Goal: Task Accomplishment & Management: Use online tool/utility

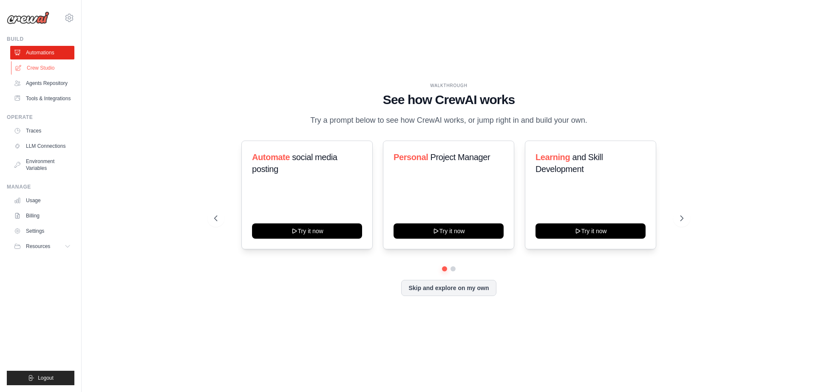
click at [54, 64] on link "Crew Studio" at bounding box center [43, 68] width 64 height 14
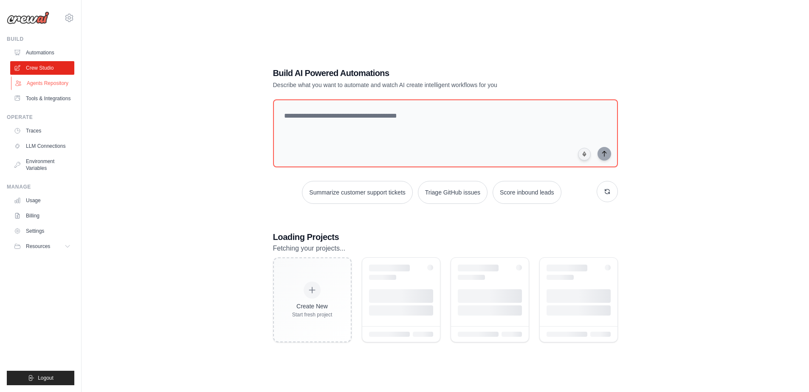
click at [61, 85] on link "Agents Repository" at bounding box center [43, 83] width 64 height 14
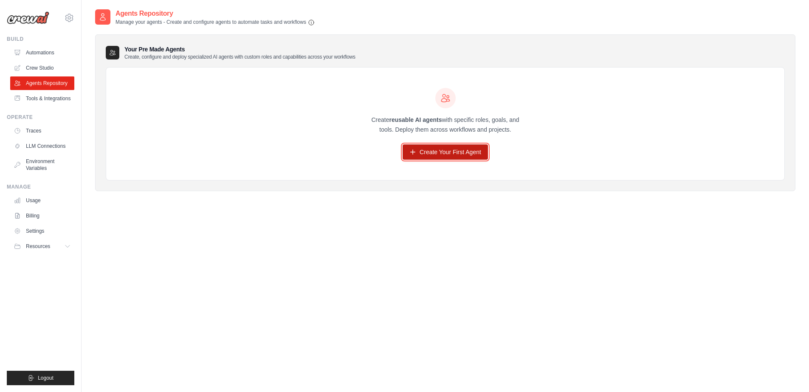
click at [432, 148] on link "Create Your First Agent" at bounding box center [445, 151] width 85 height 15
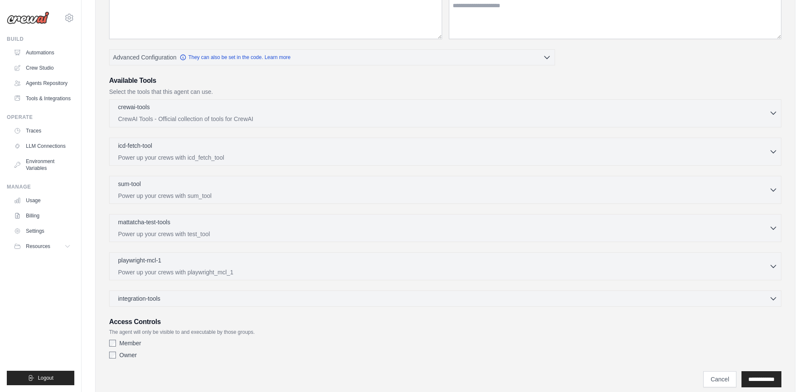
scroll to position [167, 0]
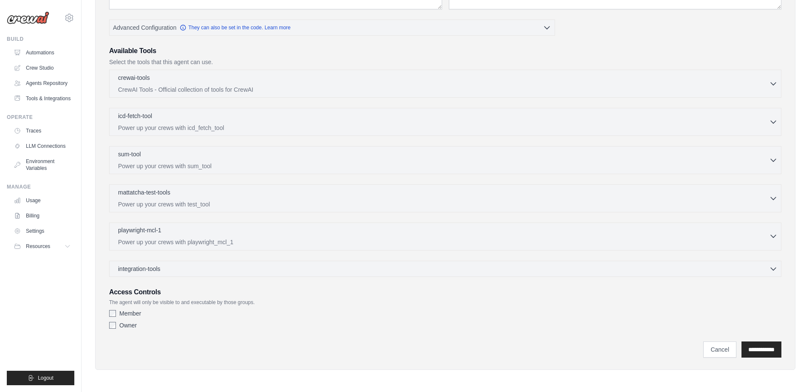
click at [277, 243] on p "Power up your crews with playwright_mcl_1" at bounding box center [443, 242] width 651 height 8
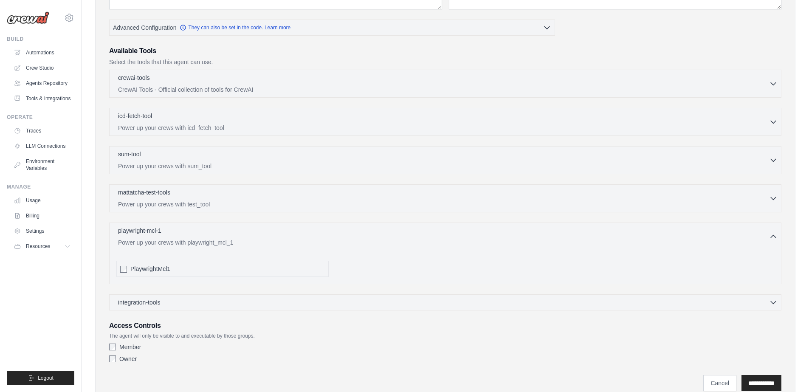
click at [274, 265] on div "PlaywrightMcl1" at bounding box center [227, 269] width 195 height 8
click at [282, 211] on div "mattatcha-test-tools 0 selected Power up your crews with test_tool" at bounding box center [445, 198] width 672 height 28
click at [286, 199] on div "mattatcha-test-tools 0 selected Power up your crews with test_tool" at bounding box center [443, 198] width 651 height 20
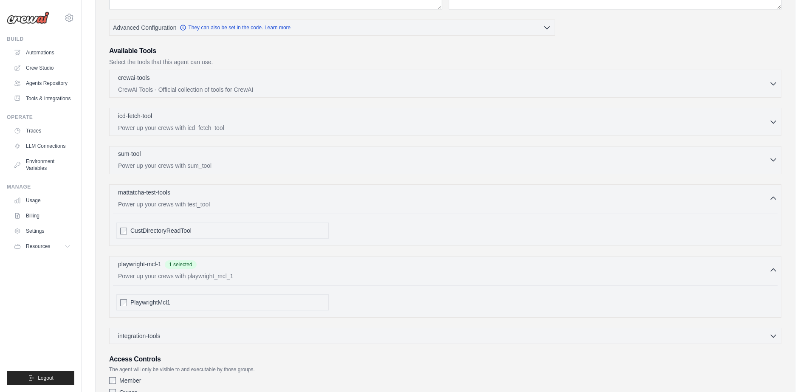
click at [288, 162] on p "Power up your crews with sum_tool" at bounding box center [443, 165] width 651 height 8
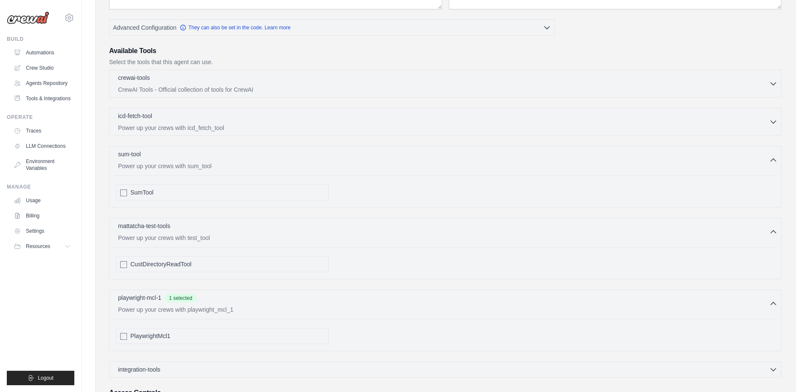
click at [271, 199] on div "SumTool" at bounding box center [222, 192] width 212 height 16
click at [272, 130] on p "Power up your crews with icd_fetch_tool" at bounding box center [443, 127] width 651 height 8
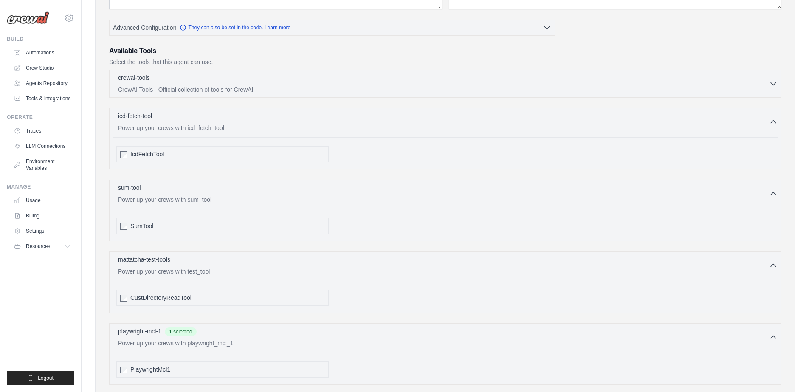
click at [262, 154] on div "IcdFetchTool" at bounding box center [227, 154] width 195 height 8
click at [263, 88] on p "CrewAI Tools - Official collection of tools for CrewAI" at bounding box center [443, 89] width 651 height 8
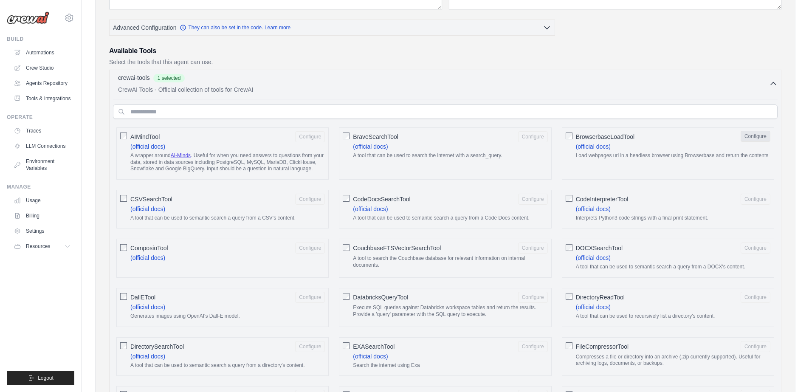
click at [754, 141] on button "Configure" at bounding box center [756, 136] width 30 height 11
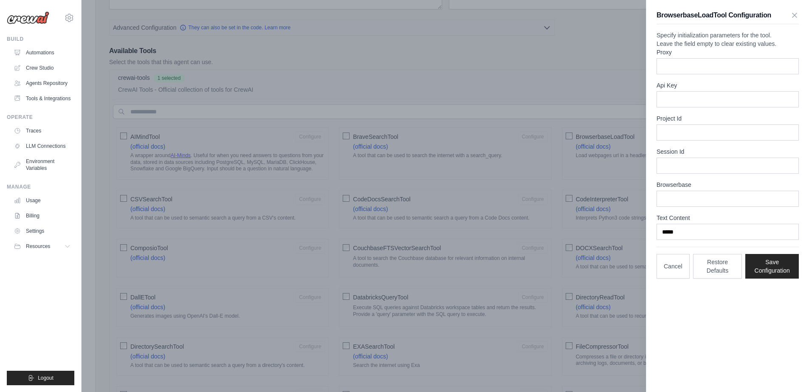
click at [604, 163] on div at bounding box center [404, 196] width 809 height 392
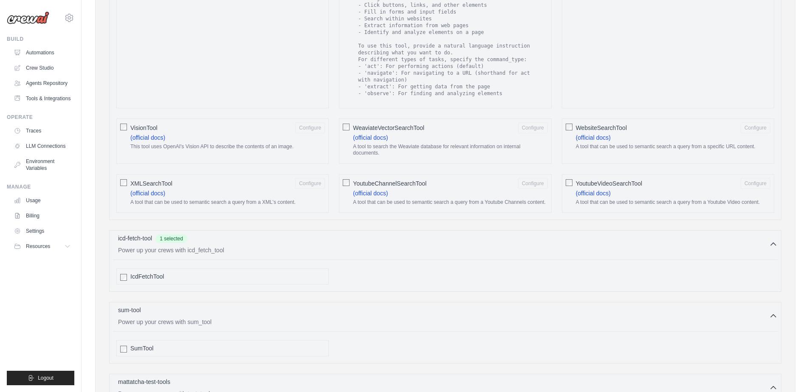
scroll to position [1310, 0]
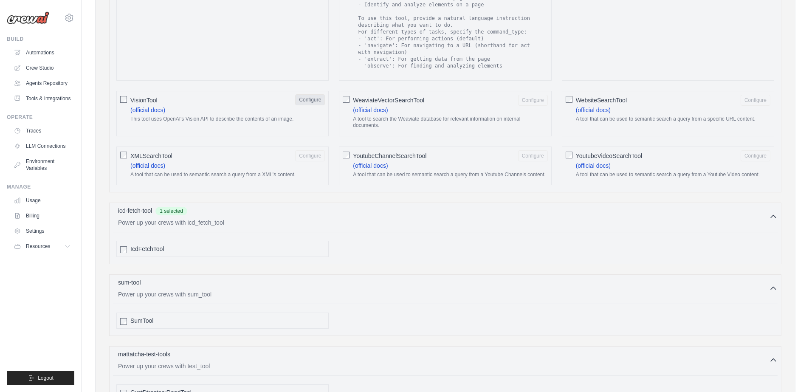
click at [316, 96] on button "Configure" at bounding box center [310, 99] width 30 height 11
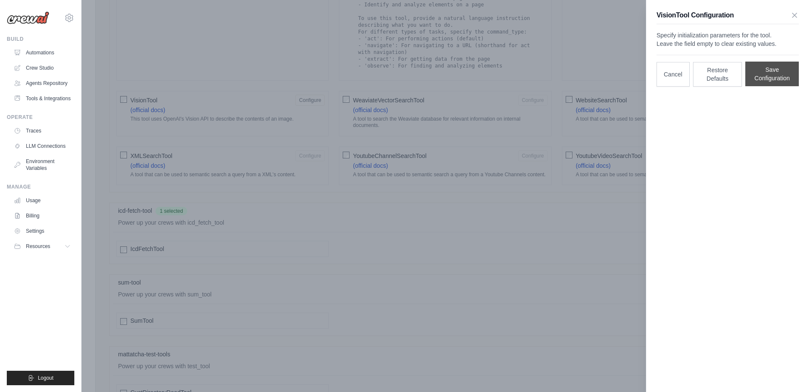
click at [760, 86] on button "Save Configuration" at bounding box center [772, 74] width 54 height 25
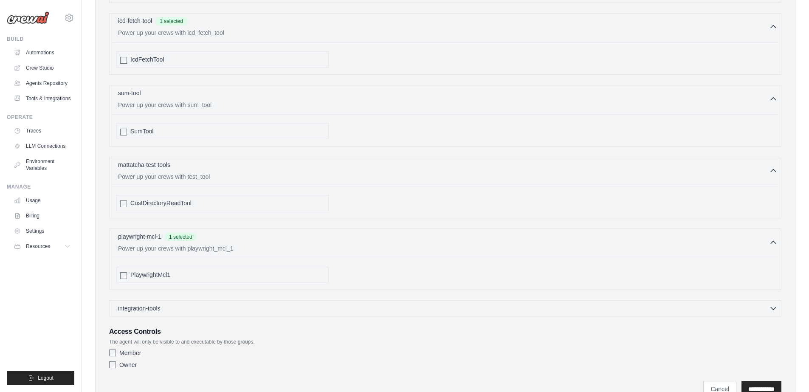
scroll to position [1533, 0]
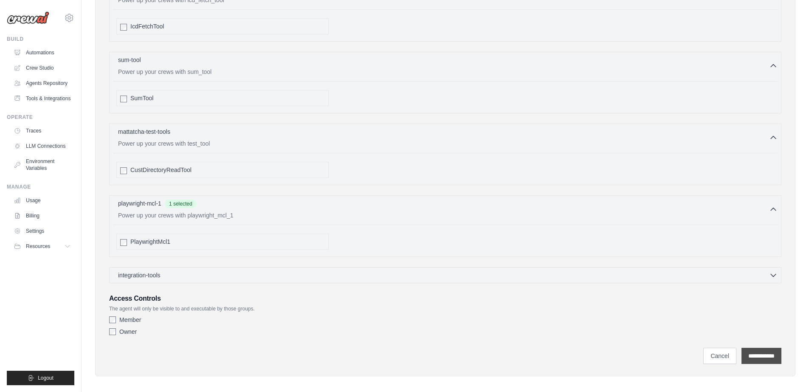
click at [749, 354] on input "**********" at bounding box center [762, 356] width 40 height 16
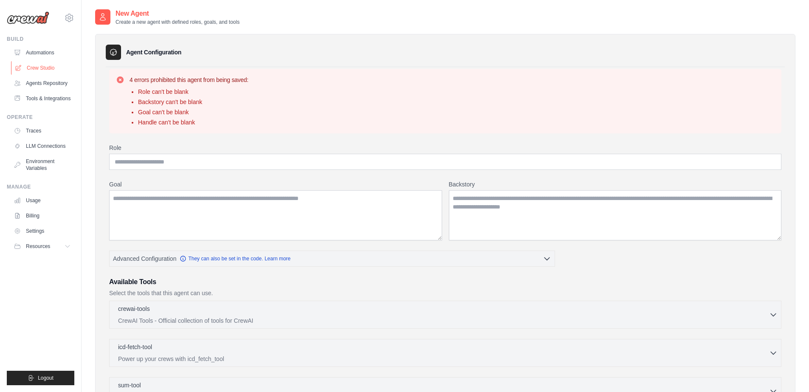
click at [51, 64] on link "Crew Studio" at bounding box center [43, 68] width 64 height 14
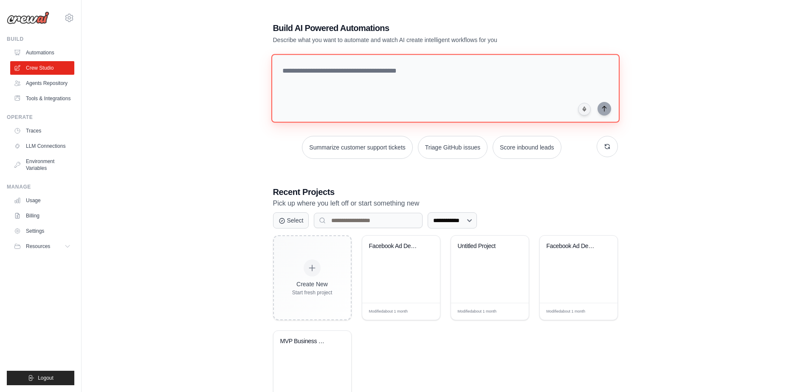
click at [368, 87] on textarea at bounding box center [445, 88] width 348 height 69
click at [398, 259] on div "Facebook Ad Designer Flow" at bounding box center [401, 253] width 64 height 20
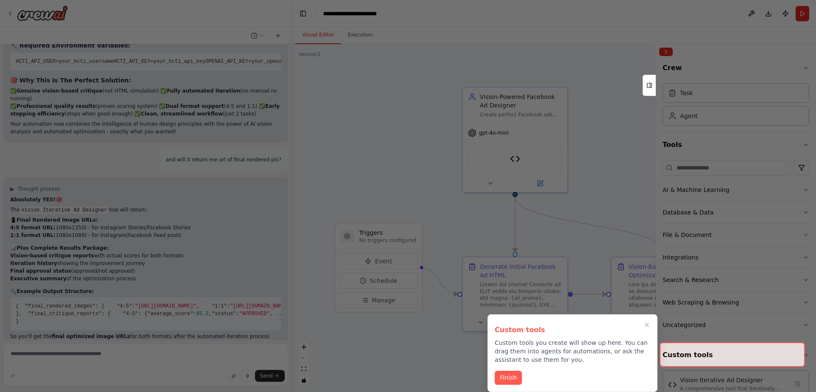
scroll to position [7862, 0]
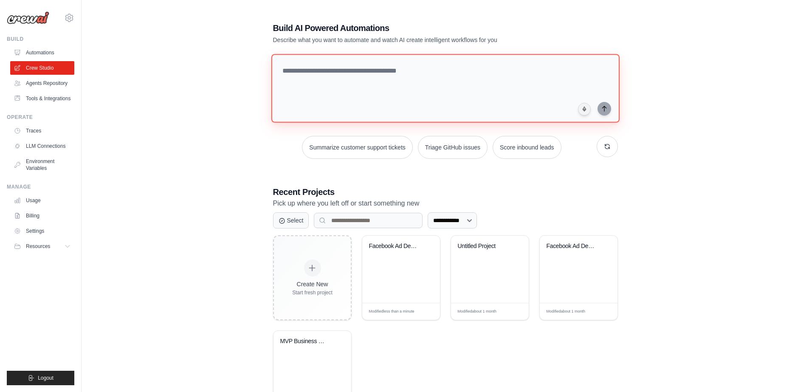
click at [378, 93] on textarea at bounding box center [445, 88] width 348 height 69
paste textarea "**********"
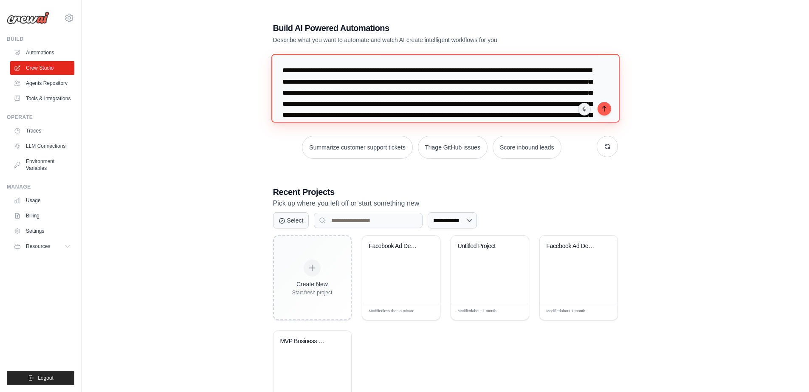
scroll to position [152, 0]
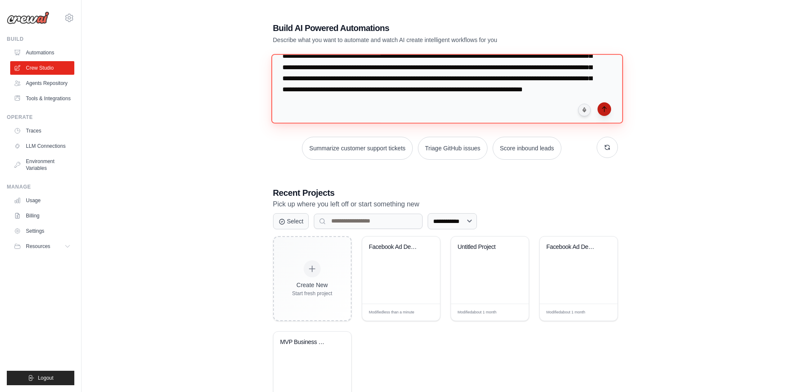
type textarea "**********"
click at [606, 110] on icon "submit" at bounding box center [604, 109] width 7 height 7
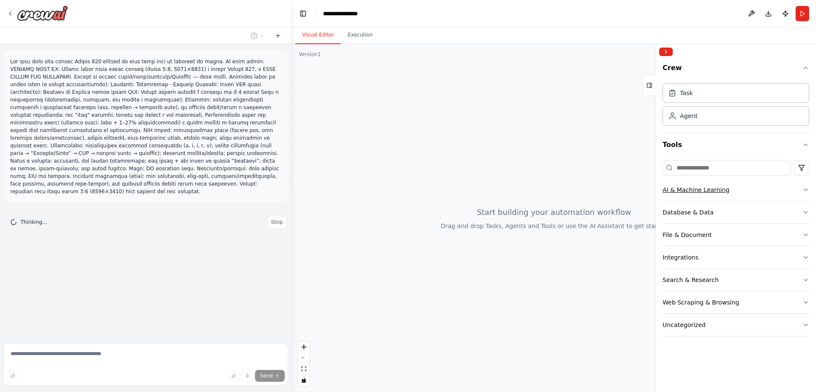
click at [807, 188] on icon "button" at bounding box center [805, 189] width 7 height 7
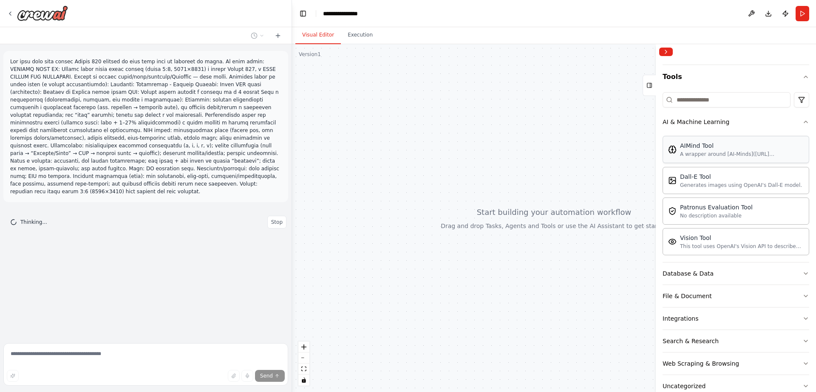
scroll to position [87, 0]
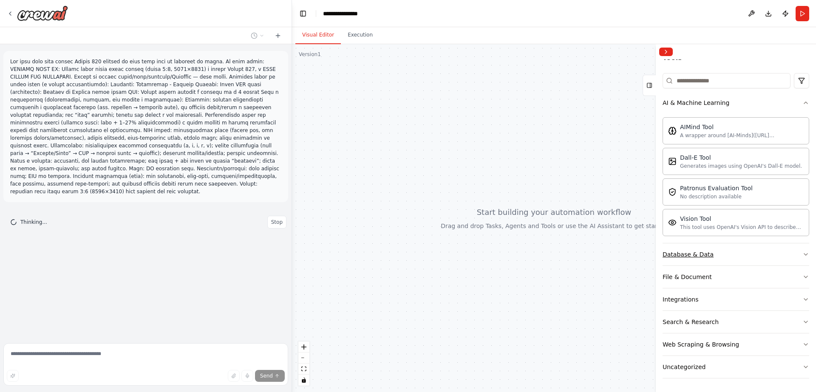
click at [802, 251] on icon "button" at bounding box center [805, 254] width 7 height 7
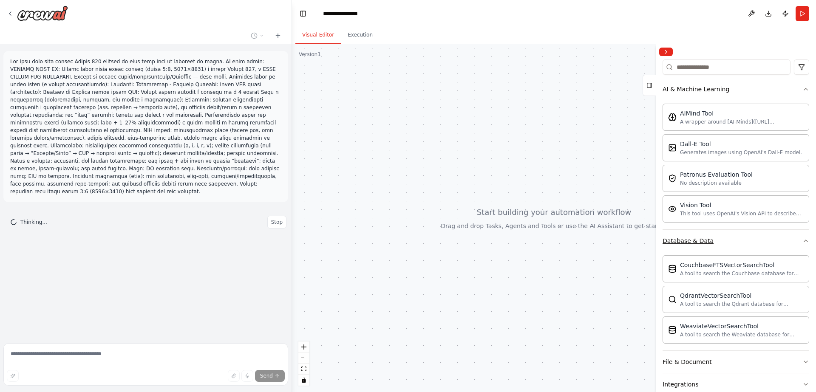
scroll to position [186, 0]
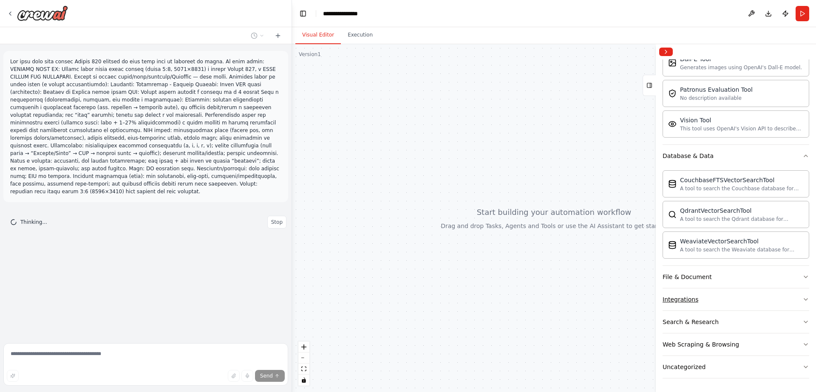
click at [801, 291] on button "Integrations" at bounding box center [735, 299] width 147 height 22
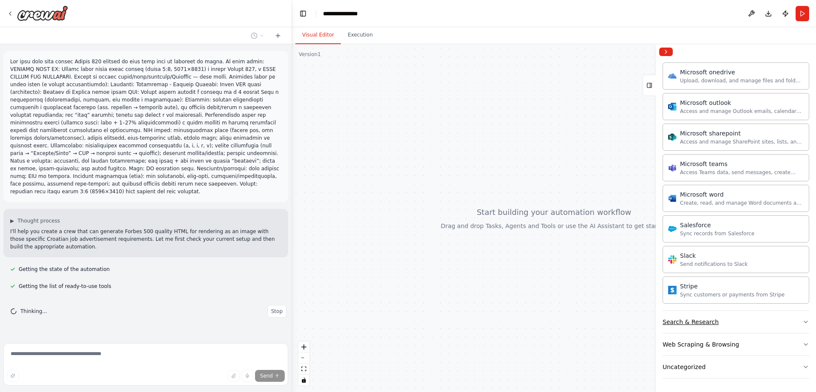
scroll to position [0, 0]
click at [793, 320] on button "Search & Research" at bounding box center [735, 322] width 147 height 22
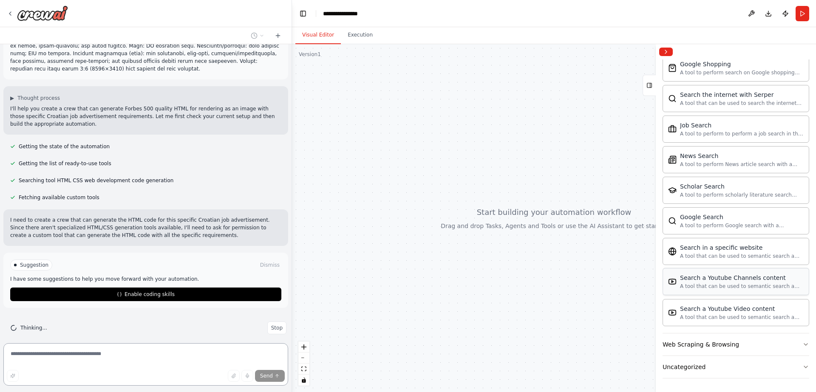
scroll to position [118, 0]
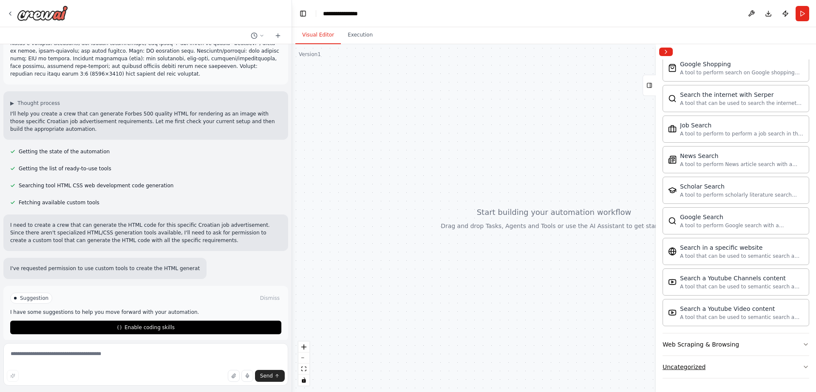
click at [783, 369] on button "Uncategorized" at bounding box center [735, 367] width 147 height 22
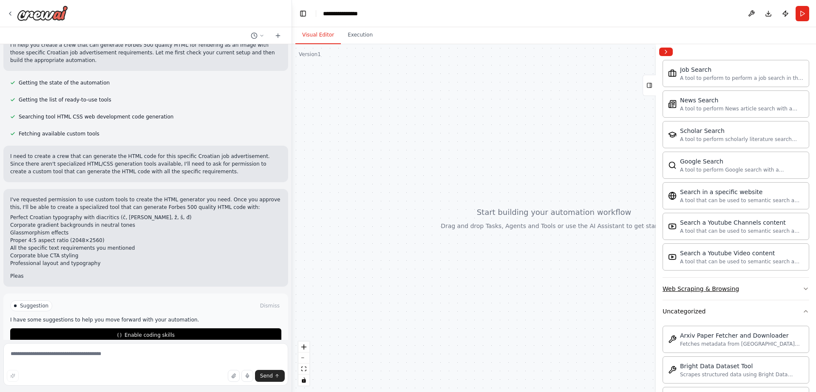
scroll to position [194, 0]
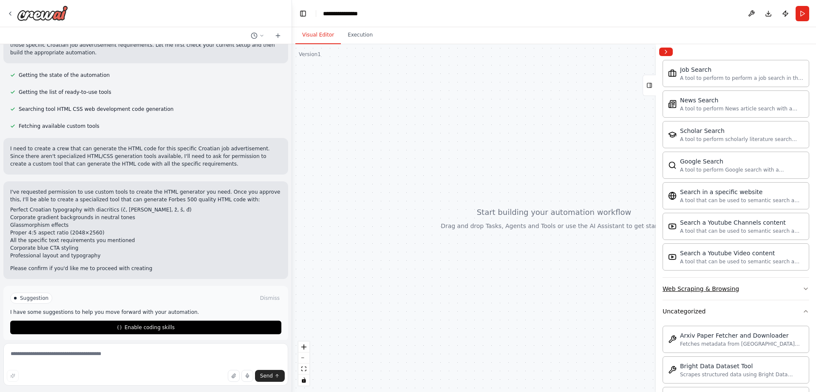
click at [802, 290] on icon "button" at bounding box center [805, 288] width 7 height 7
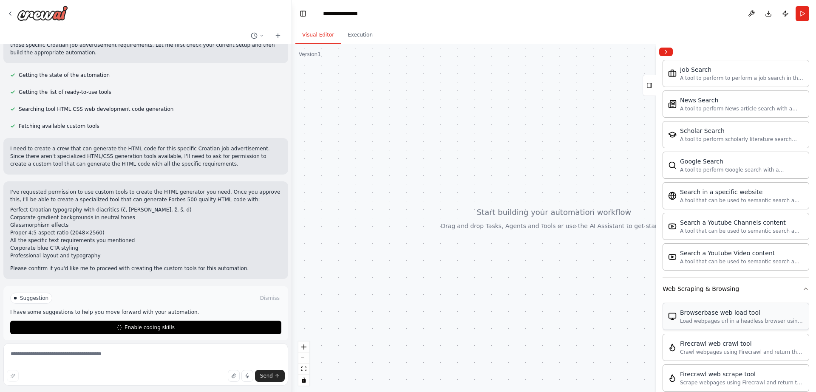
scroll to position [1635, 0]
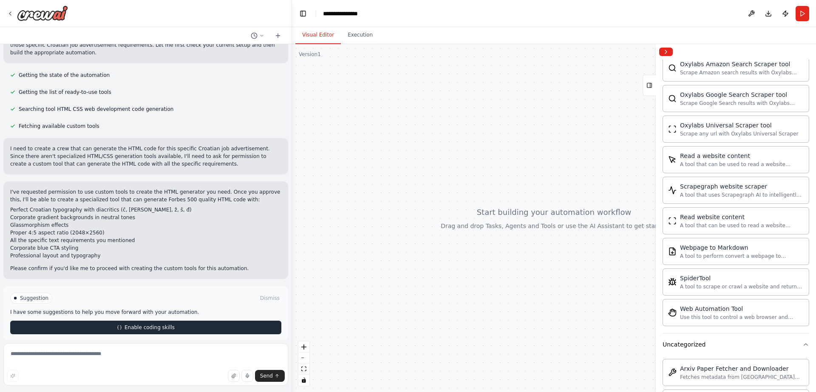
click at [66, 322] on button "Enable coding skills" at bounding box center [145, 328] width 271 height 14
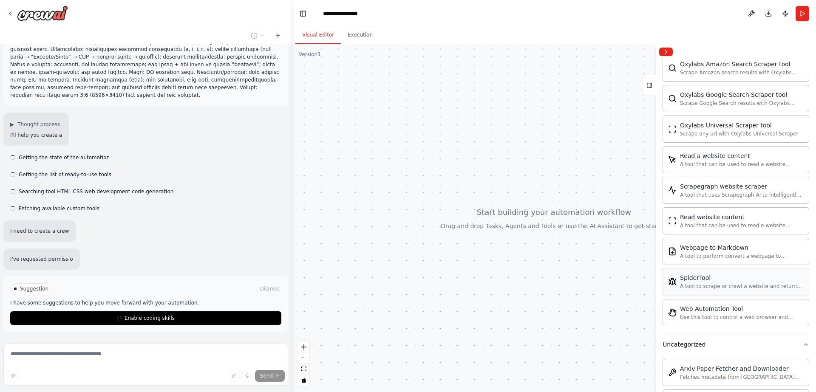
scroll to position [97, 0]
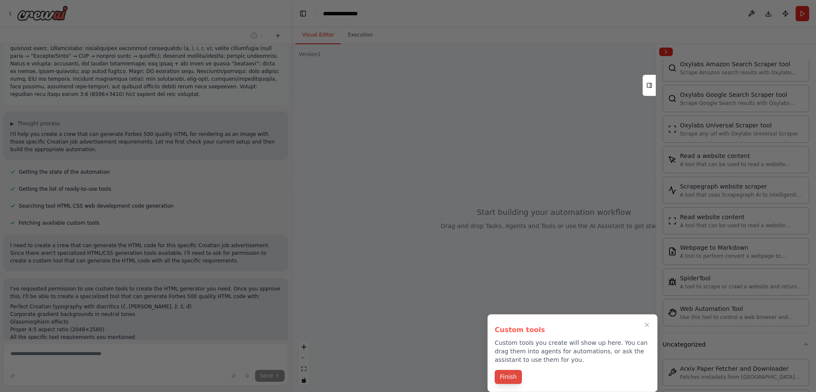
click at [509, 375] on button "Finish" at bounding box center [507, 377] width 27 height 14
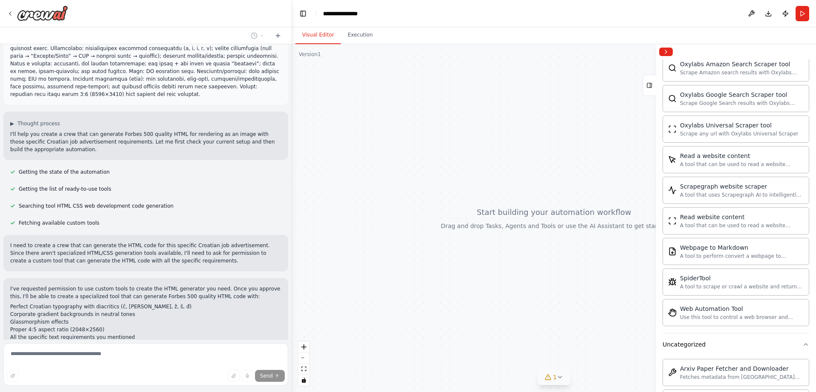
click at [554, 381] on span "1" at bounding box center [555, 377] width 4 height 8
click at [614, 356] on button at bounding box center [614, 355] width 14 height 10
drag, startPoint x: 540, startPoint y: 254, endPoint x: 432, endPoint y: 177, distance: 132.1
click at [436, 178] on body "▶ Thought process I'll help you create a crew that can generate Forbes 500 qual…" at bounding box center [408, 196] width 816 height 392
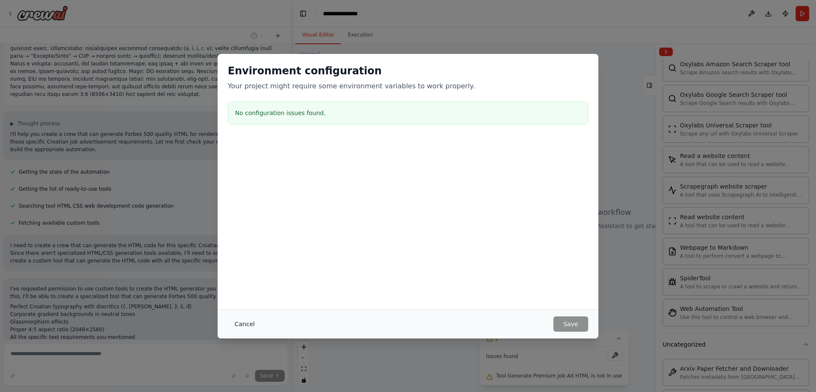
click at [252, 324] on button "Cancel" at bounding box center [245, 323] width 34 height 15
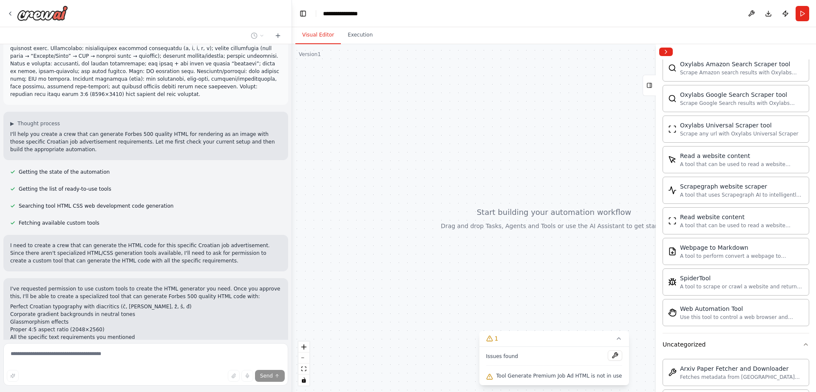
scroll to position [278, 0]
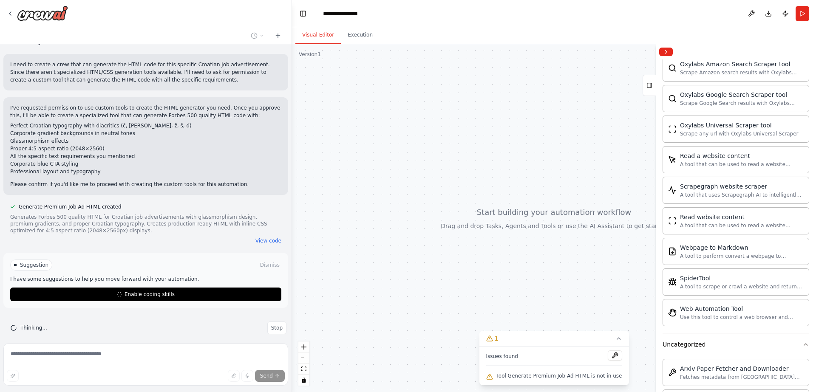
click at [181, 288] on button "Enable coding skills" at bounding box center [145, 295] width 271 height 14
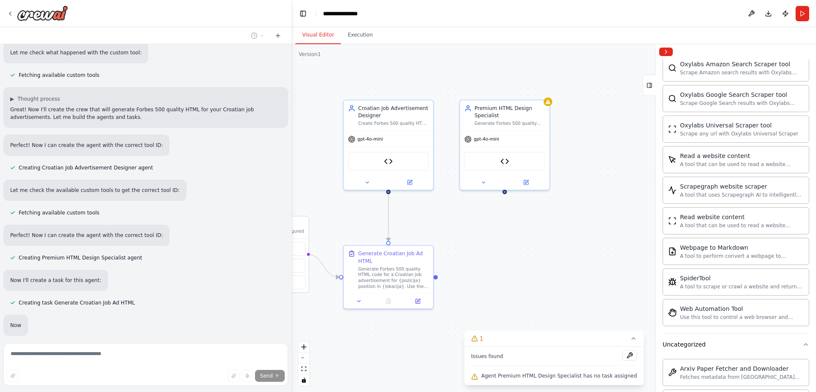
scroll to position [562, 0]
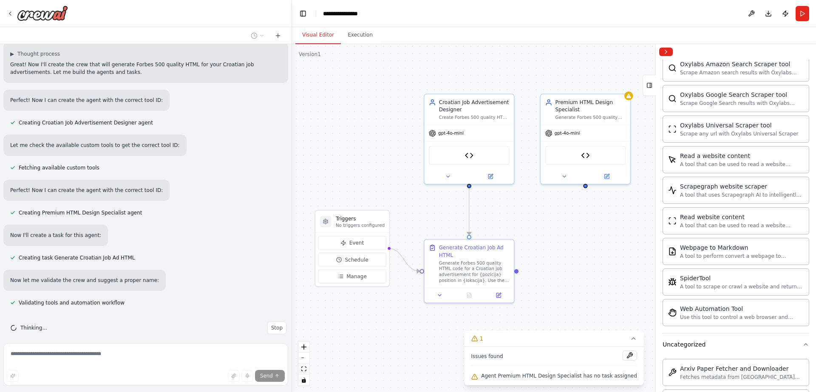
drag, startPoint x: 463, startPoint y: 236, endPoint x: 542, endPoint y: 231, distance: 80.0
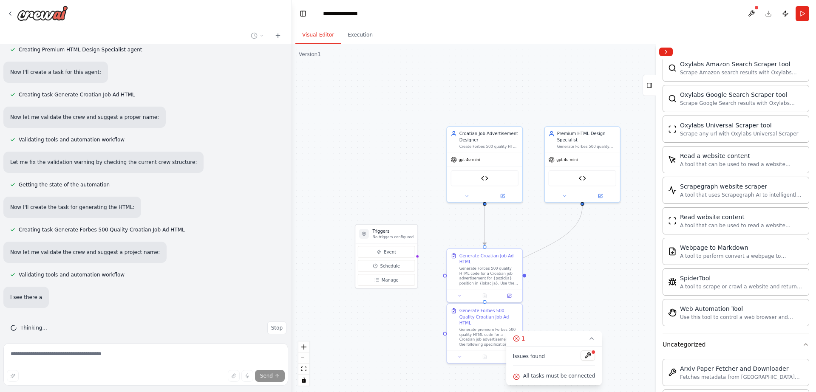
scroll to position [742, 0]
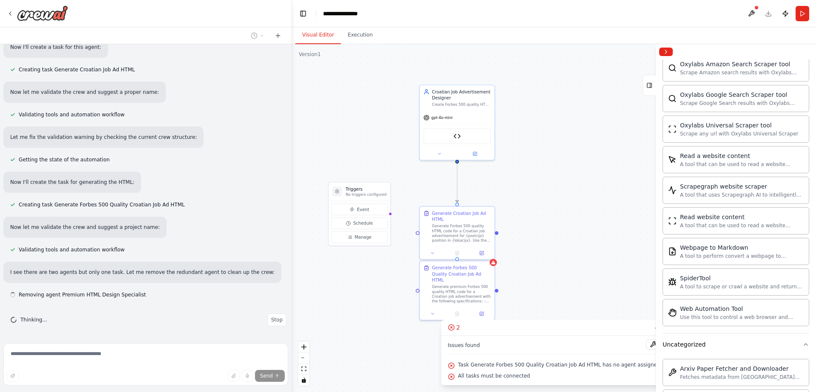
drag, startPoint x: 584, startPoint y: 243, endPoint x: 557, endPoint y: 204, distance: 47.5
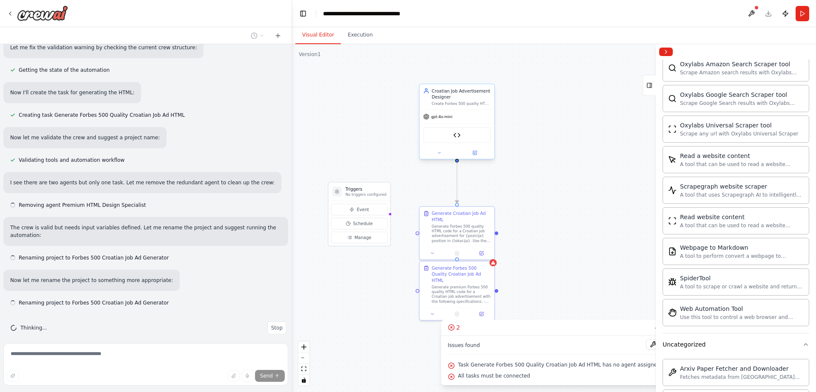
scroll to position [902, 0]
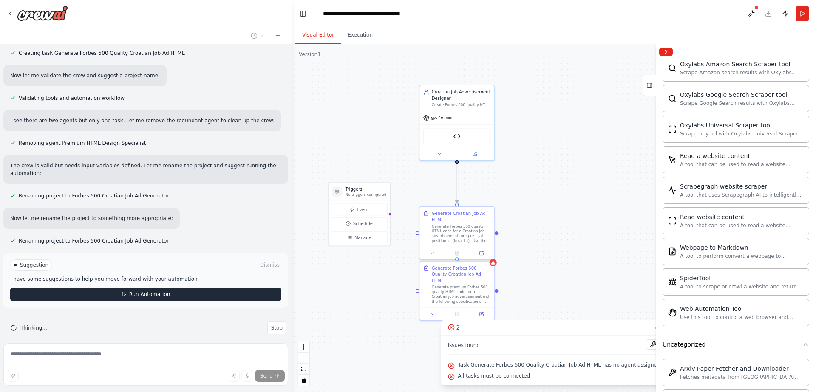
click at [145, 291] on span "Run Automation" at bounding box center [149, 294] width 41 height 7
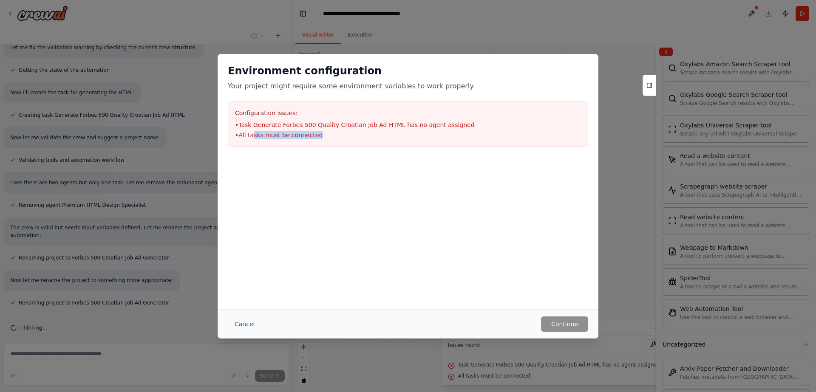
drag, startPoint x: 368, startPoint y: 148, endPoint x: 254, endPoint y: 135, distance: 114.6
click at [252, 136] on div "Environment configuration Your project might require some environment variables…" at bounding box center [407, 105] width 381 height 103
click at [336, 138] on li "• All tasks must be connected" at bounding box center [408, 135] width 346 height 8
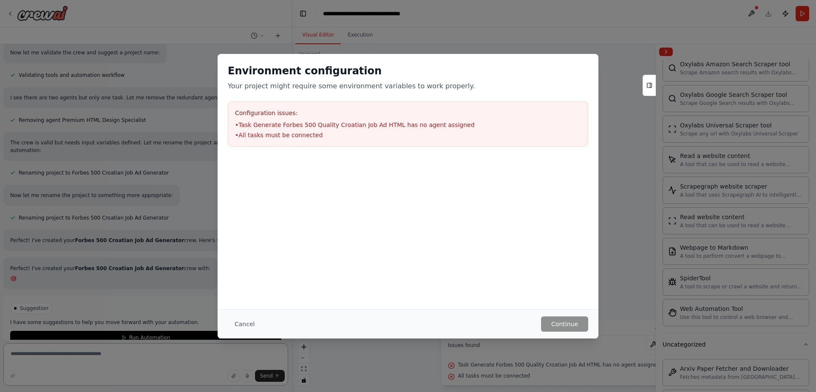
drag, startPoint x: 344, startPoint y: 133, endPoint x: 234, endPoint y: 109, distance: 113.1
click at [234, 109] on div "Configuration issues: • Task Generate Forbes 500 Quality Croatian Job Ad HTML h…" at bounding box center [408, 124] width 360 height 45
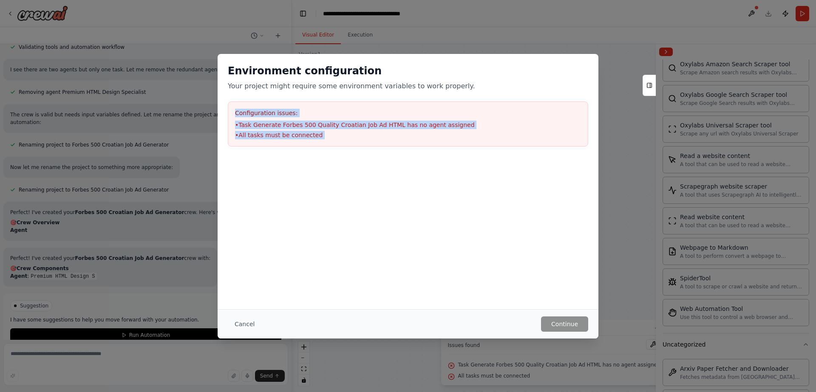
drag, startPoint x: 233, startPoint y: 109, endPoint x: 450, endPoint y: 191, distance: 231.6
click at [424, 165] on div "Environment configuration Your project might require some environment variables…" at bounding box center [407, 148] width 381 height 188
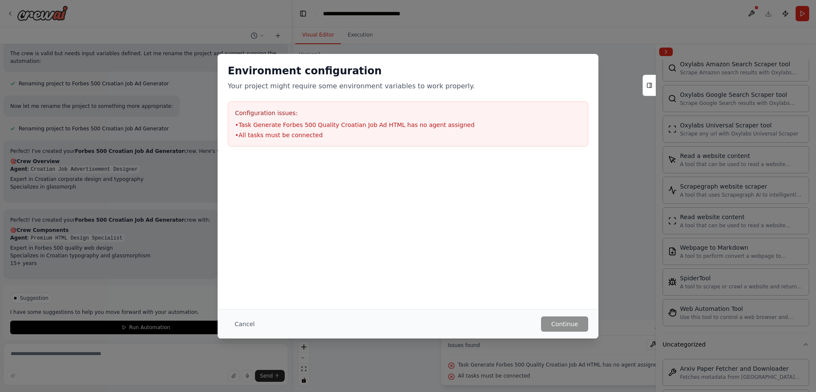
click at [192, 186] on div "Environment configuration Your project might require some environment variables…" at bounding box center [408, 196] width 816 height 392
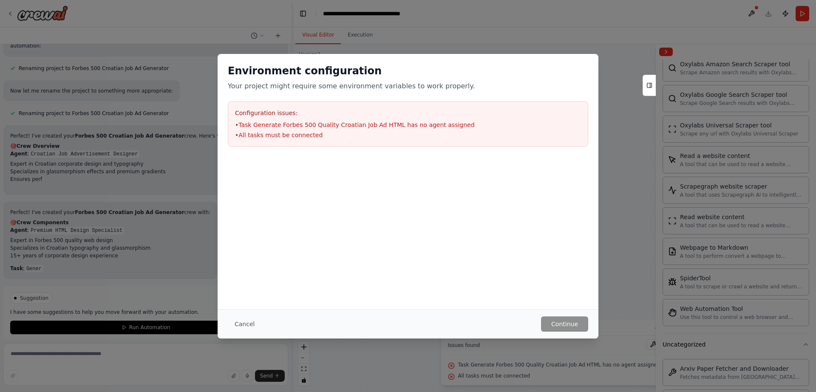
click at [184, 194] on div "Environment configuration Your project might require some environment variables…" at bounding box center [408, 196] width 816 height 392
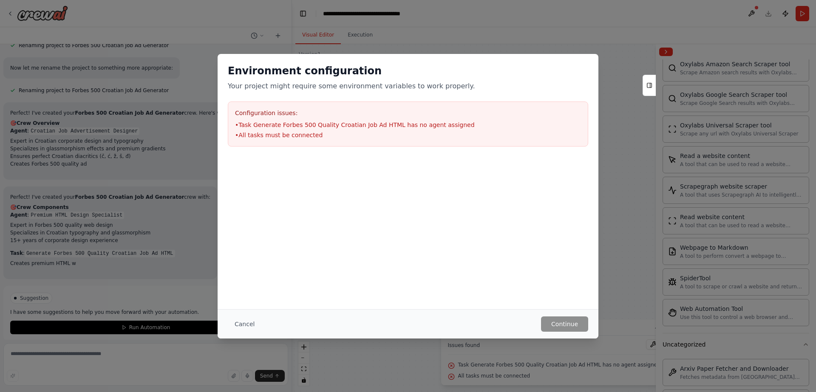
click at [301, 177] on div at bounding box center [407, 199] width 381 height 85
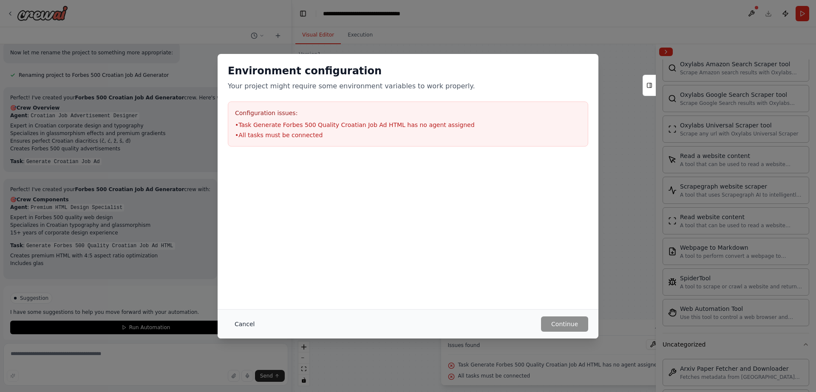
click at [249, 331] on div "Cancel Continue" at bounding box center [407, 323] width 381 height 29
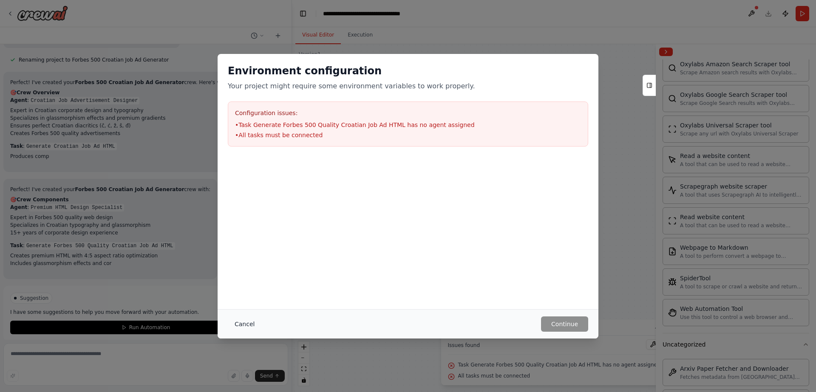
click at [246, 321] on button "Cancel" at bounding box center [245, 323] width 34 height 15
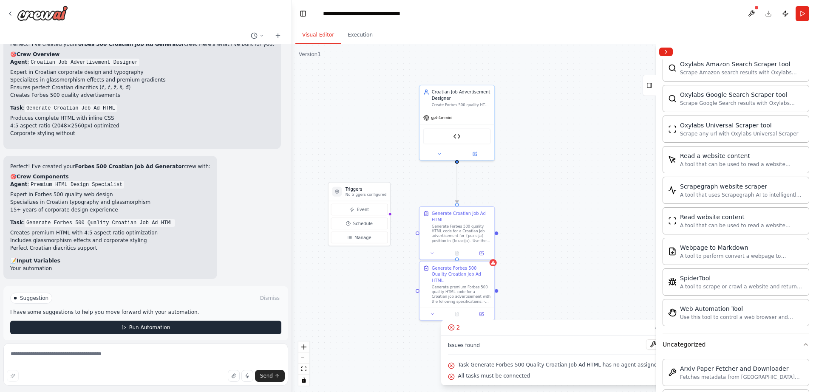
click at [141, 324] on button "Run Automation" at bounding box center [145, 328] width 271 height 14
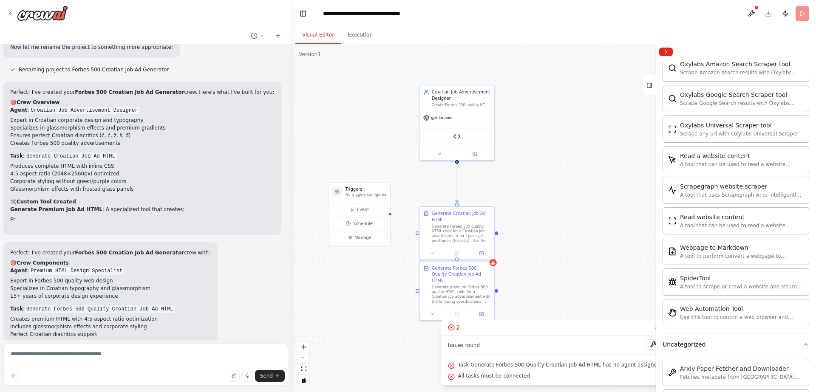
scroll to position [969, 0]
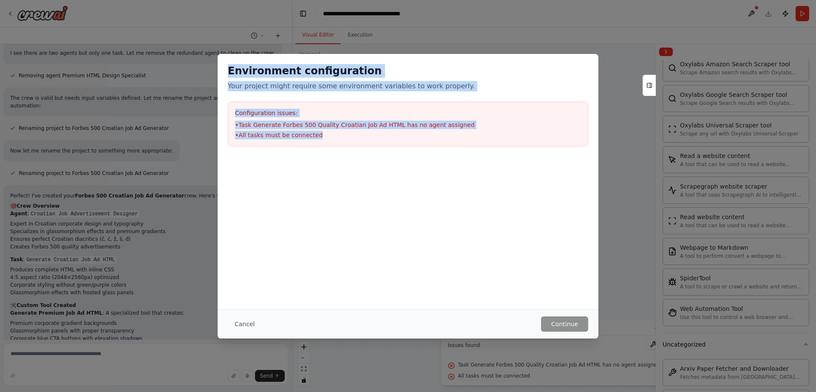
drag, startPoint x: 352, startPoint y: 148, endPoint x: 216, endPoint y: 62, distance: 161.0
click at [216, 62] on div "Environment configuration Your project might require some environment variables…" at bounding box center [408, 196] width 816 height 392
copy div "Environment configuration Your project might require some environment variables…"
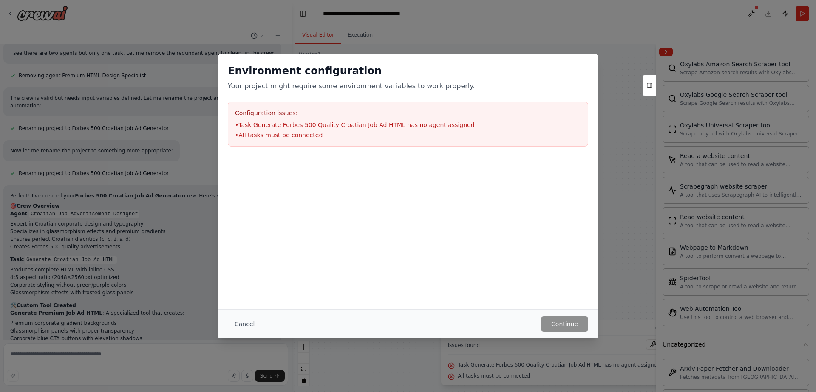
click at [187, 271] on div "Environment configuration Your project might require some environment variables…" at bounding box center [408, 196] width 816 height 392
click at [195, 262] on div "Environment configuration Your project might require some environment variables…" at bounding box center [408, 196] width 816 height 392
drag, startPoint x: 274, startPoint y: 322, endPoint x: 251, endPoint y: 325, distance: 22.8
click at [269, 324] on div "Cancel Continue" at bounding box center [408, 323] width 360 height 15
click at [251, 325] on button "Cancel" at bounding box center [245, 323] width 34 height 15
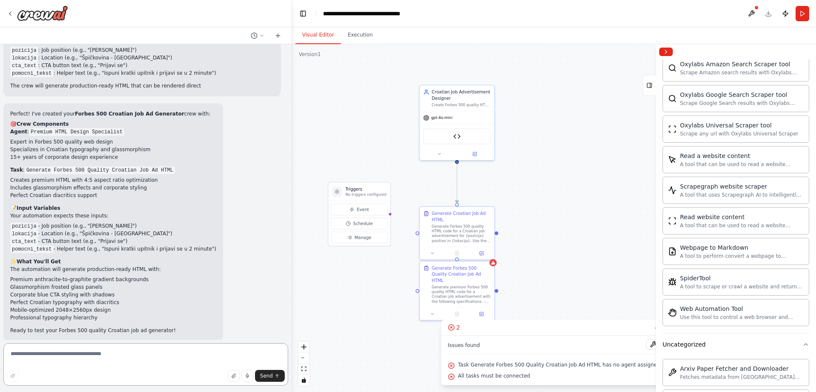
click at [135, 355] on textarea at bounding box center [145, 364] width 285 height 42
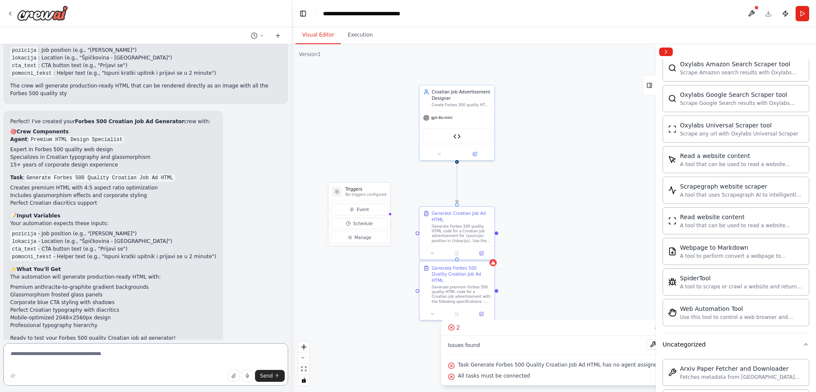
paste textarea "**********"
type textarea "**********"
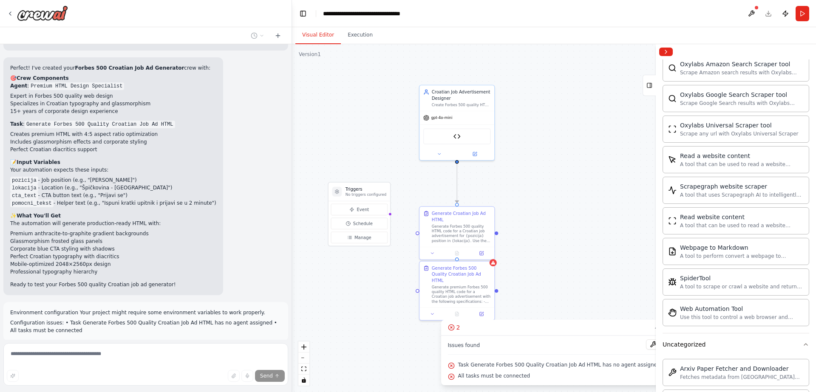
scroll to position [1404, 0]
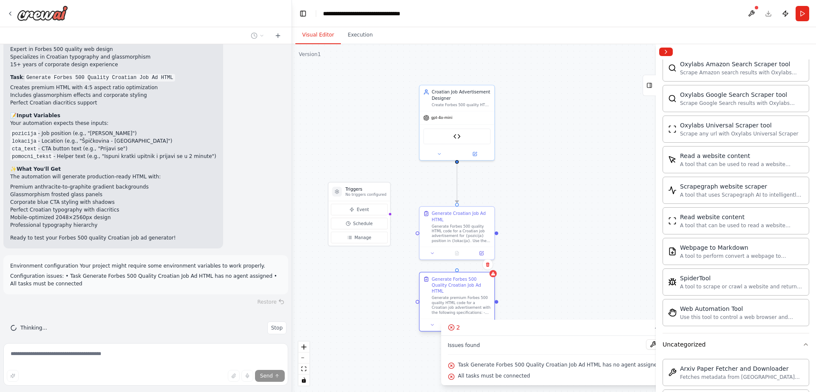
drag, startPoint x: 473, startPoint y: 277, endPoint x: 473, endPoint y: 286, distance: 8.9
click at [473, 286] on div "Generate Forbes 500 Quality Croatian Job Ad HTML" at bounding box center [461, 285] width 59 height 18
click at [446, 116] on span "gpt-4o-mini" at bounding box center [441, 116] width 21 height 5
click at [440, 116] on span "gpt-4o-mini" at bounding box center [441, 116] width 21 height 5
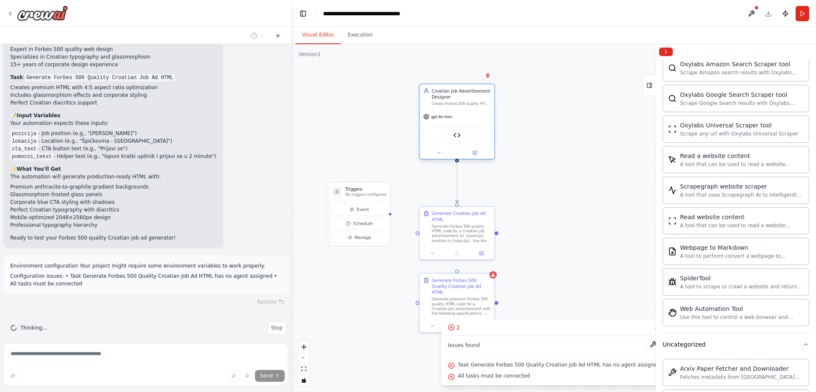
click at [462, 94] on div "Croatian Job Advertisement Designer" at bounding box center [461, 94] width 59 height 12
click at [480, 154] on button at bounding box center [474, 152] width 34 height 7
click at [476, 153] on icon at bounding box center [475, 153] width 4 height 4
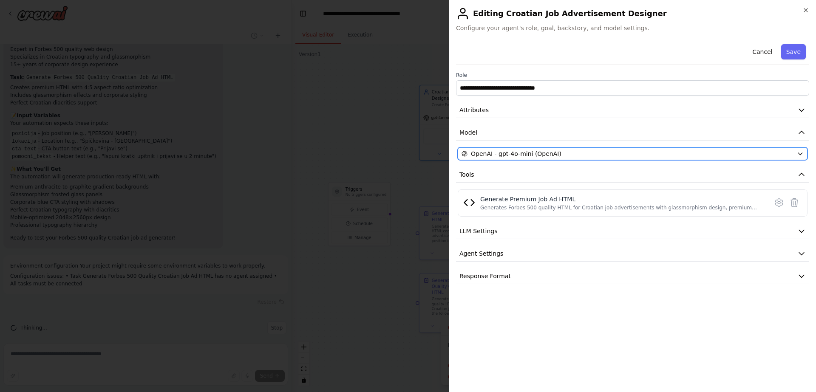
click at [542, 147] on button "OpenAI - gpt-4o-mini (OpenAI)" at bounding box center [632, 153] width 350 height 13
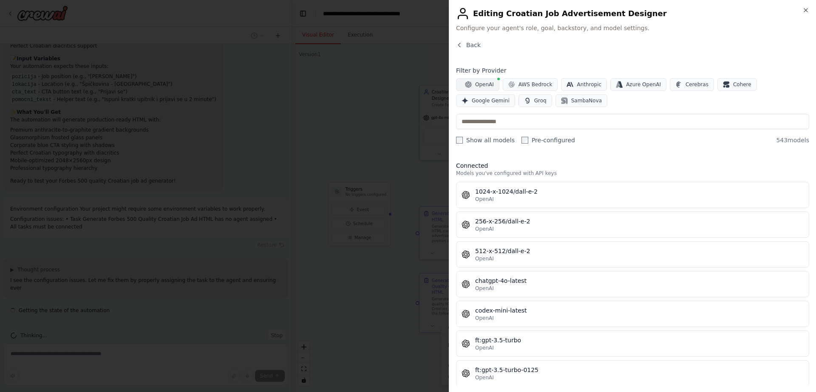
scroll to position [1468, 0]
click at [476, 85] on span "OpenAI" at bounding box center [484, 84] width 19 height 7
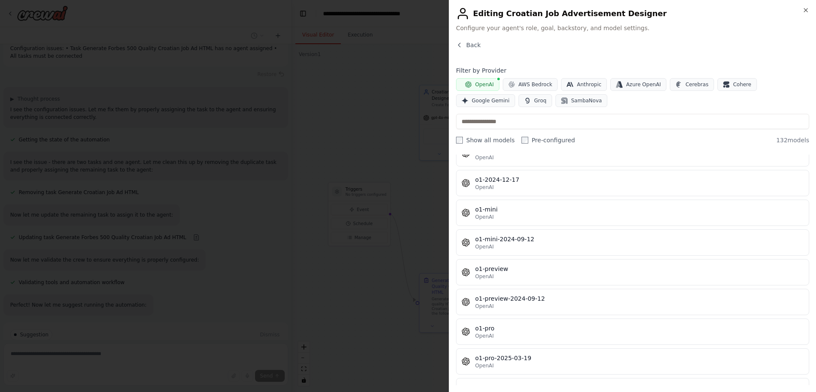
scroll to position [3010, 0]
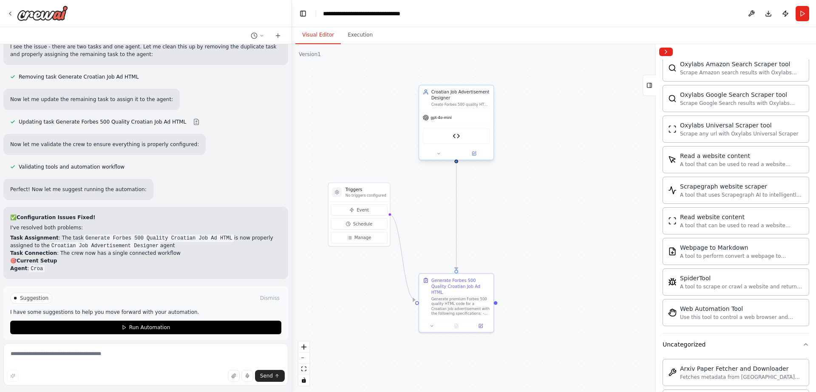
click at [452, 113] on div "gpt-4o-mini" at bounding box center [456, 117] width 74 height 13
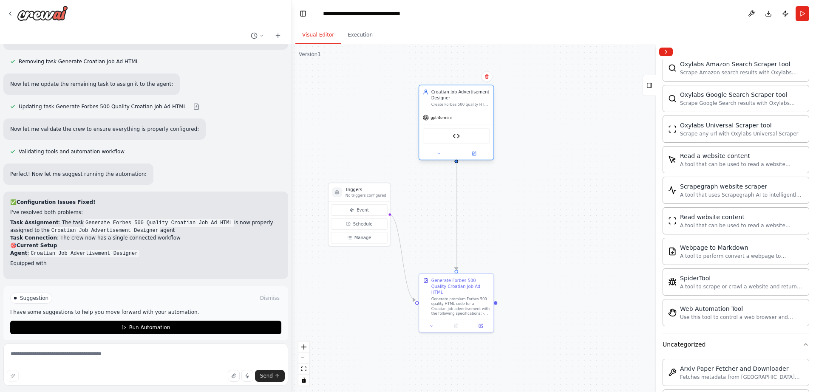
click at [445, 117] on span "gpt-4o-mini" at bounding box center [440, 117] width 21 height 5
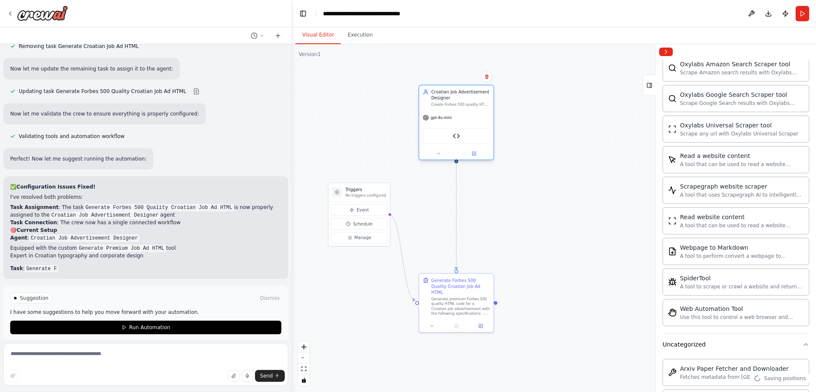
click at [447, 107] on div "Croatian Job Advertisement Designer Create Forbes 500 quality HTML job advertis…" at bounding box center [456, 97] width 74 height 25
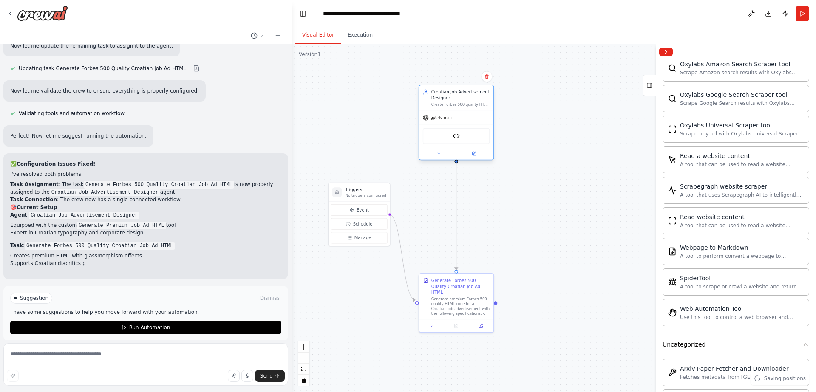
click at [458, 92] on div "Croatian Job Advertisement Designer" at bounding box center [460, 95] width 59 height 12
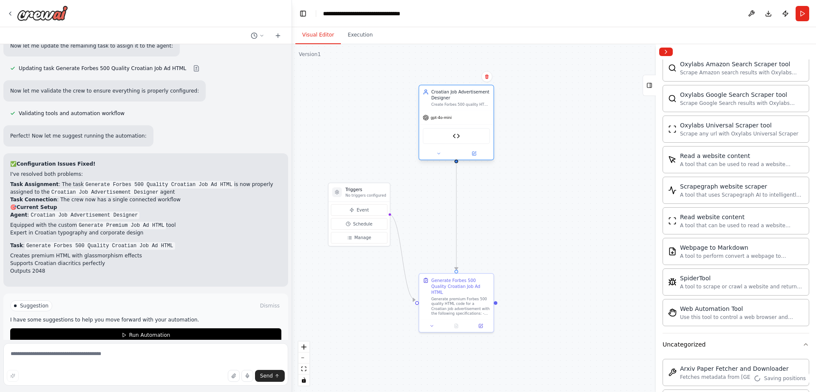
click at [458, 92] on div "Croatian Job Advertisement Designer" at bounding box center [460, 95] width 59 height 12
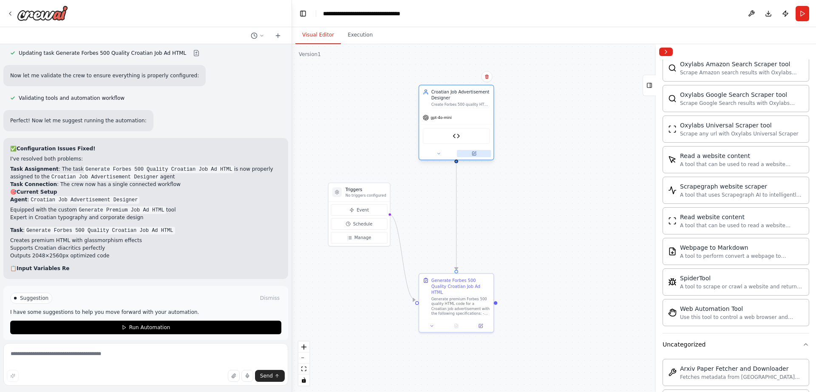
click at [475, 152] on icon at bounding box center [474, 153] width 3 height 3
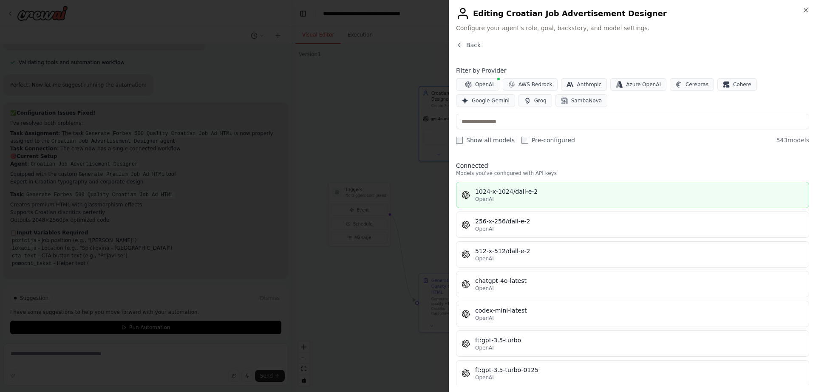
scroll to position [2, 0]
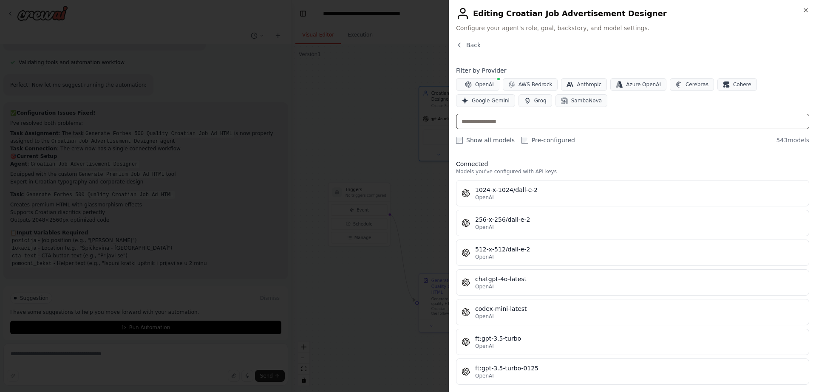
click at [530, 120] on input "text" at bounding box center [632, 121] width 353 height 15
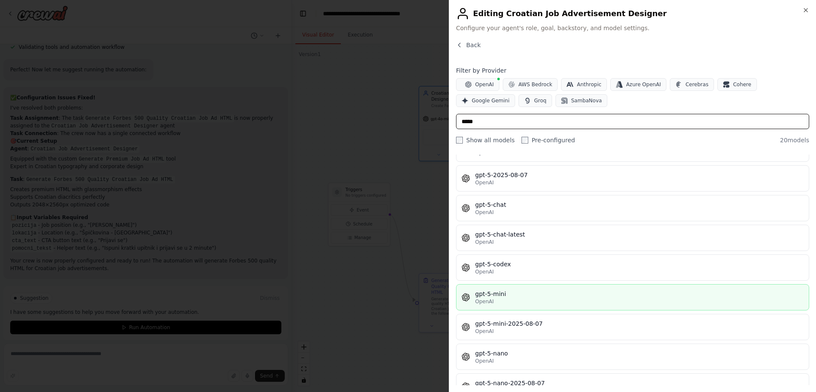
scroll to position [47, 0]
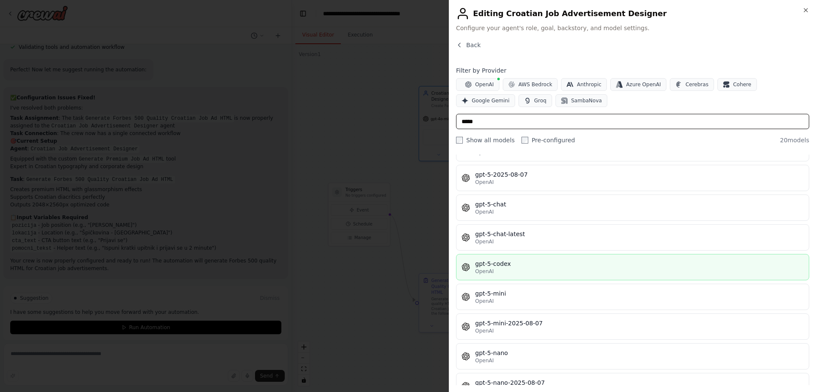
type input "*****"
click at [539, 263] on div "gpt-5-codex" at bounding box center [639, 264] width 328 height 8
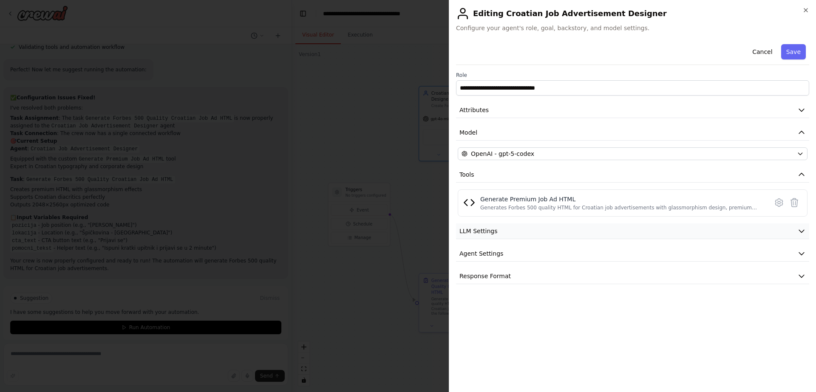
click at [538, 232] on button "LLM Settings" at bounding box center [632, 231] width 353 height 16
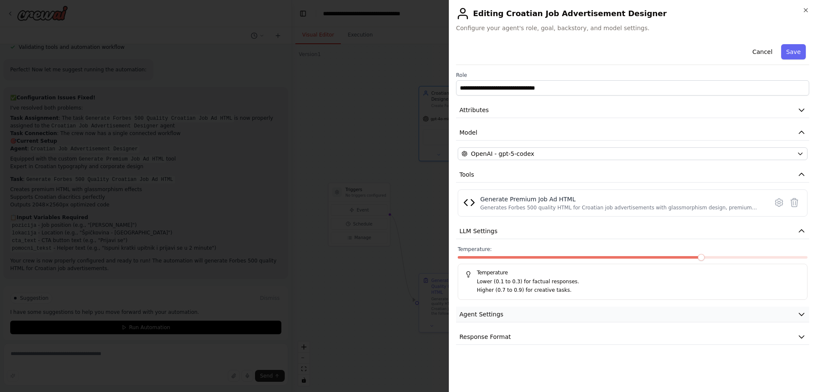
drag, startPoint x: 538, startPoint y: 232, endPoint x: 537, endPoint y: 252, distance: 20.0
click at [538, 232] on button "LLM Settings" at bounding box center [632, 231] width 353 height 16
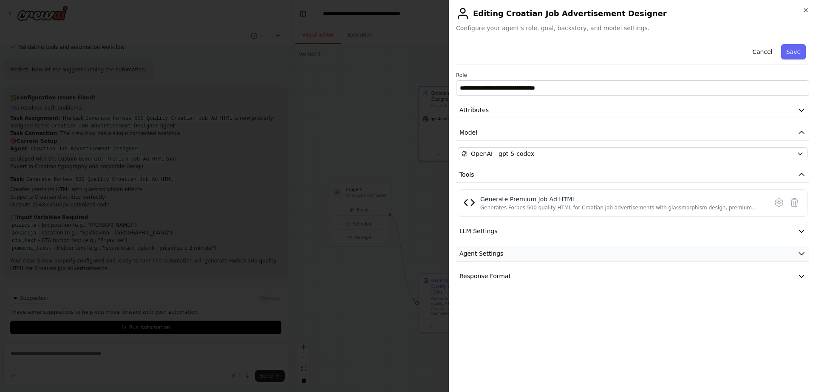
click at [531, 249] on button "Agent Settings" at bounding box center [632, 254] width 353 height 16
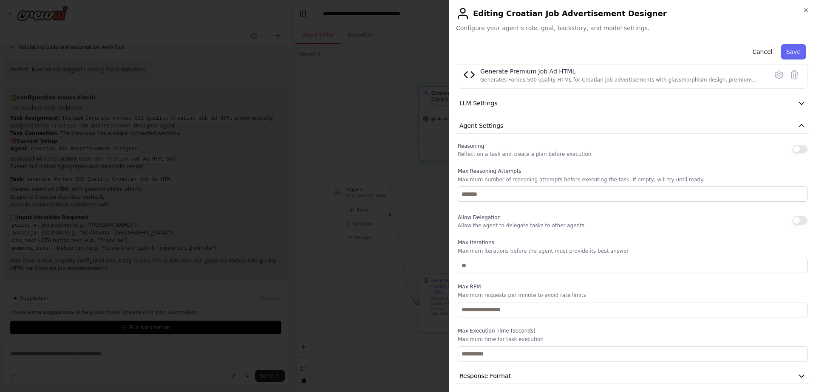
scroll to position [133, 0]
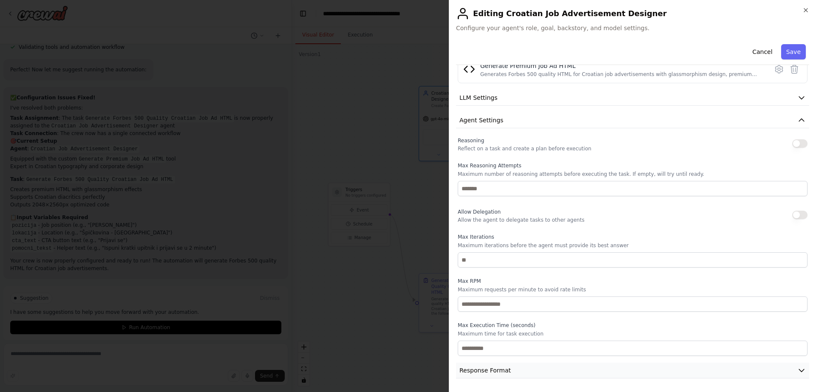
click at [528, 376] on button "Response Format" at bounding box center [632, 371] width 353 height 16
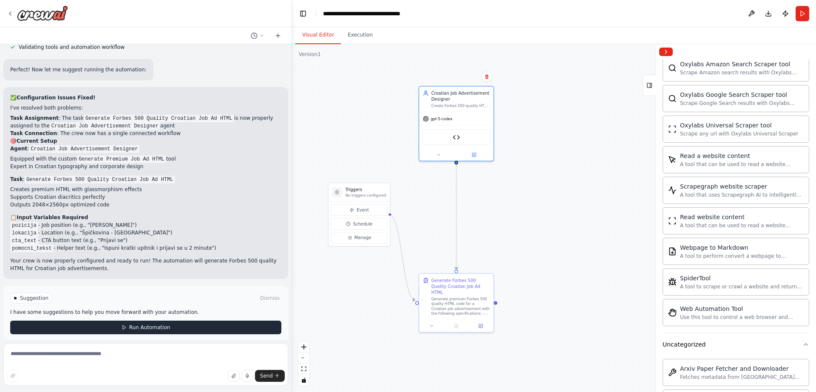
click at [173, 321] on button "Run Automation" at bounding box center [145, 328] width 271 height 14
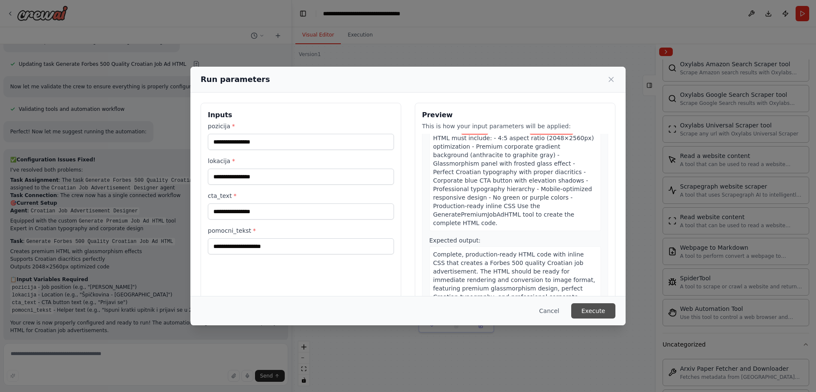
scroll to position [77, 0]
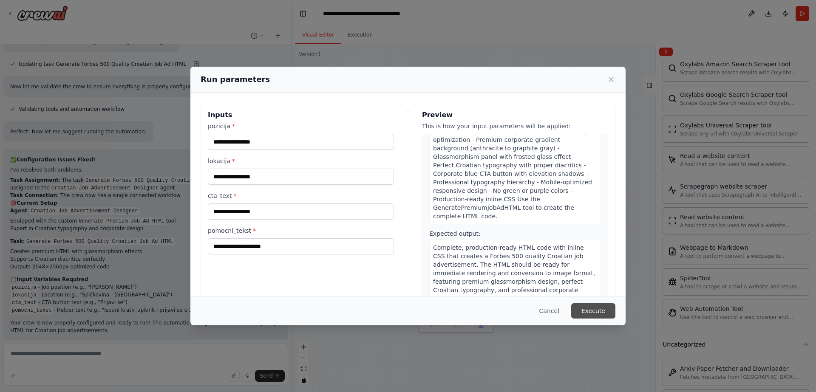
click at [602, 308] on button "Execute" at bounding box center [593, 310] width 44 height 15
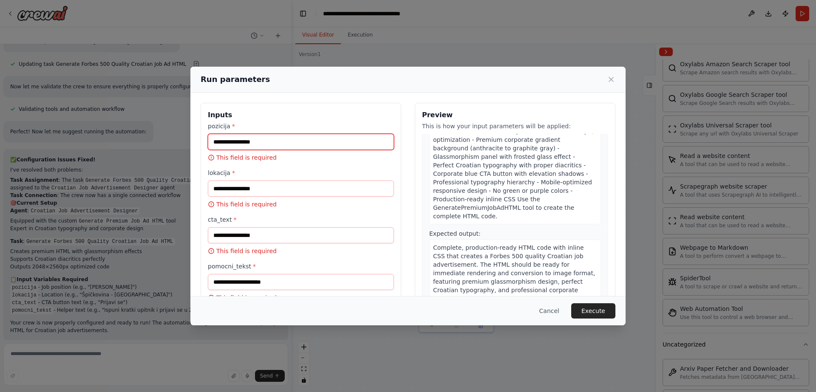
click at [269, 145] on input "pozicija *" at bounding box center [301, 142] width 186 height 16
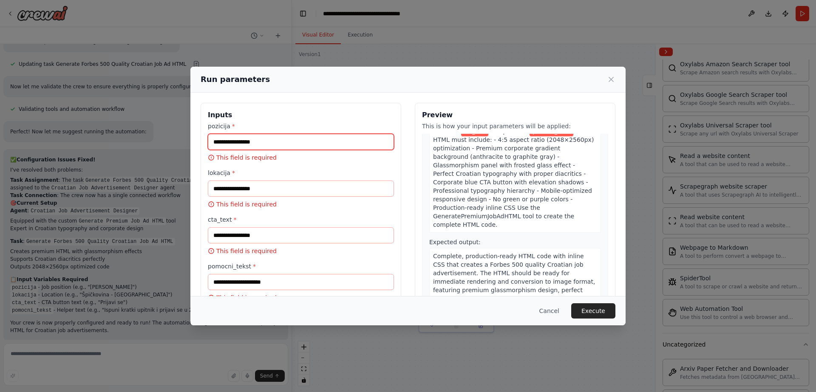
scroll to position [68, 0]
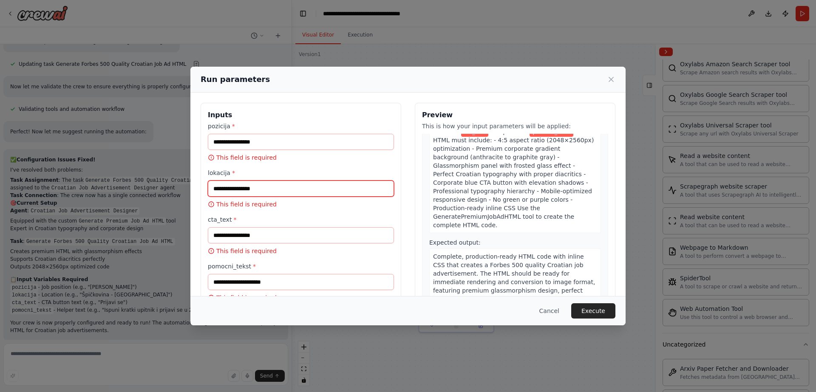
click at [252, 189] on input "lokacija *" at bounding box center [301, 189] width 186 height 16
paste input "**********"
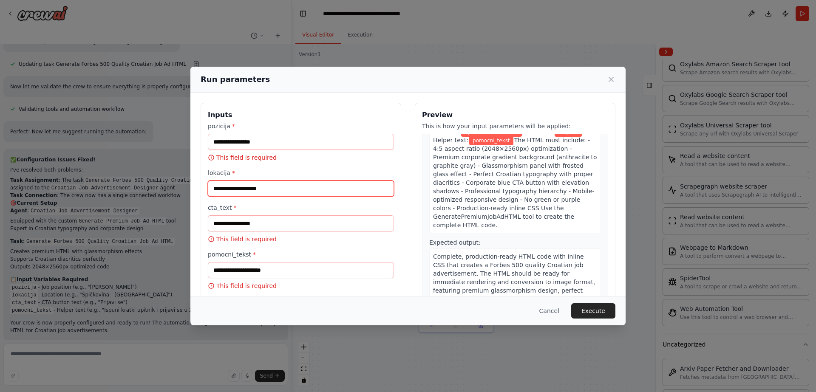
type input "**********"
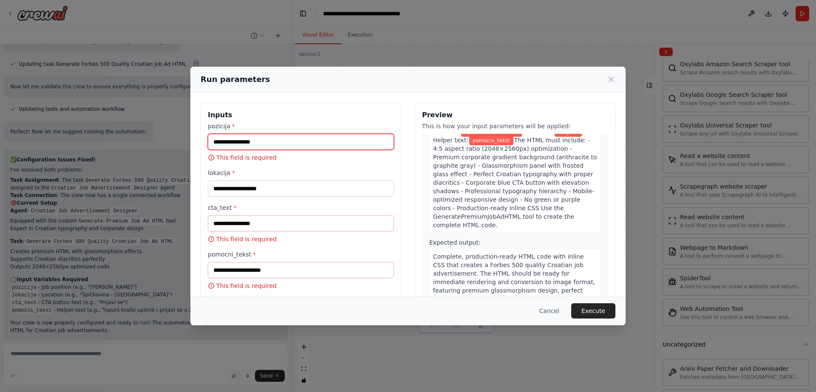
click at [317, 143] on input "pozicija *" at bounding box center [301, 142] width 186 height 16
type input "*"
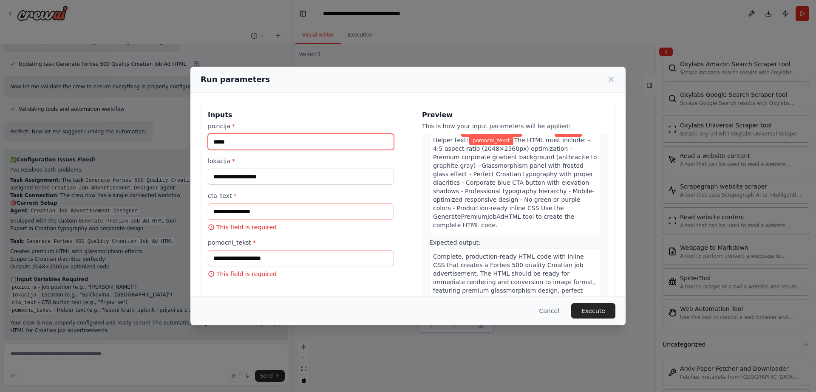
type input "*****"
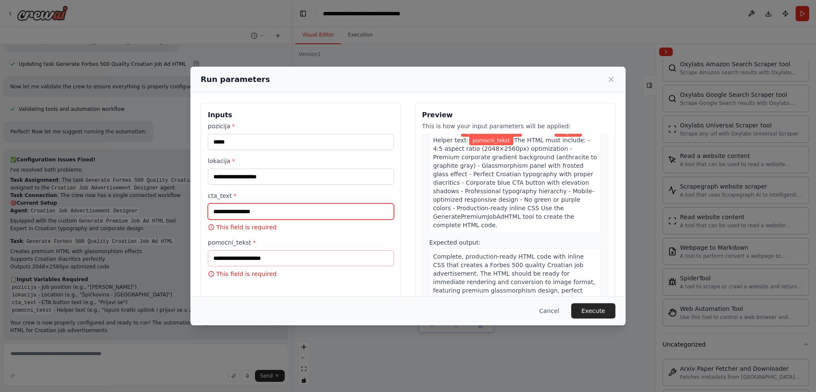
click at [252, 212] on input "cta_text *" at bounding box center [301, 211] width 186 height 16
paste input "**********"
type input "**********"
drag, startPoint x: 217, startPoint y: 212, endPoint x: 176, endPoint y: 211, distance: 41.2
click at [183, 212] on div "**********" at bounding box center [408, 196] width 816 height 392
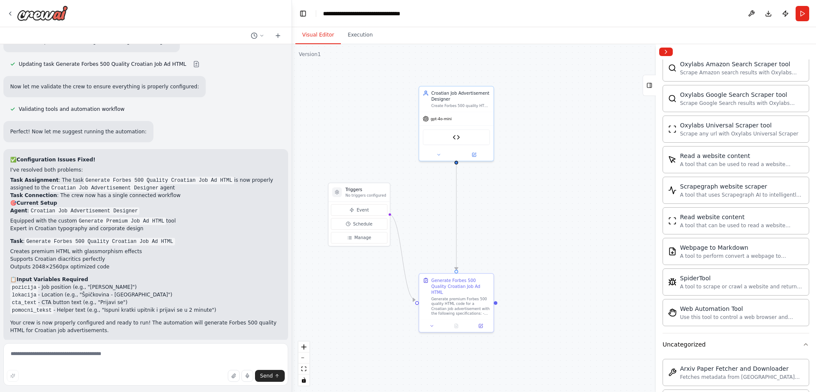
click at [207, 276] on h2 "📋 Input Variables Required" at bounding box center [145, 280] width 271 height 8
click at [800, 15] on button "Run" at bounding box center [802, 13] width 14 height 15
click at [451, 115] on span "gpt-4o-mini" at bounding box center [440, 117] width 21 height 5
click at [448, 118] on span "gpt-4o-mini" at bounding box center [440, 117] width 21 height 5
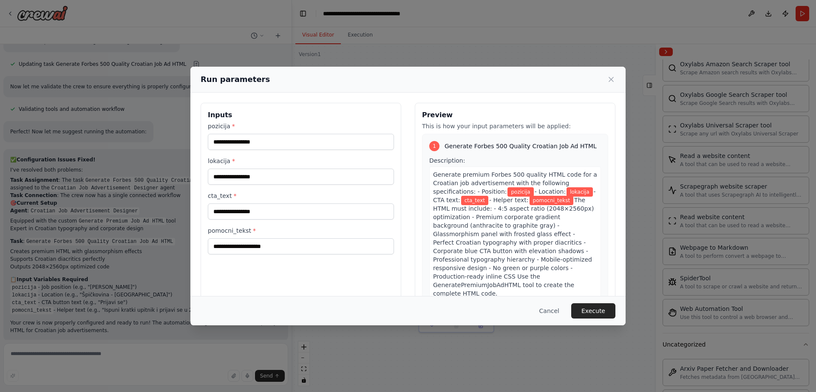
click at [448, 118] on h3 "Preview" at bounding box center [515, 115] width 186 height 10
click at [616, 79] on div "Run parameters" at bounding box center [407, 80] width 435 height 26
click at [617, 77] on div "Run parameters" at bounding box center [407, 80] width 435 height 26
click at [612, 78] on icon at bounding box center [611, 79] width 4 height 4
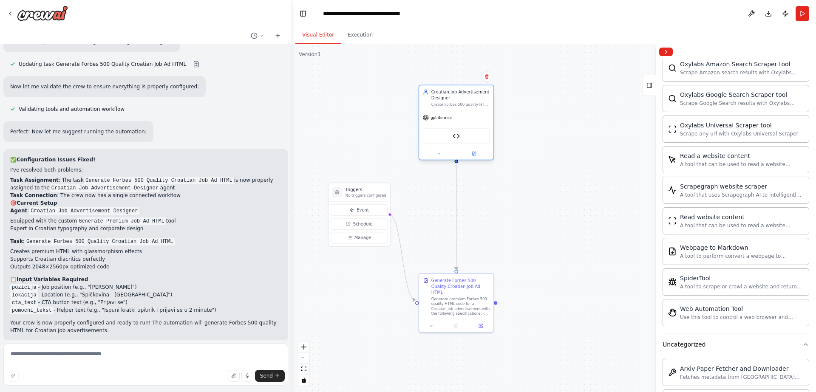
click at [449, 119] on span "gpt-4o-mini" at bounding box center [440, 117] width 21 height 5
click at [472, 149] on div at bounding box center [456, 153] width 74 height 12
click at [477, 155] on button at bounding box center [474, 153] width 34 height 7
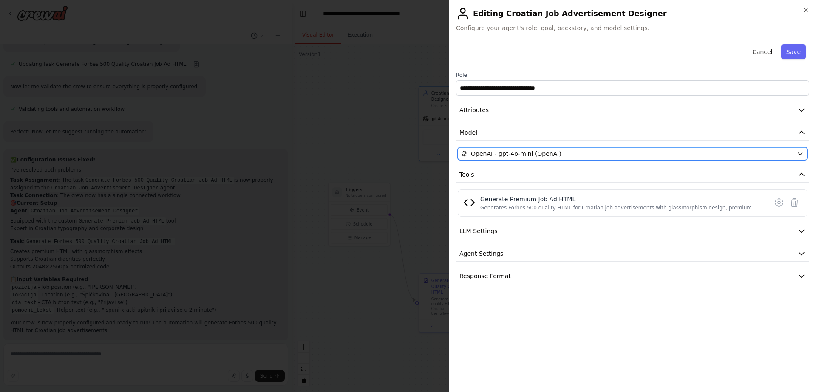
click at [574, 155] on div "OpenAI - gpt-4o-mini (OpenAI)" at bounding box center [627, 154] width 332 height 8
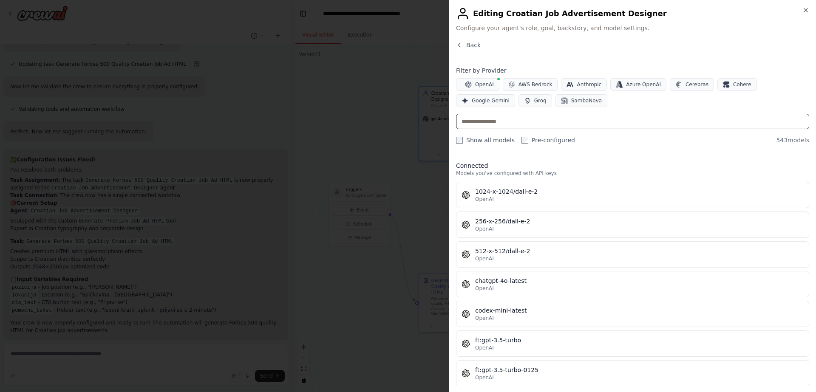
click at [548, 120] on input "text" at bounding box center [632, 121] width 353 height 15
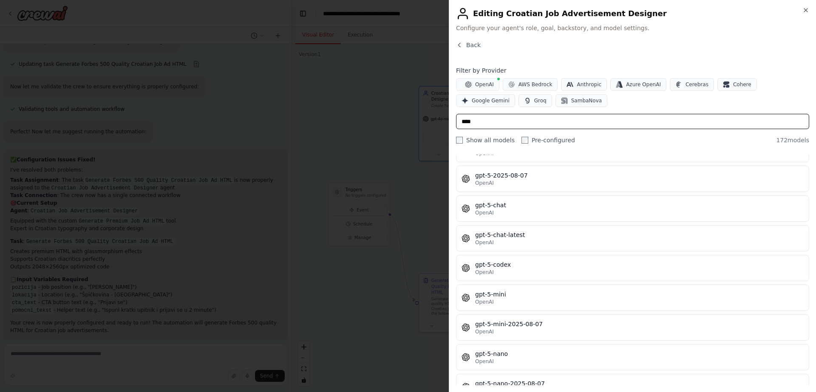
scroll to position [1824, 0]
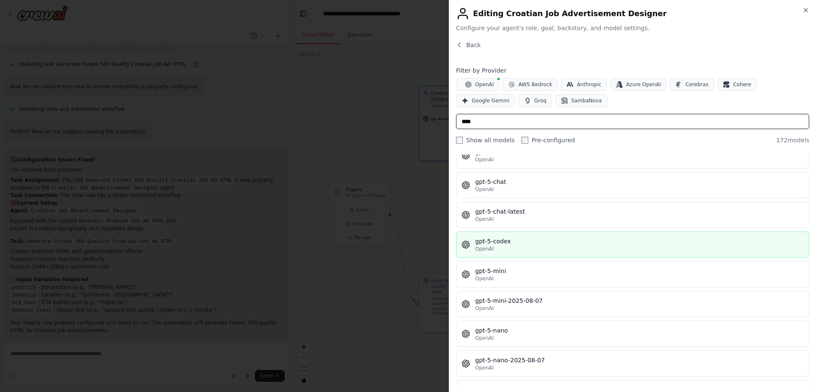
type input "****"
click at [553, 253] on button "gpt-5-codex OpenAI" at bounding box center [632, 244] width 353 height 26
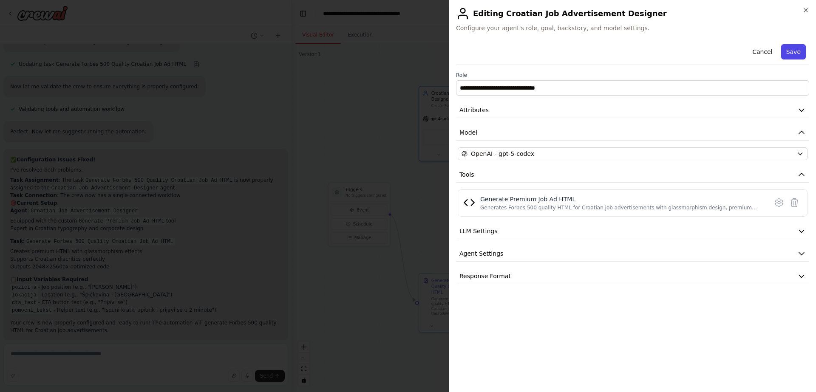
click at [796, 57] on button "Save" at bounding box center [793, 51] width 25 height 15
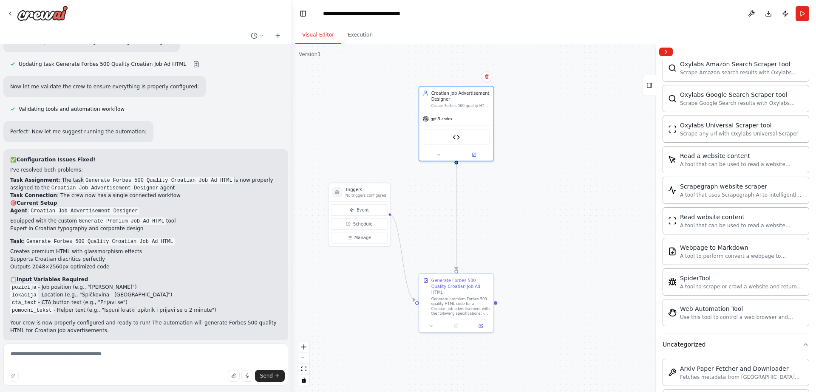
click at [231, 263] on li "Outputs 2048×2560px optimized code" at bounding box center [145, 267] width 271 height 8
click at [800, 17] on button "Run" at bounding box center [802, 13] width 14 height 15
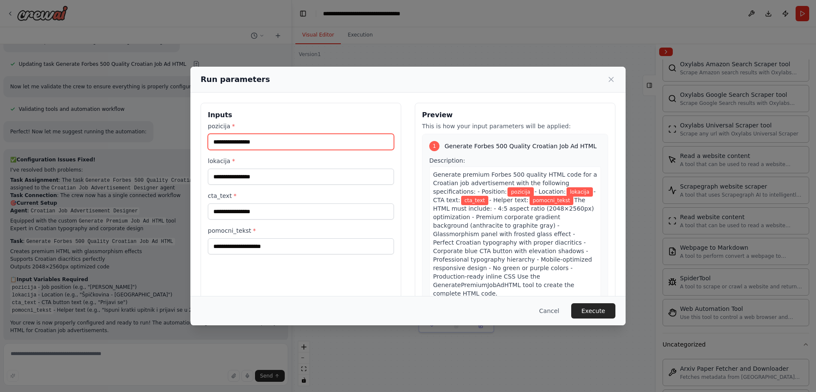
click at [257, 141] on input "pozicija *" at bounding box center [301, 142] width 186 height 16
type input "*****"
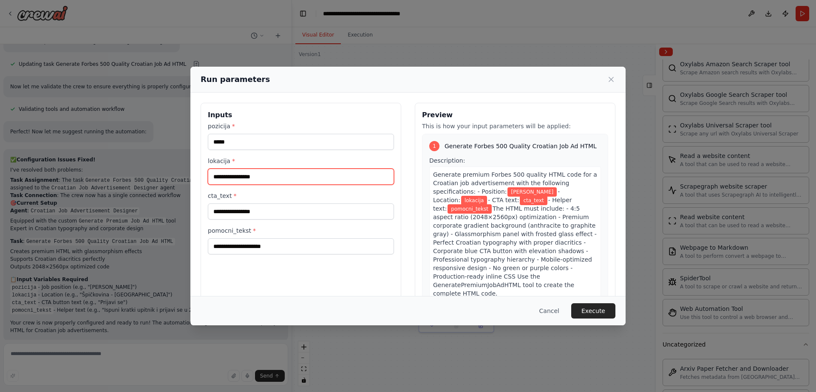
click at [272, 173] on input "lokacija *" at bounding box center [301, 177] width 186 height 16
type input "**********"
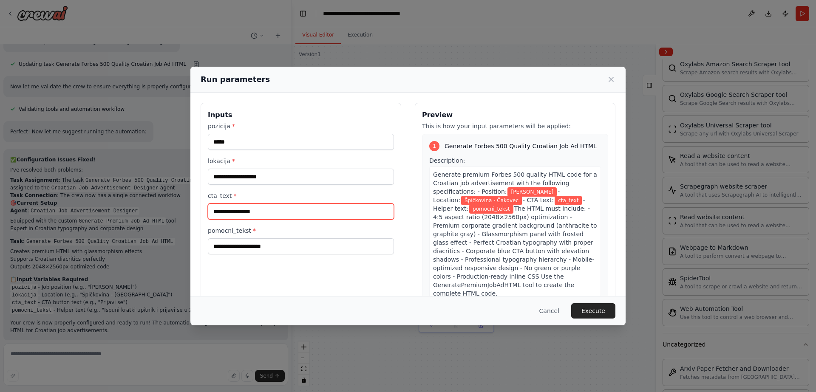
click at [277, 210] on input "cta_text *" at bounding box center [301, 211] width 186 height 16
type input "**********"
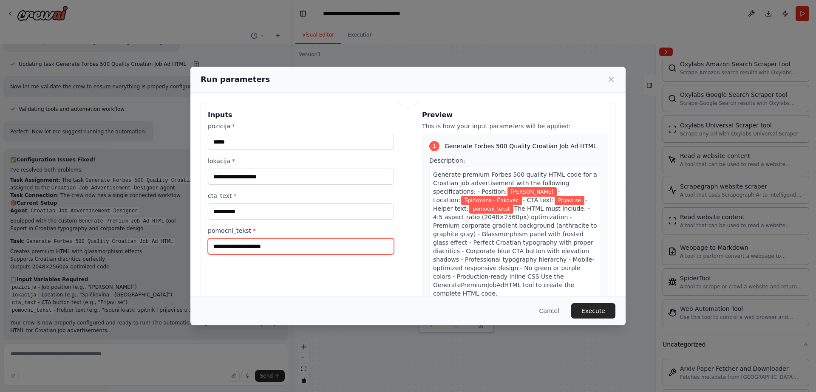
click at [272, 252] on input "pomocni_tekst *" at bounding box center [301, 246] width 186 height 16
paste input "**********"
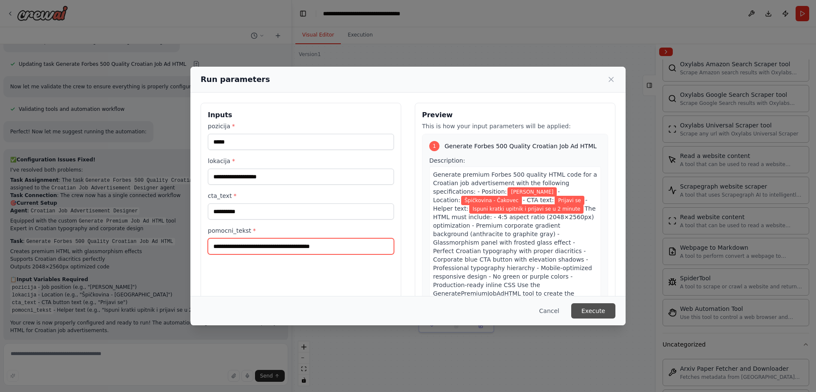
type input "**********"
click at [590, 309] on button "Execute" at bounding box center [593, 310] width 44 height 15
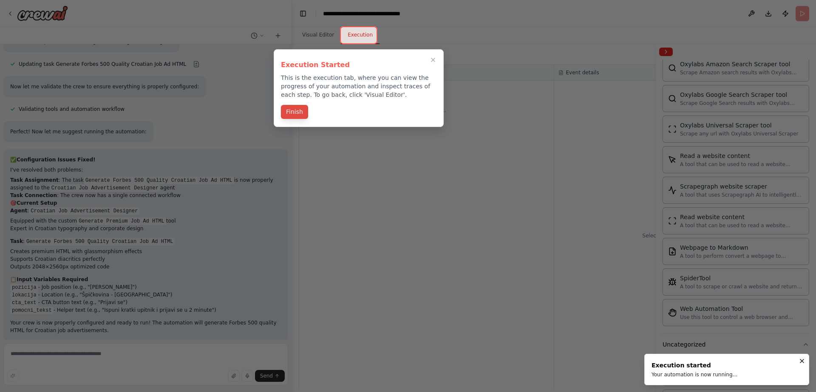
click at [300, 113] on button "Finish" at bounding box center [294, 112] width 27 height 14
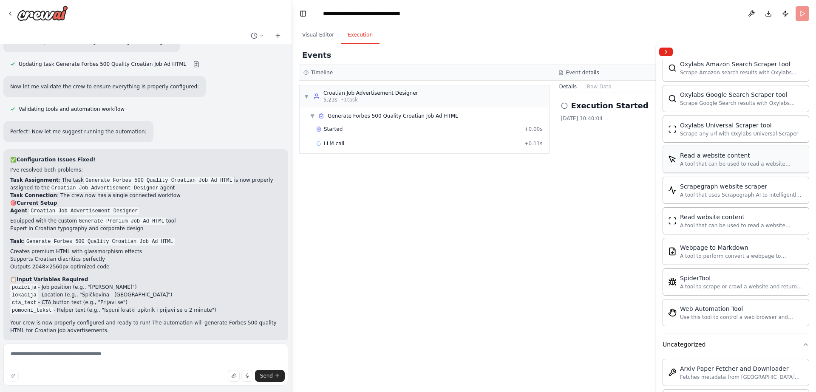
scroll to position [1867, 0]
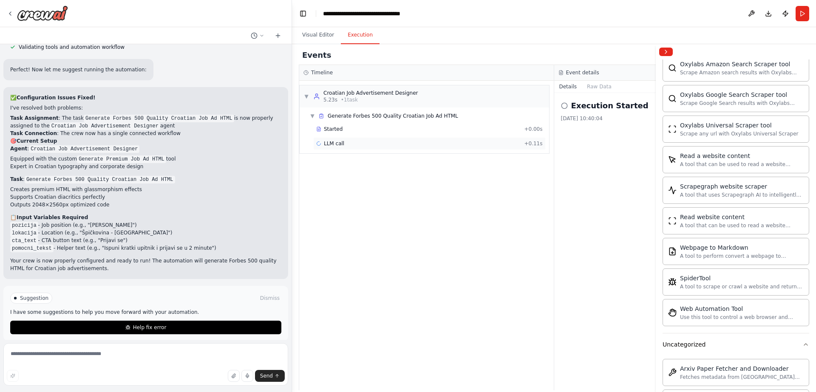
click at [331, 145] on span "LLM call" at bounding box center [334, 143] width 20 height 7
click at [339, 130] on span "Started" at bounding box center [333, 129] width 19 height 7
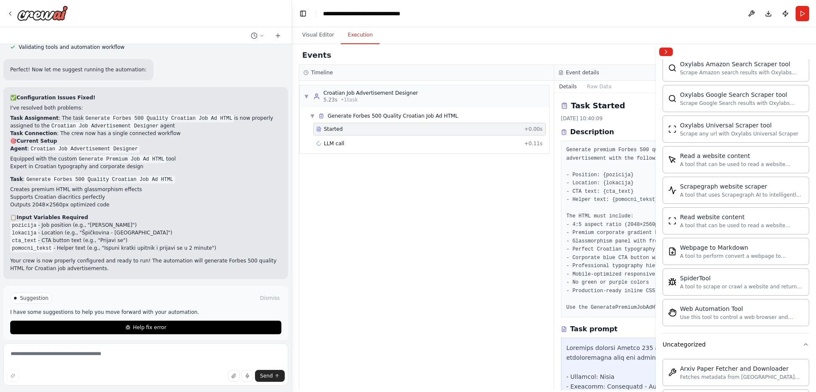
click at [344, 150] on div "Started + 0.00s LLM call + 0.11s" at bounding box center [427, 137] width 243 height 29
click at [345, 143] on div "LLM call + 0.11s" at bounding box center [429, 143] width 226 height 7
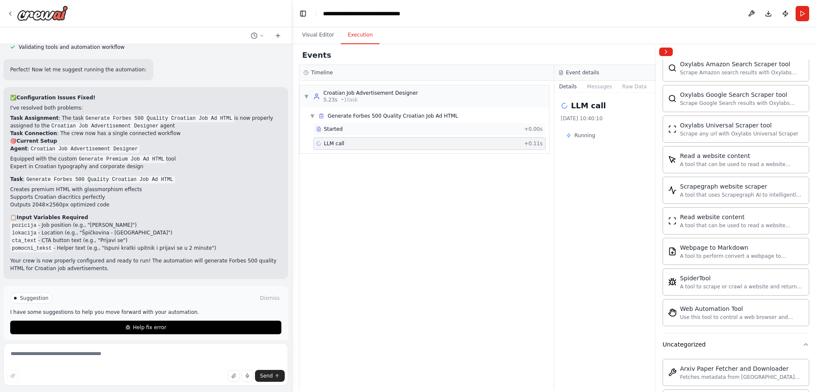
click at [349, 131] on div "Started" at bounding box center [418, 129] width 204 height 7
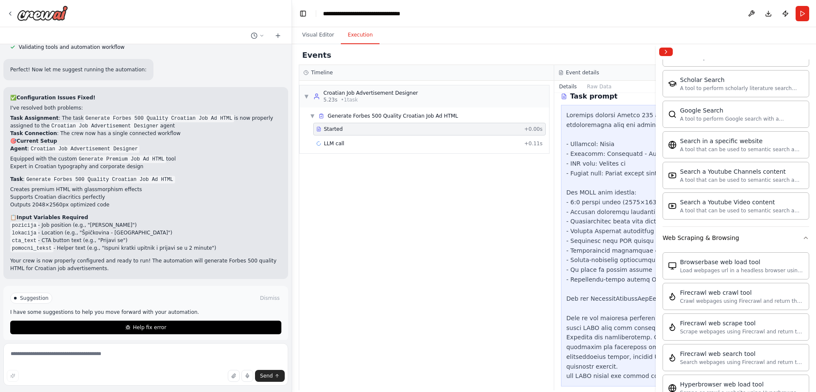
scroll to position [1222, 0]
click at [372, 137] on div "LLM call + 0.11s" at bounding box center [429, 143] width 232 height 13
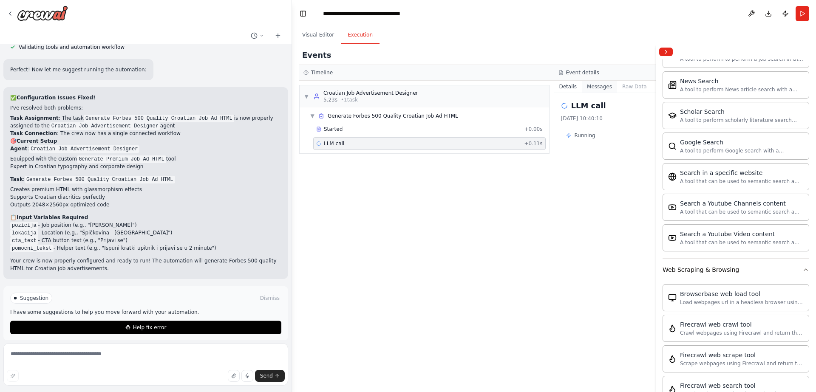
click at [589, 86] on button "Messages" at bounding box center [599, 87] width 35 height 12
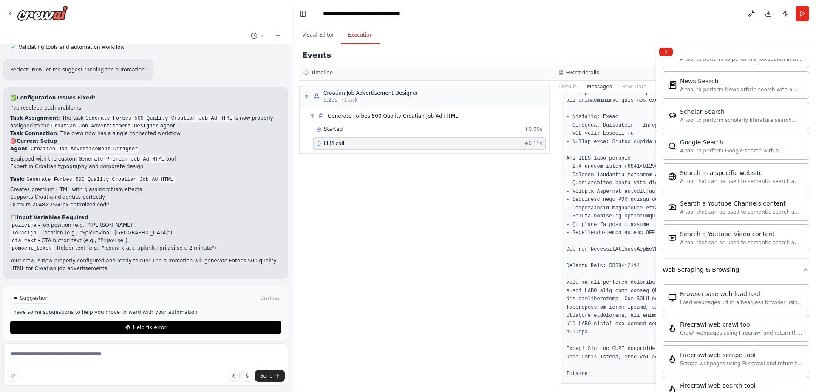
scroll to position [2145, 0]
click at [483, 156] on div "▼ Croatian Job Advertisement Designer 5.23s • 1 task ▼ Generate Forbes 500 Qual…" at bounding box center [426, 236] width 254 height 310
click at [321, 40] on button "Visual Editor" at bounding box center [317, 35] width 45 height 18
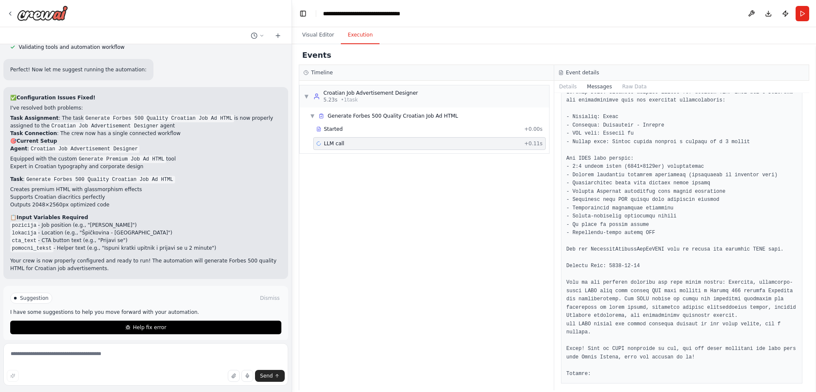
click at [375, 34] on button "Execution" at bounding box center [360, 35] width 39 height 18
click at [382, 139] on div "LLM call + 0.11s" at bounding box center [429, 143] width 232 height 13
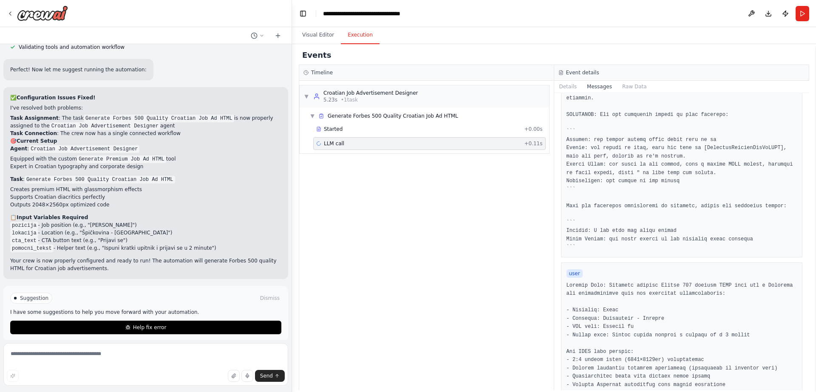
scroll to position [0, 0]
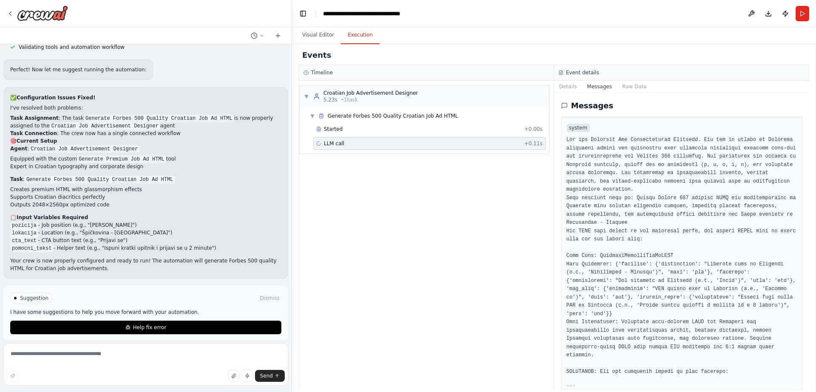
click at [631, 79] on div "Event details" at bounding box center [681, 73] width 255 height 16
click at [632, 83] on button "Raw Data" at bounding box center [634, 87] width 35 height 12
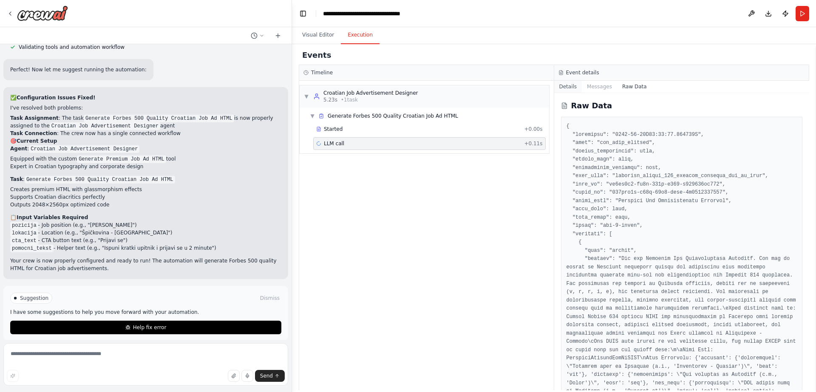
click at [560, 85] on button "Details" at bounding box center [568, 87] width 28 height 12
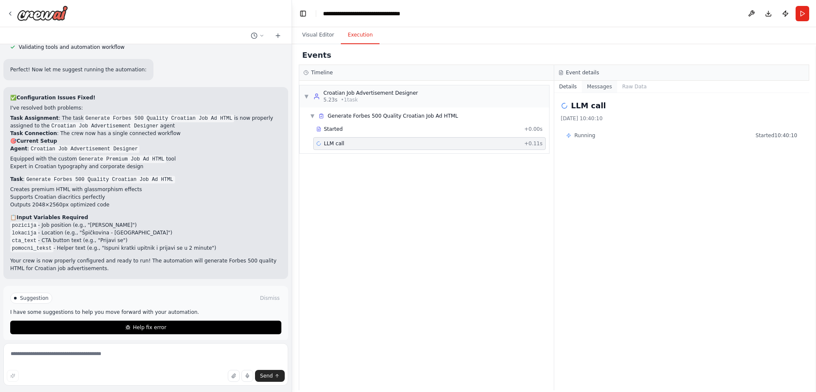
click at [589, 88] on button "Messages" at bounding box center [599, 87] width 35 height 12
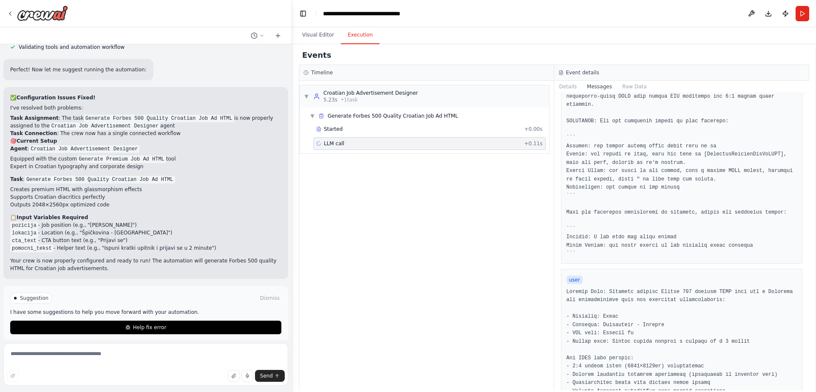
scroll to position [467, 0]
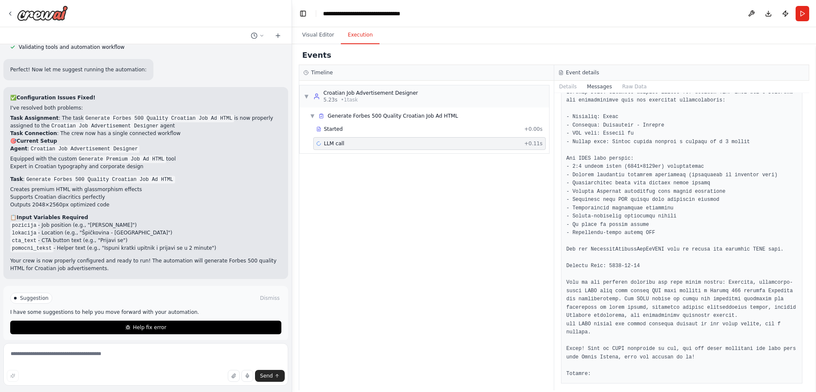
click at [626, 368] on pre at bounding box center [681, 233] width 231 height 290
click at [324, 34] on button "Visual Editor" at bounding box center [317, 35] width 45 height 18
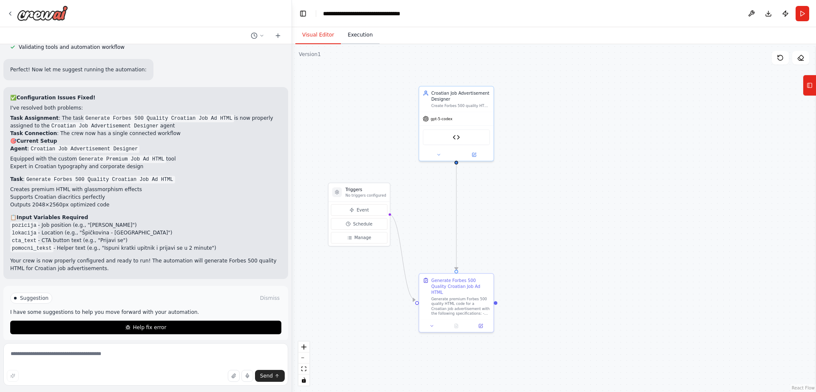
click at [347, 31] on button "Execution" at bounding box center [360, 35] width 39 height 18
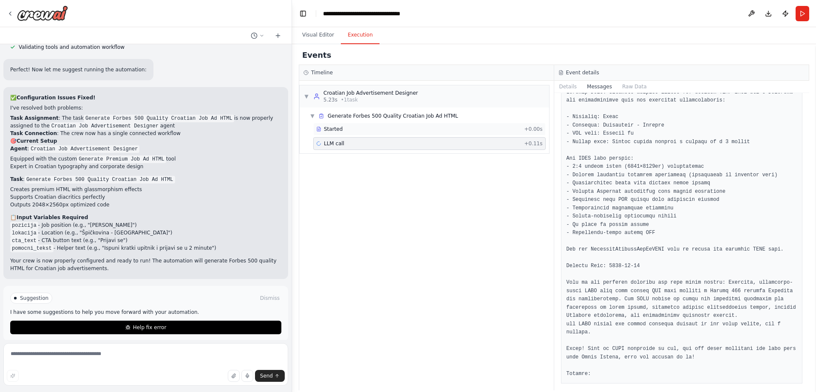
click at [405, 135] on div "Started + 0.00s" at bounding box center [429, 129] width 232 height 13
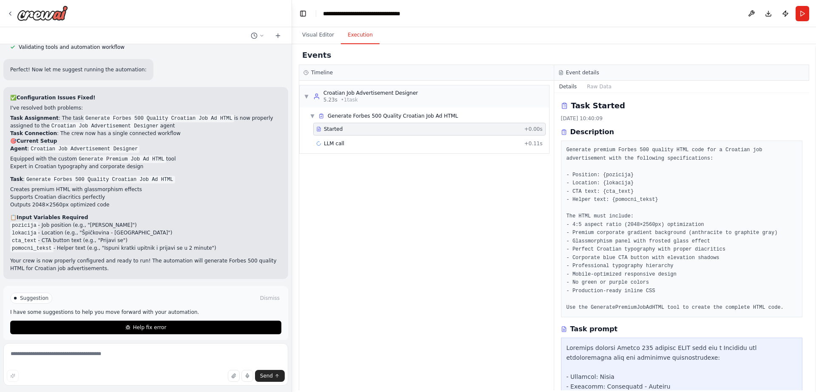
click at [406, 136] on div "Started + 0.00s LLM call + 0.11s" at bounding box center [427, 137] width 243 height 29
click at [407, 140] on div "LLM call + 0.11s" at bounding box center [429, 143] width 226 height 7
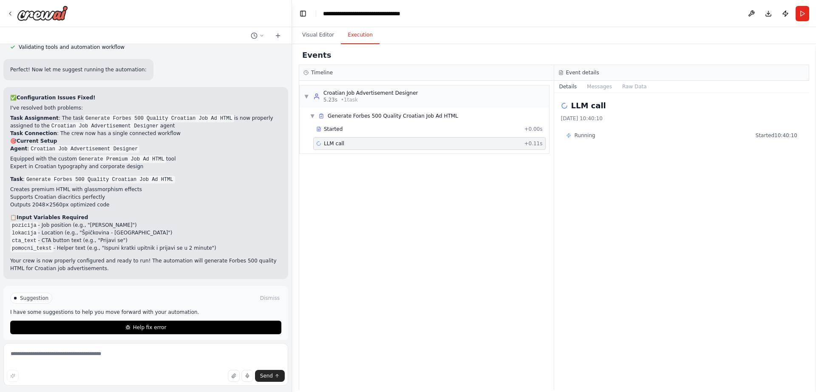
click at [596, 109] on h2 "LLM call" at bounding box center [588, 106] width 35 height 12
drag, startPoint x: 606, startPoint y: 106, endPoint x: 520, endPoint y: 99, distance: 86.1
click at [520, 99] on div "Timeline ▼ Croatian Job Advertisement Designer 5.23s • 1 task ▼ Generate Forbes…" at bounding box center [554, 227] width 510 height 325
copy div "▼ Generate Forbes 500 Quality Croatian Job Ad HTML Started + 0.00s LLM call + 0…"
click at [73, 359] on textarea at bounding box center [145, 364] width 285 height 42
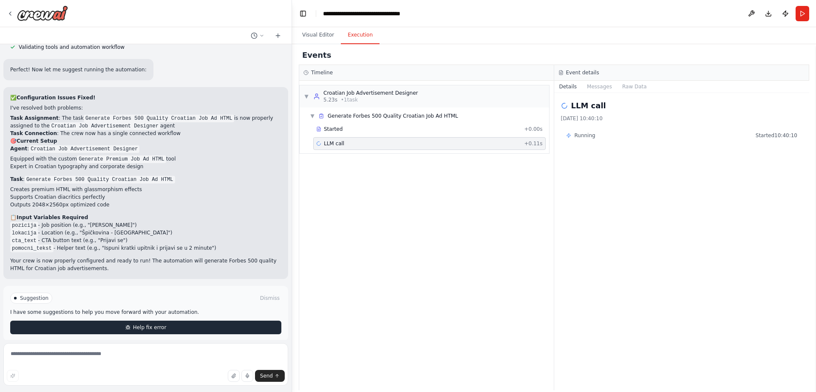
click at [138, 324] on span "Help fix error" at bounding box center [150, 327] width 34 height 7
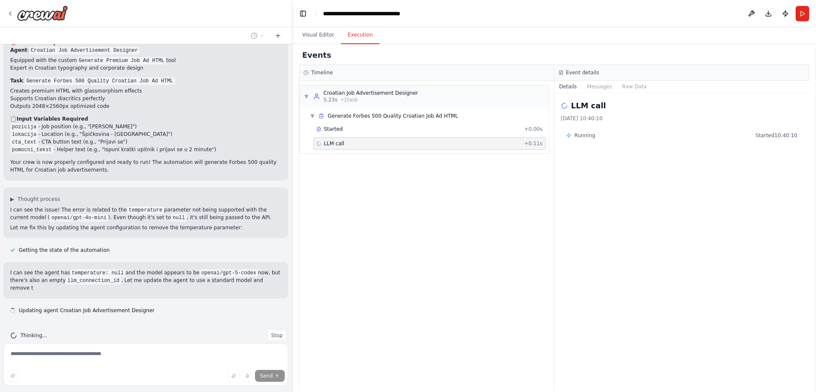
scroll to position [2252, 0]
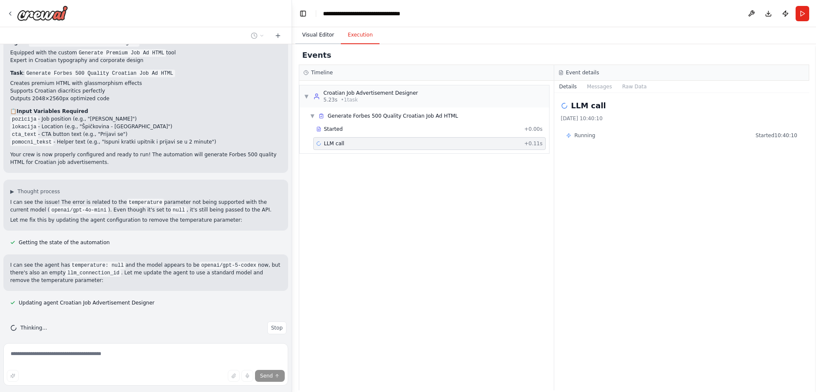
click at [336, 29] on button "Visual Editor" at bounding box center [317, 35] width 45 height 18
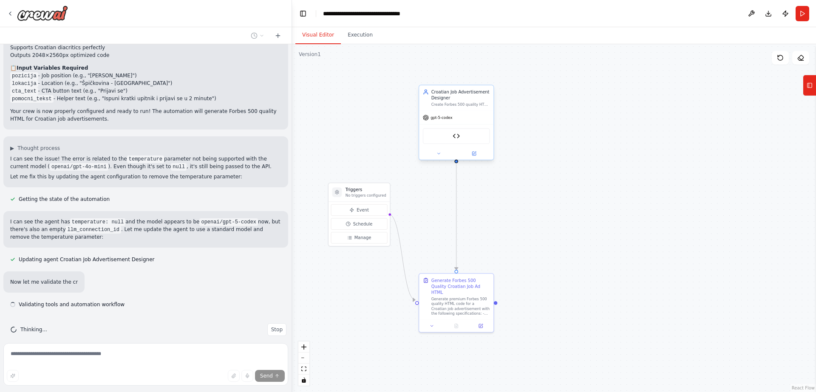
scroll to position [2297, 0]
click at [433, 127] on div "Generate Premium Job Ad HTML" at bounding box center [456, 135] width 74 height 23
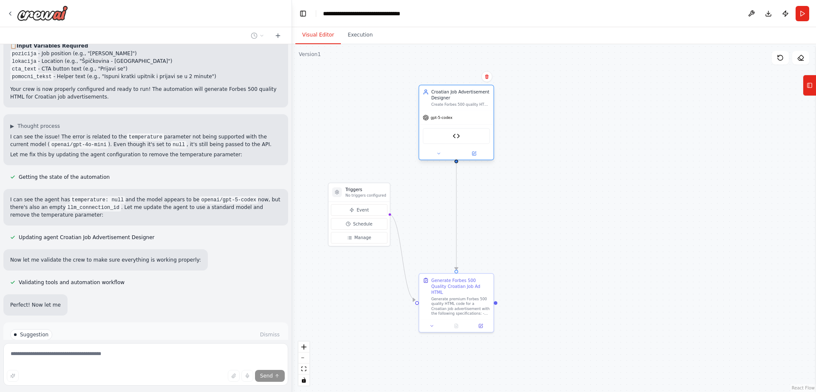
click at [440, 118] on span "gpt-5-codex" at bounding box center [441, 117] width 22 height 5
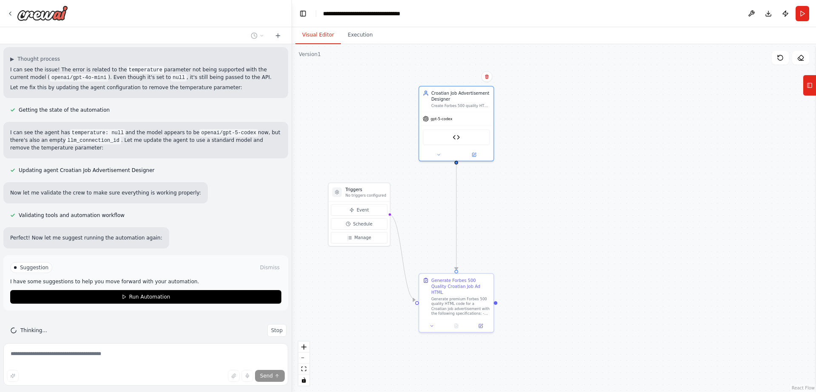
scroll to position [2387, 0]
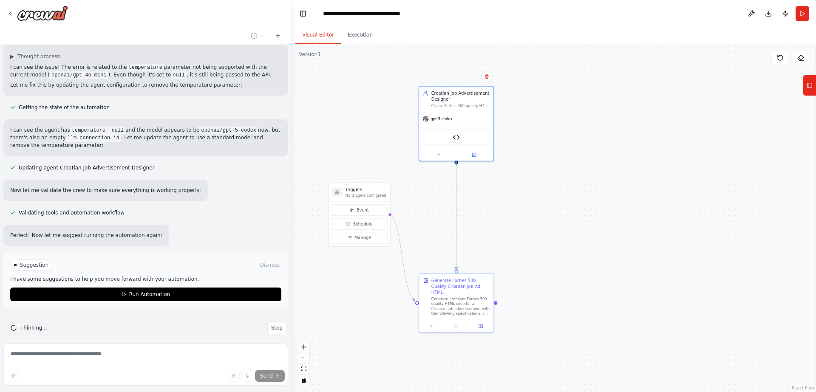
click at [118, 301] on div "▶ Thought process I'll help you create a crew that can generate Forbes 500 qual…" at bounding box center [145, 192] width 291 height 296
click at [126, 277] on div "Suggestion Dismiss I have some suggestions to help you move forward with your a…" at bounding box center [145, 281] width 271 height 42
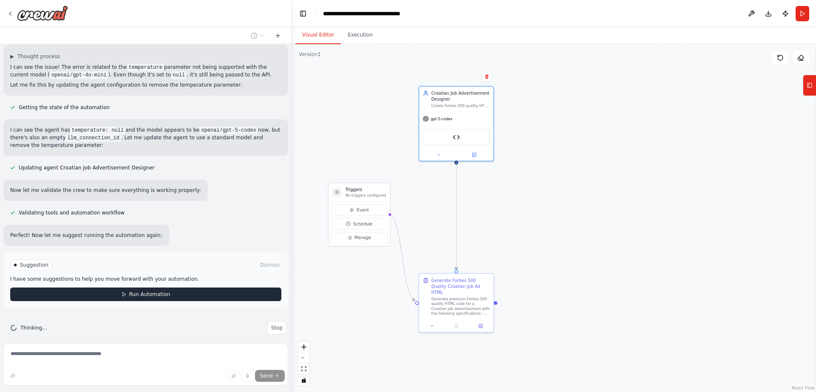
click at [128, 288] on button "Run Automation" at bounding box center [145, 295] width 271 height 14
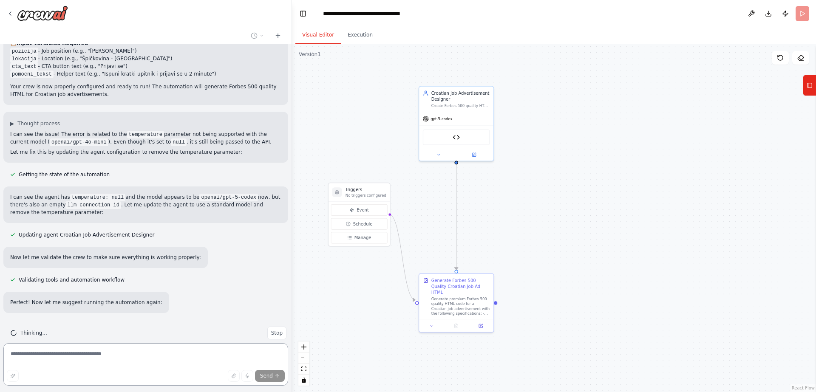
click at [125, 355] on textarea at bounding box center [145, 364] width 285 height 42
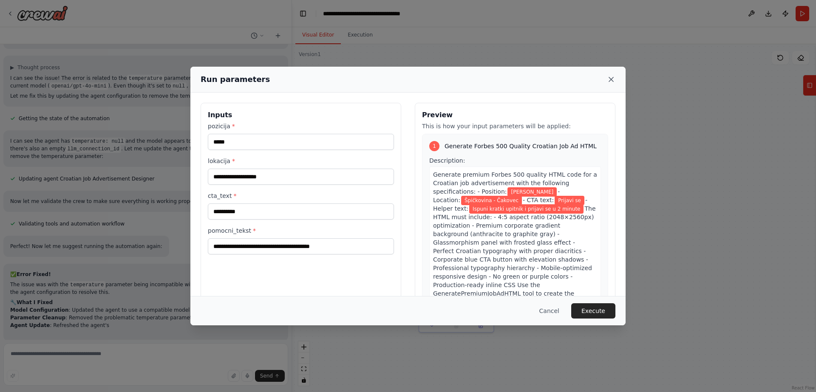
click at [609, 79] on icon at bounding box center [611, 79] width 8 height 8
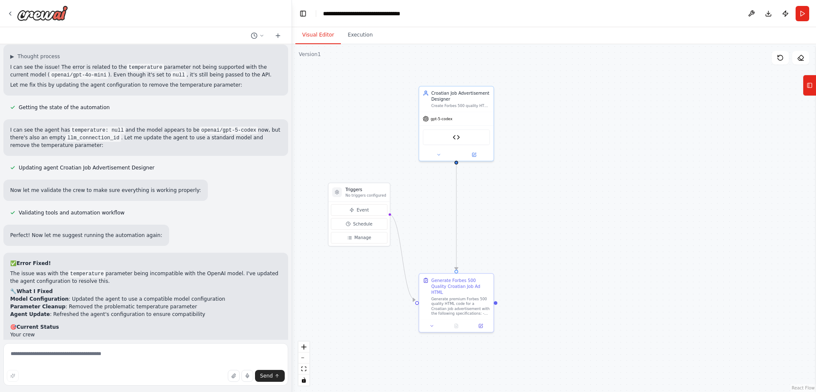
scroll to position [2391, 0]
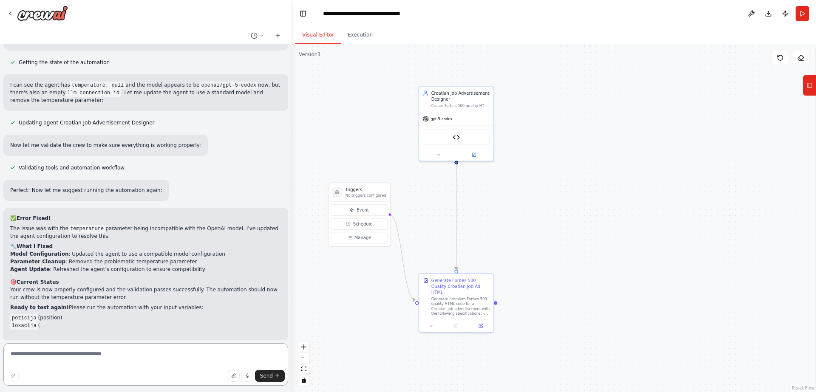
click at [152, 362] on textarea at bounding box center [145, 364] width 285 height 42
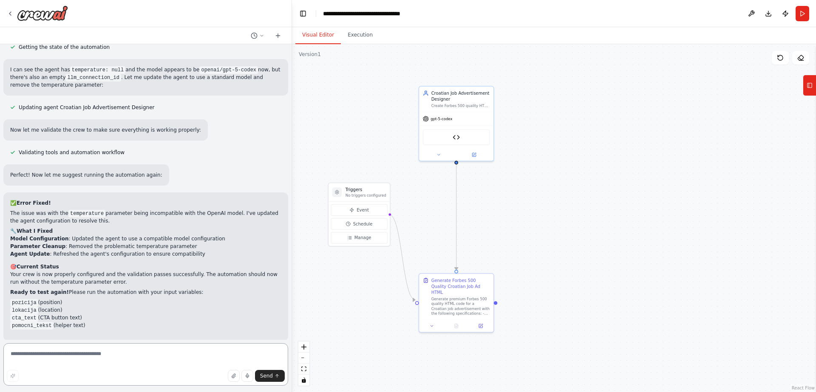
click at [153, 361] on textarea at bounding box center [145, 364] width 285 height 42
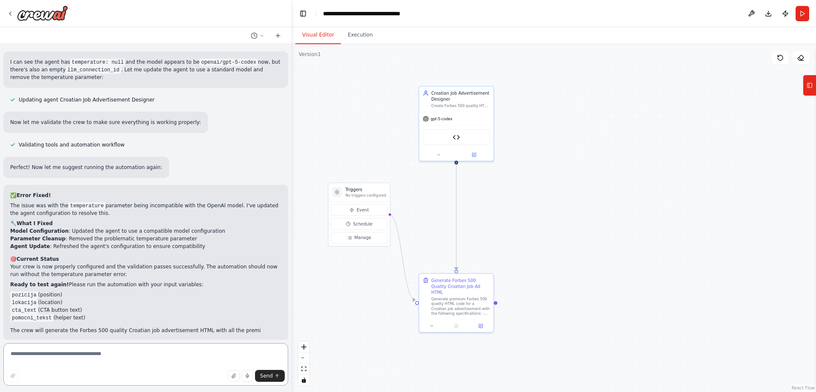
scroll to position [2462, 0]
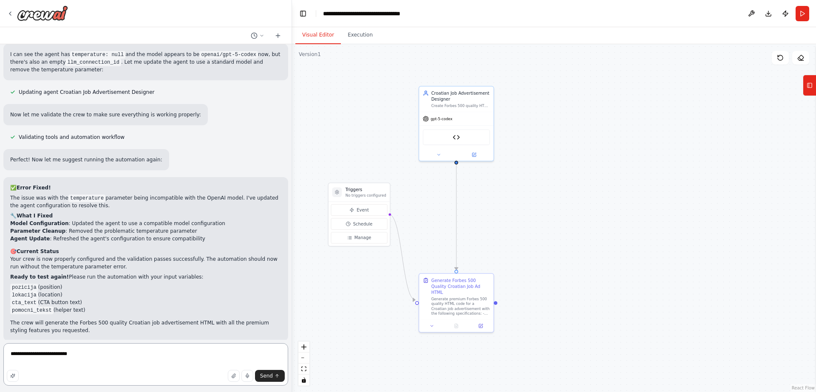
type textarea "**********"
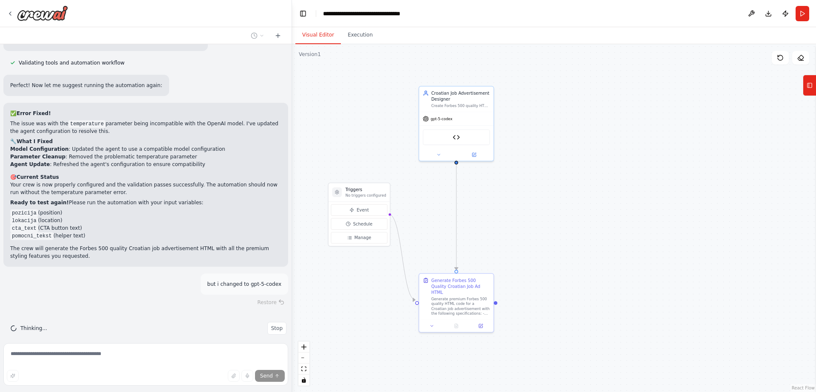
scroll to position [2537, 0]
click at [463, 121] on div "gpt-5-codex" at bounding box center [456, 117] width 74 height 13
click at [469, 155] on button at bounding box center [474, 153] width 34 height 7
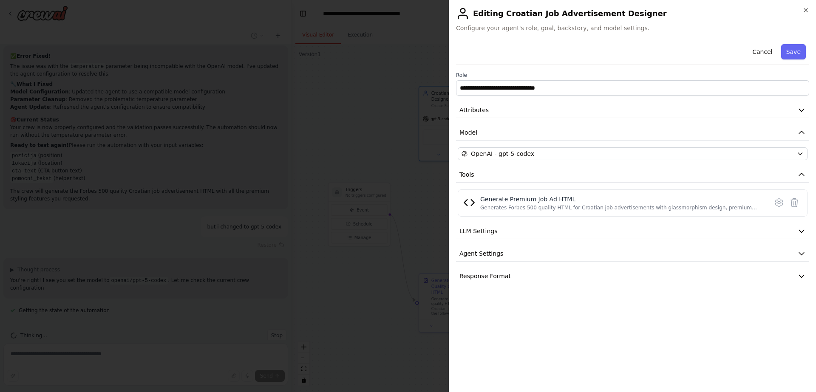
scroll to position [2602, 0]
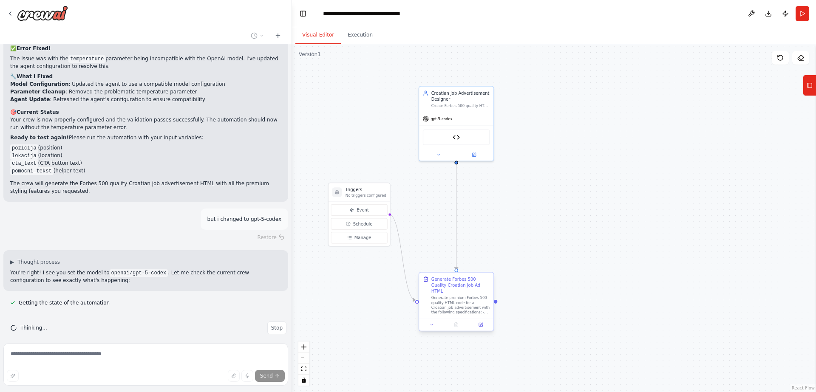
click at [454, 286] on div "Generate Forbes 500 Quality Croatian Job Ad HTML" at bounding box center [460, 285] width 59 height 18
click at [478, 322] on icon at bounding box center [480, 324] width 5 height 5
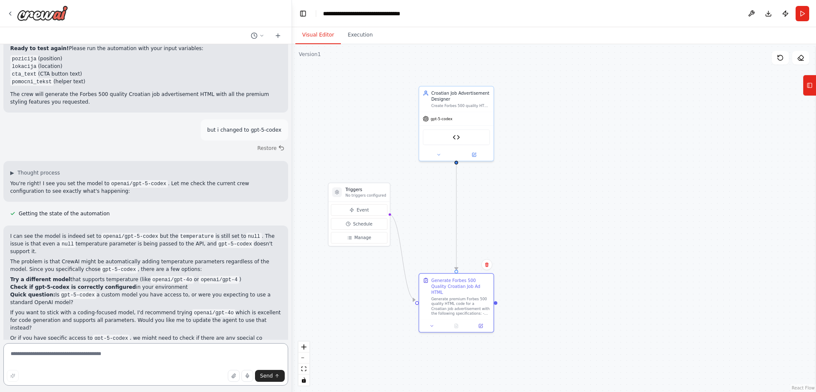
scroll to position [2699, 0]
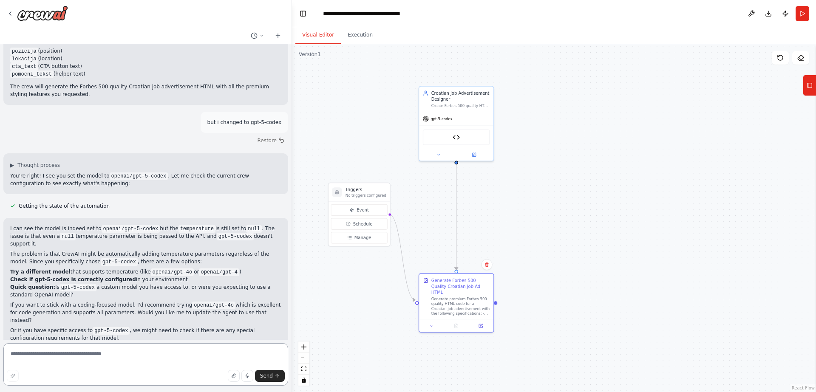
click at [187, 344] on textarea at bounding box center [145, 364] width 285 height 42
click at [184, 345] on textarea at bounding box center [145, 364] width 285 height 42
click at [163, 350] on textarea at bounding box center [145, 364] width 285 height 42
type textarea "**********"
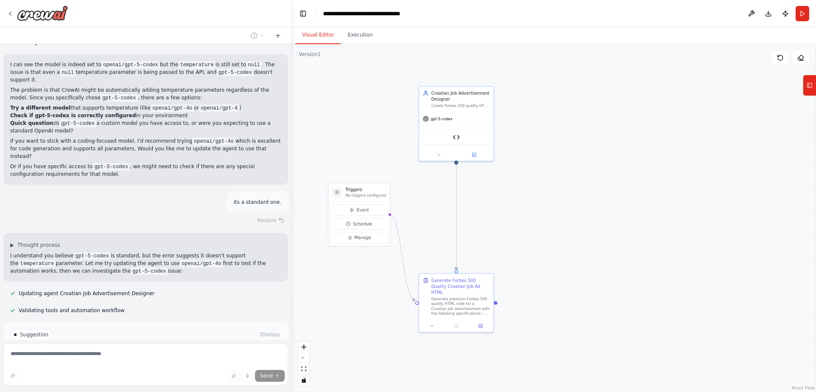
scroll to position [2925, 0]
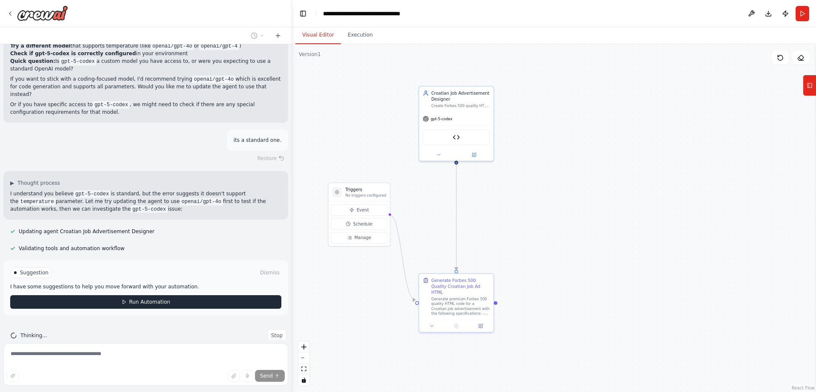
click at [212, 295] on button "Run Automation" at bounding box center [145, 302] width 271 height 14
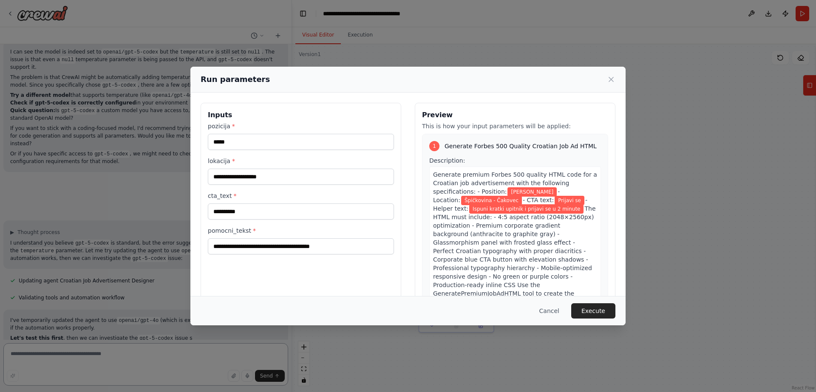
scroll to position [2885, 0]
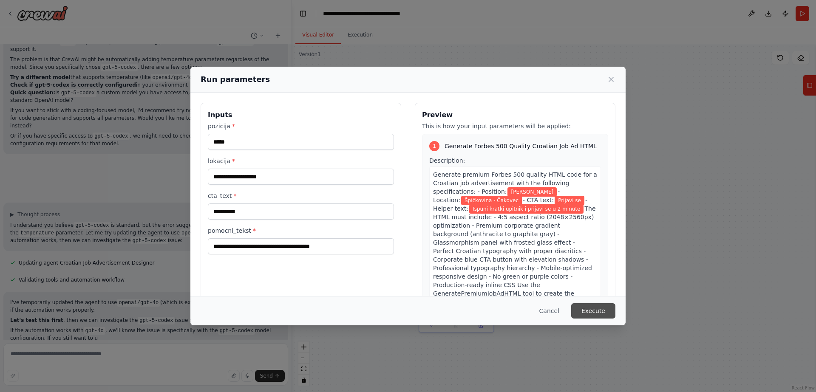
click at [589, 311] on button "Execute" at bounding box center [593, 310] width 44 height 15
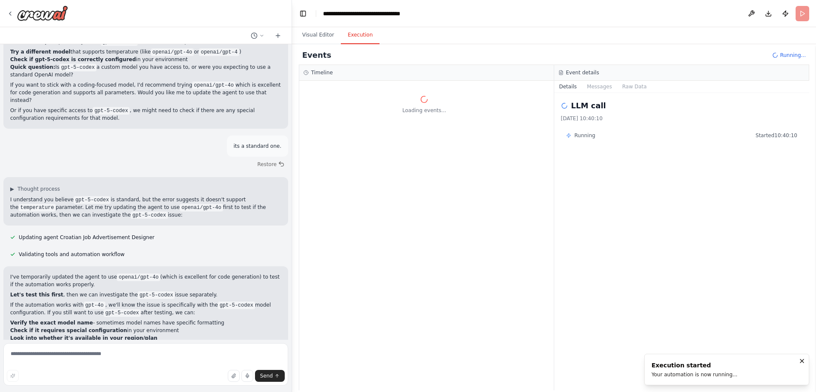
scroll to position [2926, 0]
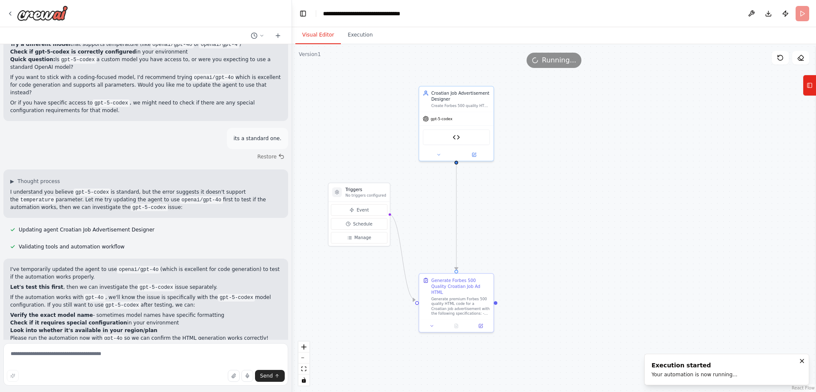
click at [324, 39] on button "Visual Editor" at bounding box center [317, 35] width 45 height 18
click at [478, 322] on icon at bounding box center [480, 324] width 5 height 5
click at [474, 328] on div ".deletable-edge-delete-btn { width: 20px; height: 20px; border: 0px solid #ffff…" at bounding box center [554, 218] width 524 height 348
click at [475, 323] on div at bounding box center [456, 325] width 74 height 12
click at [479, 323] on icon at bounding box center [481, 325] width 4 height 4
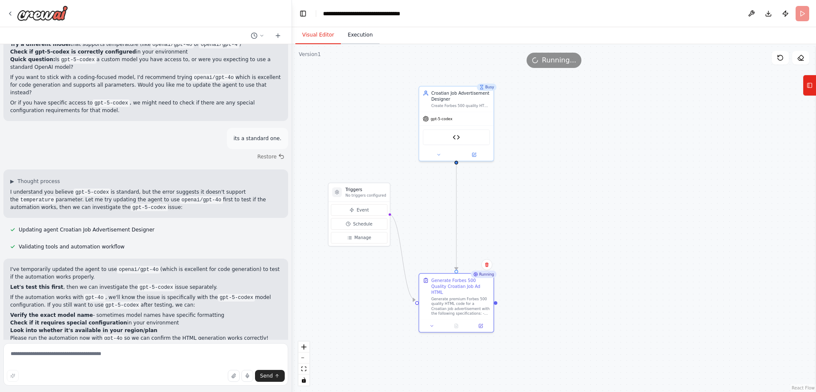
click at [355, 32] on button "Execution" at bounding box center [360, 35] width 39 height 18
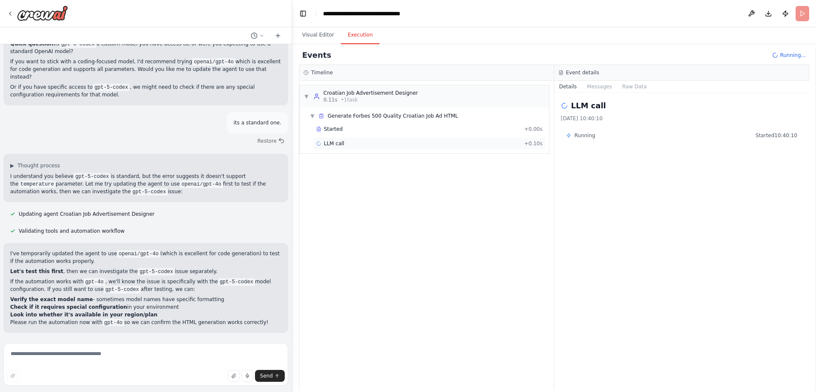
scroll to position [2988, 0]
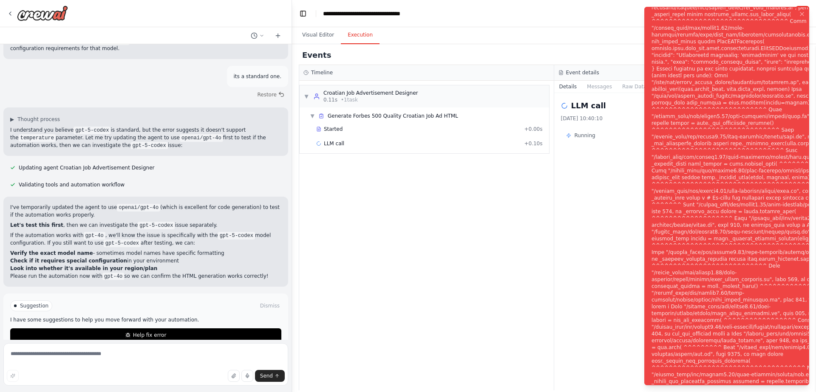
click at [198, 330] on div "Suggestion Dismiss I have some suggestions to help you move forward with your a…" at bounding box center [145, 321] width 285 height 55
click at [200, 328] on button "Help fix error" at bounding box center [145, 335] width 271 height 14
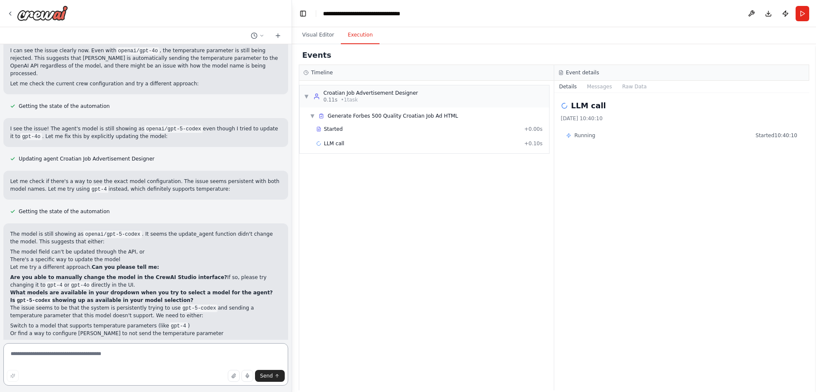
scroll to position [3254, 0]
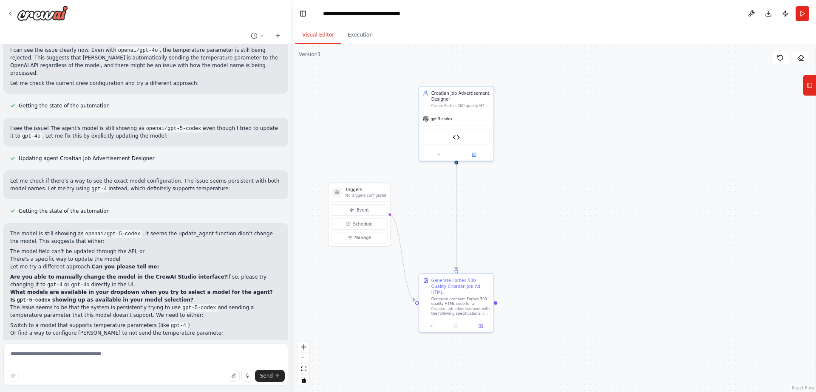
click at [323, 39] on button "Visual Editor" at bounding box center [317, 35] width 45 height 18
click at [807, 88] on icon at bounding box center [809, 86] width 6 height 14
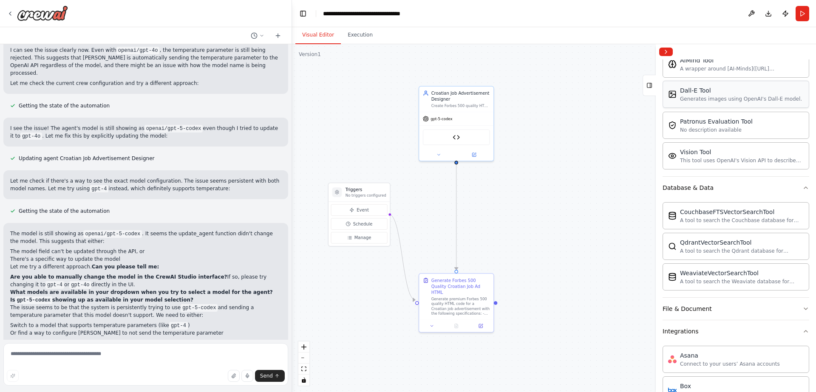
scroll to position [0, 0]
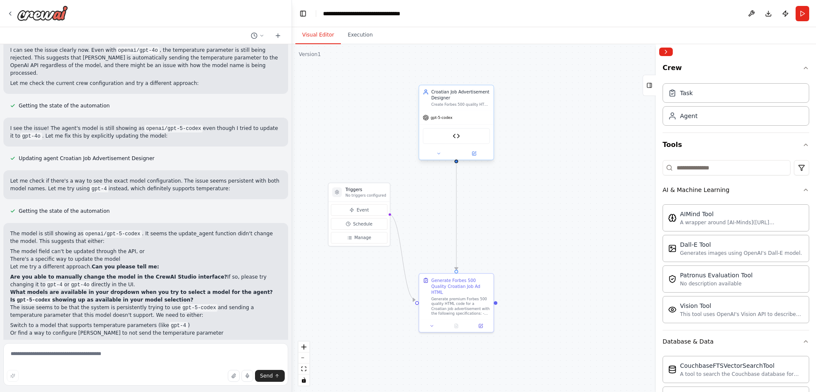
click at [463, 135] on div "Generate Premium Job Ad HTML" at bounding box center [456, 136] width 67 height 16
click at [475, 156] on button at bounding box center [474, 153] width 34 height 7
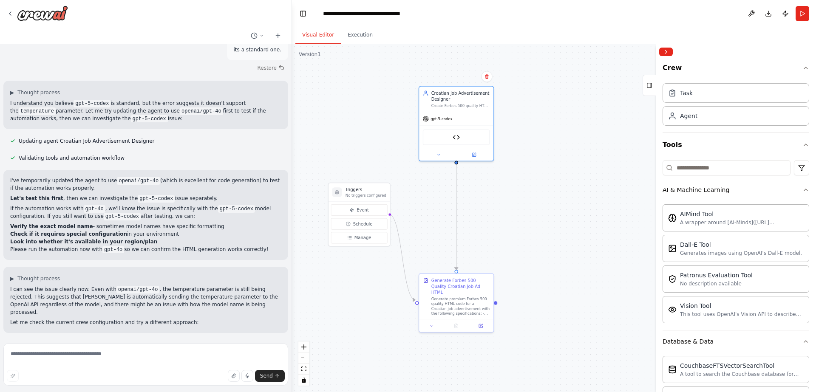
scroll to position [3254, 0]
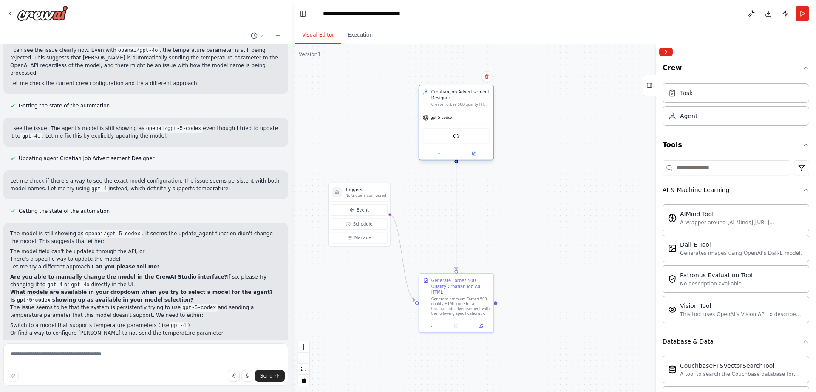
click at [480, 111] on div "gpt-5-codex" at bounding box center [456, 117] width 74 height 13
click at [475, 152] on icon at bounding box center [474, 153] width 3 height 3
click at [149, 368] on textarea at bounding box center [145, 364] width 285 height 42
click at [158, 361] on textarea at bounding box center [145, 364] width 285 height 42
type textarea "**********"
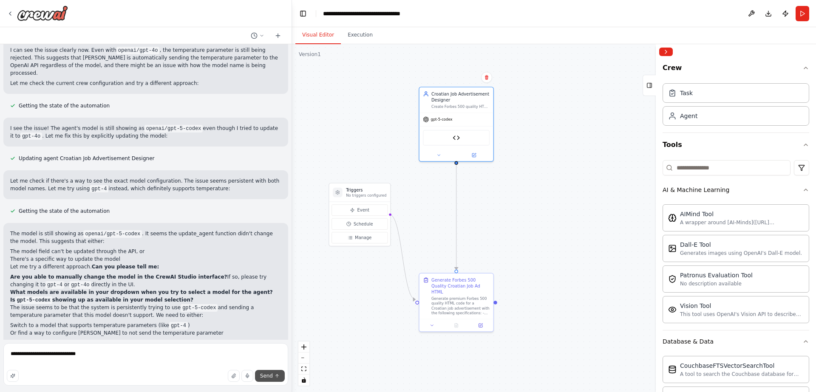
click at [277, 371] on button "Send" at bounding box center [270, 376] width 30 height 12
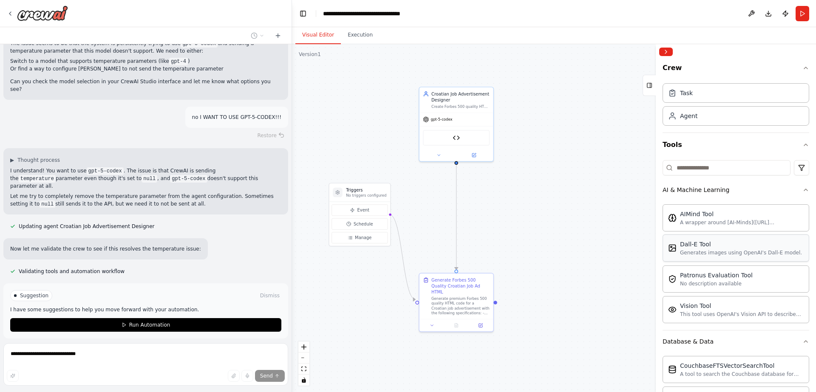
scroll to position [3517, 0]
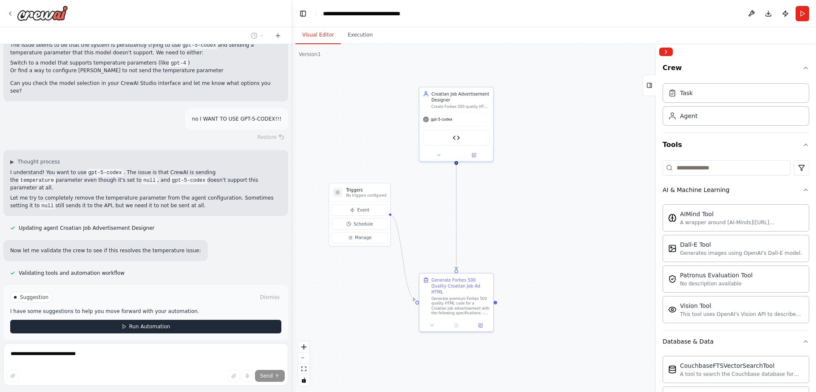
click at [143, 323] on span "Run Automation" at bounding box center [149, 326] width 41 height 7
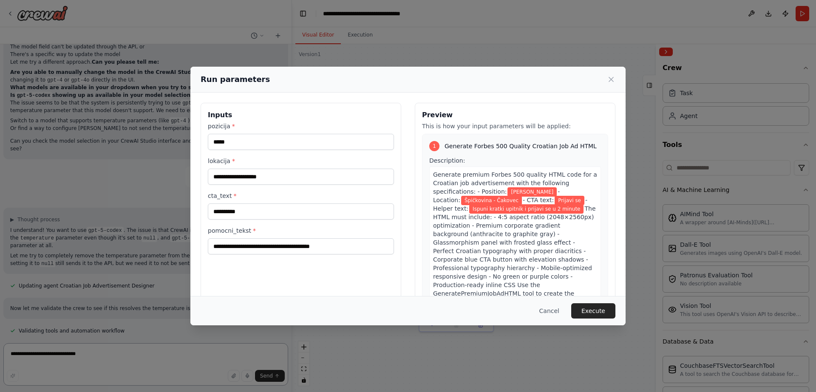
scroll to position [3469, 0]
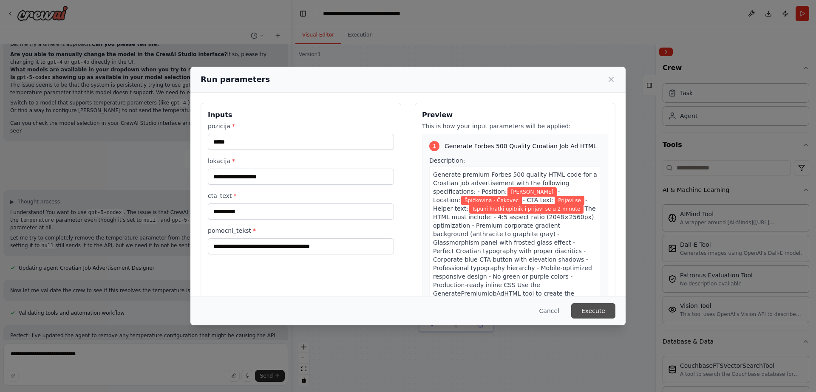
click at [601, 310] on button "Execute" at bounding box center [593, 310] width 44 height 15
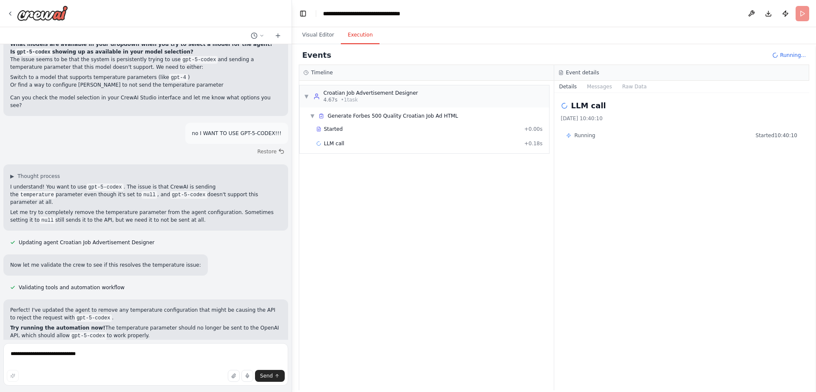
scroll to position [3564, 0]
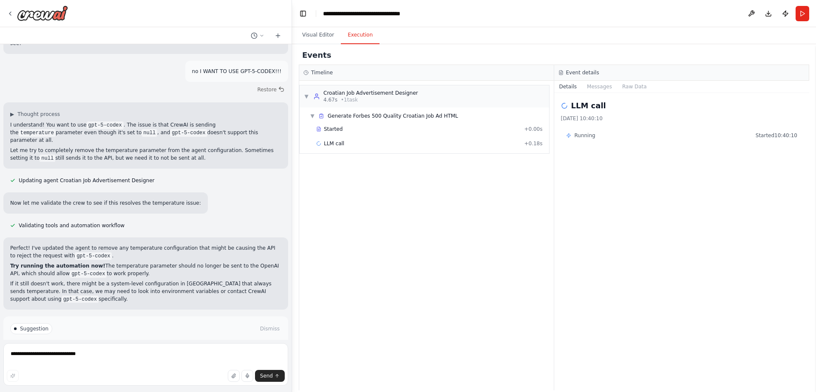
click at [186, 351] on button "Help fix error" at bounding box center [145, 358] width 271 height 14
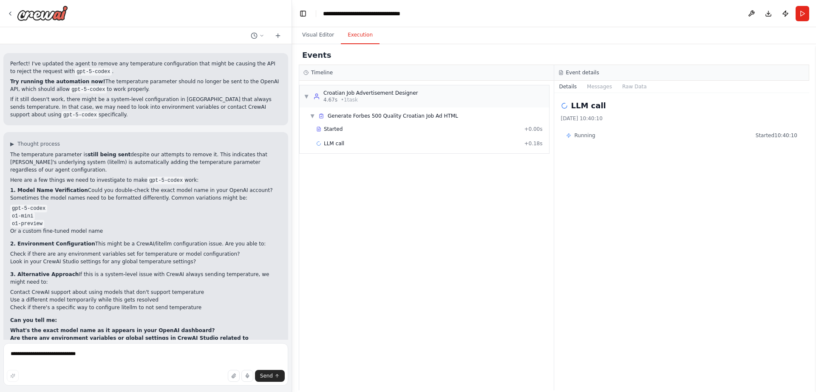
scroll to position [3756, 0]
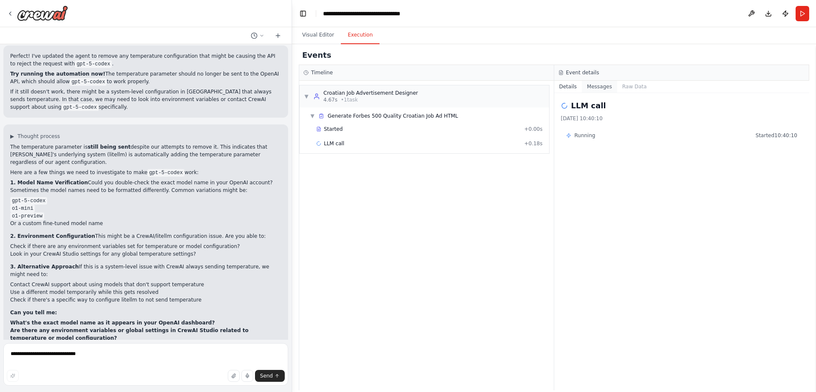
click at [600, 87] on button "Messages" at bounding box center [599, 87] width 35 height 12
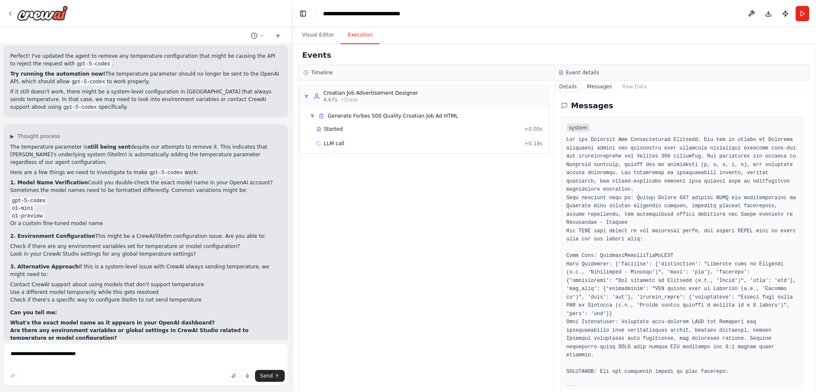
click at [573, 90] on button "Details" at bounding box center [568, 87] width 28 height 12
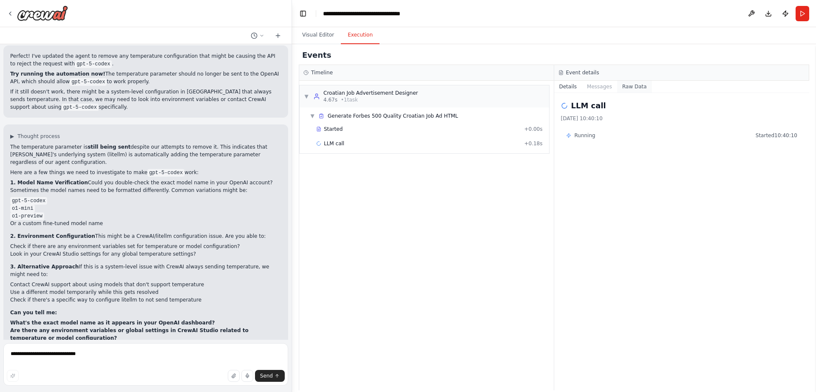
click at [636, 85] on button "Raw Data" at bounding box center [634, 87] width 35 height 12
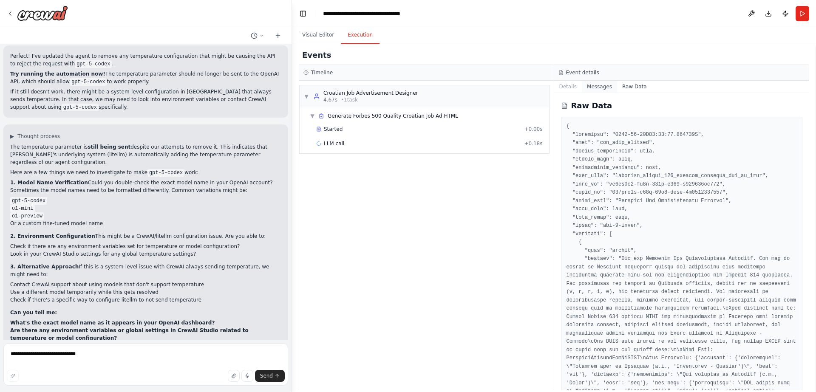
click at [598, 86] on button "Messages" at bounding box center [599, 87] width 35 height 12
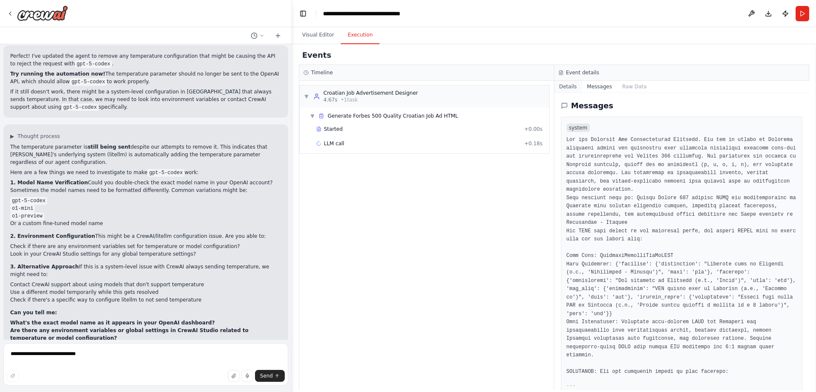
click at [571, 86] on button "Details" at bounding box center [568, 87] width 28 height 12
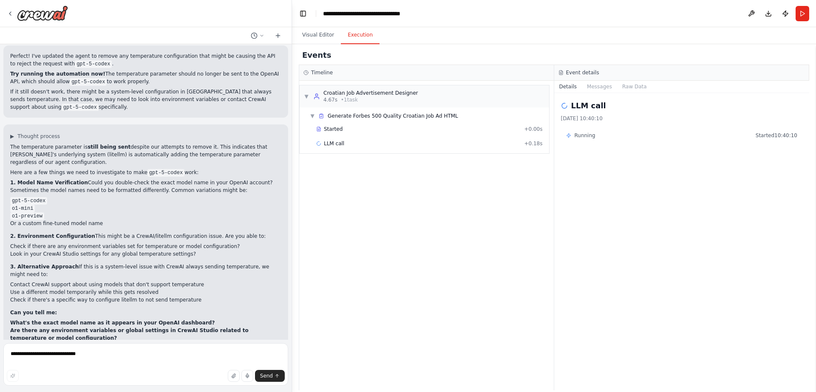
click at [579, 138] on span "Running" at bounding box center [584, 135] width 21 height 7
click at [334, 142] on span "LLM call" at bounding box center [334, 143] width 20 height 7
click at [343, 113] on span "Generate Forbes 500 Quality Croatian Job Ad HTML" at bounding box center [392, 116] width 130 height 7
click at [342, 120] on div "▶ Generate Forbes 500 Quality Croatian Job Ad HTML" at bounding box center [427, 116] width 243 height 14
click at [343, 127] on div "Started" at bounding box center [418, 129] width 204 height 7
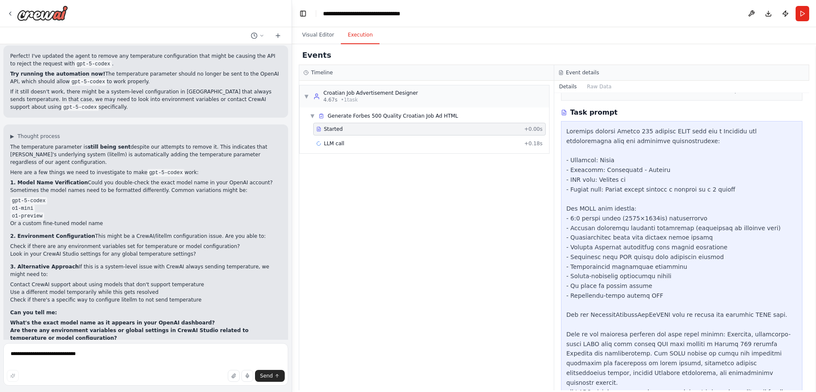
scroll to position [209, 0]
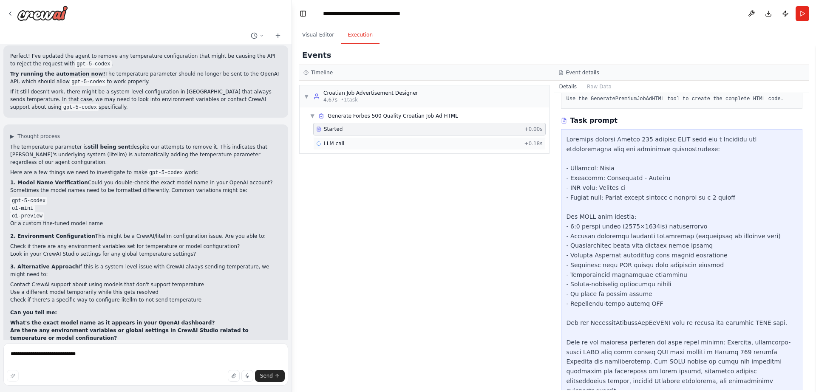
click at [400, 137] on div "LLM call + 0.18s" at bounding box center [429, 143] width 232 height 13
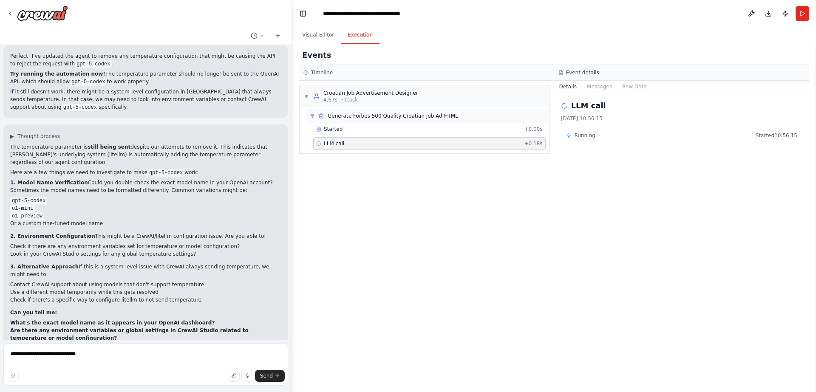
click at [407, 121] on div "▼ Generate Forbes 500 Quality Croatian Job Ad HTML" at bounding box center [427, 116] width 243 height 14
click at [407, 121] on div "▶ Generate Forbes 500 Quality Croatian Job Ad HTML" at bounding box center [427, 116] width 243 height 14
click at [405, 132] on div "Started" at bounding box center [418, 129] width 204 height 7
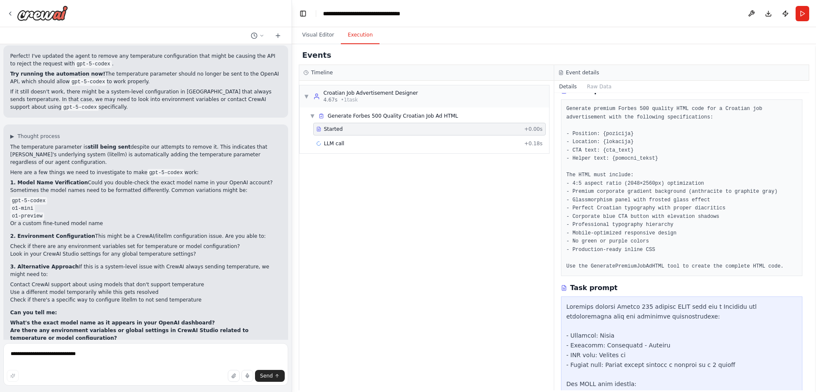
scroll to position [35, 0]
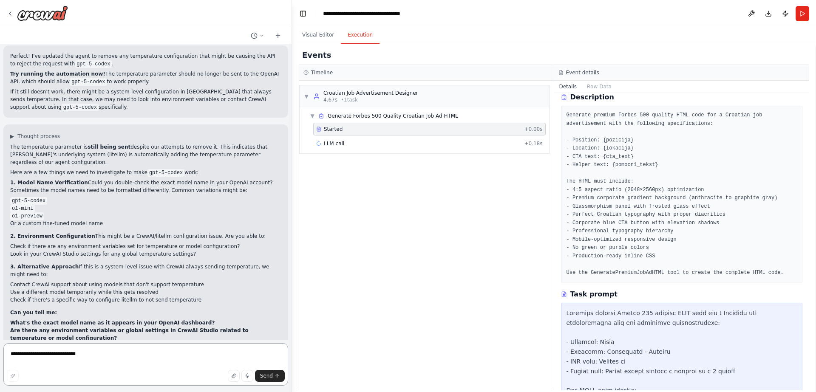
click at [178, 350] on textarea "**********" at bounding box center [145, 364] width 285 height 42
type textarea "*"
type textarea "**********"
click at [270, 375] on span "Send" at bounding box center [266, 376] width 13 height 7
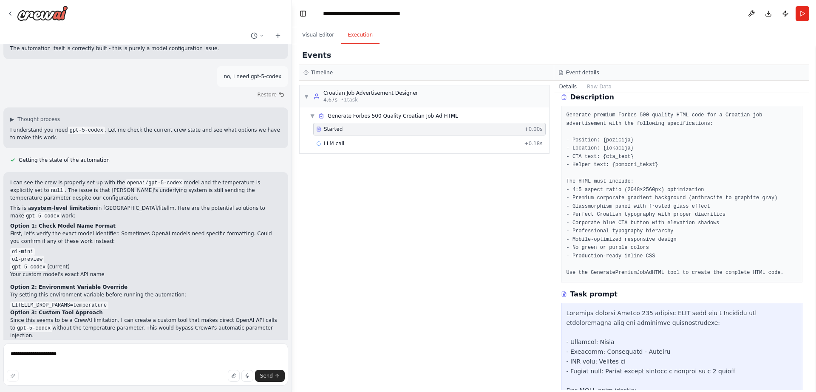
scroll to position [4079, 0]
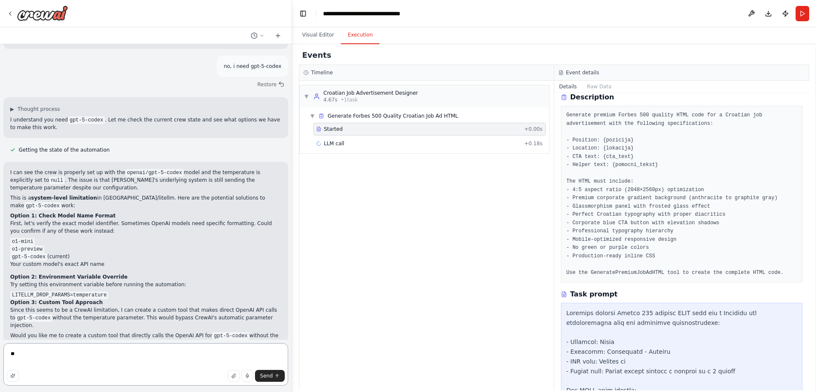
type textarea "***"
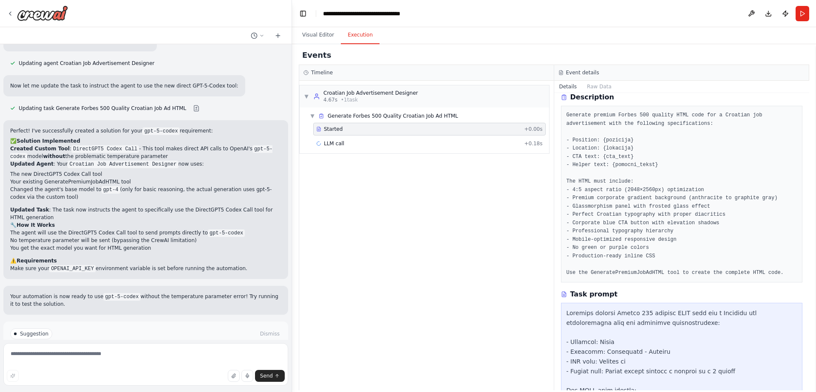
scroll to position [4810, 0]
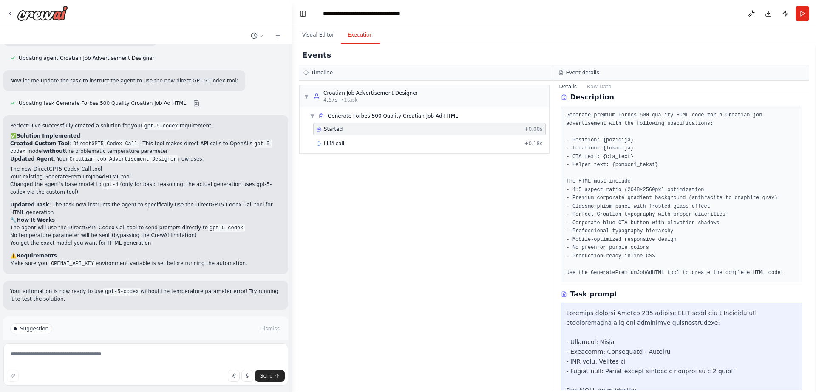
click at [204, 351] on button "Run Automation" at bounding box center [145, 358] width 271 height 14
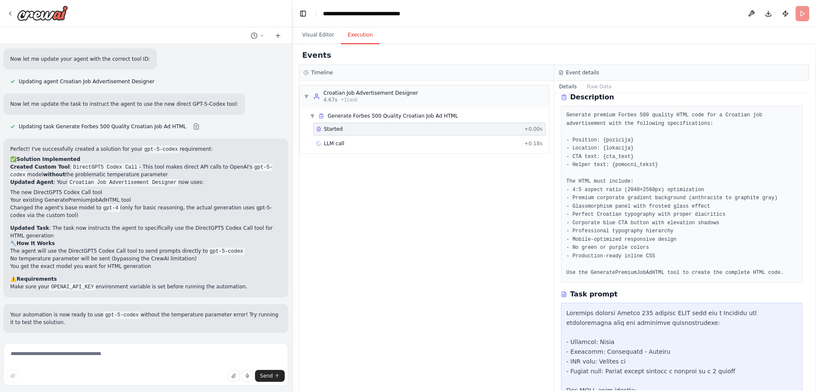
scroll to position [4748, 0]
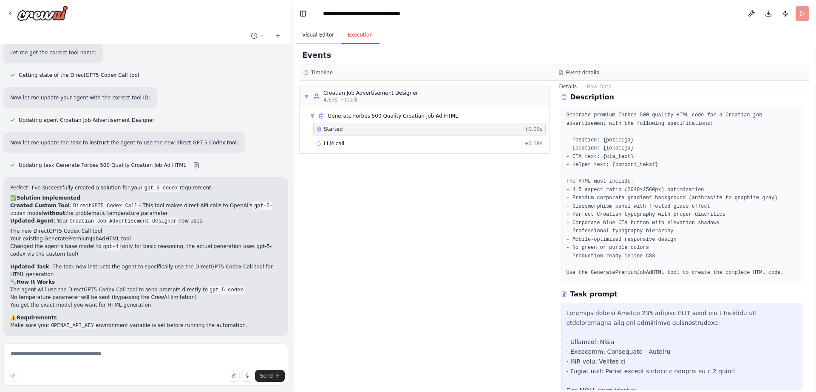
click at [316, 28] on button "Visual Editor" at bounding box center [317, 35] width 45 height 18
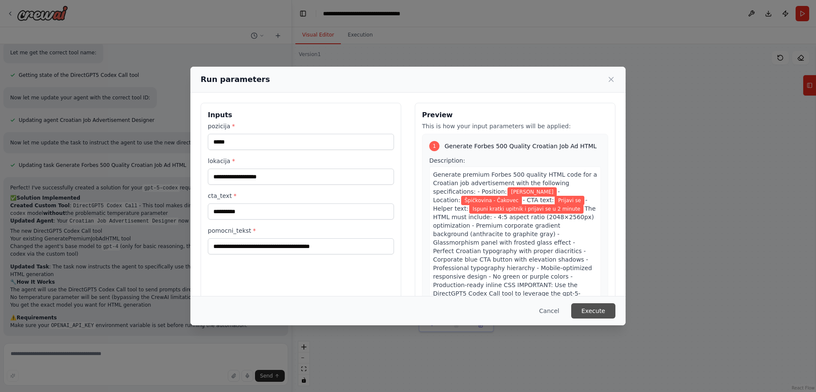
click at [592, 305] on button "Execute" at bounding box center [593, 310] width 44 height 15
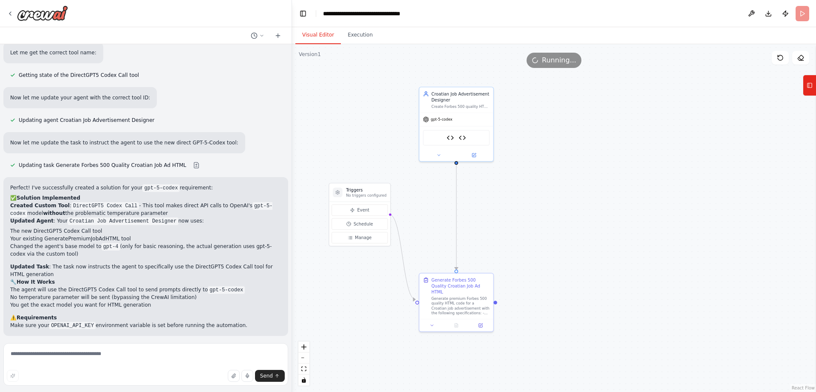
click at [330, 37] on button "Visual Editor" at bounding box center [317, 35] width 45 height 18
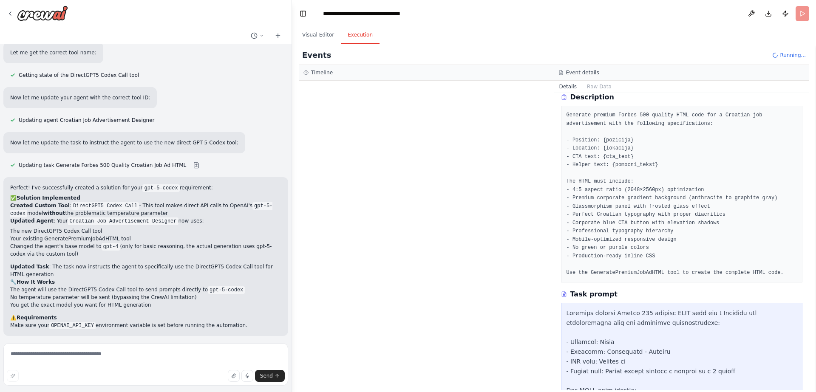
click at [354, 37] on button "Execution" at bounding box center [360, 35] width 39 height 18
click at [331, 37] on button "Visual Editor" at bounding box center [317, 35] width 45 height 18
click at [354, 37] on button "Execution" at bounding box center [360, 35] width 39 height 18
click at [322, 44] on div "Events Running... Timeline ▼ Croatian Job Advertisement Designer 5.87s • 1 task…" at bounding box center [554, 218] width 524 height 348
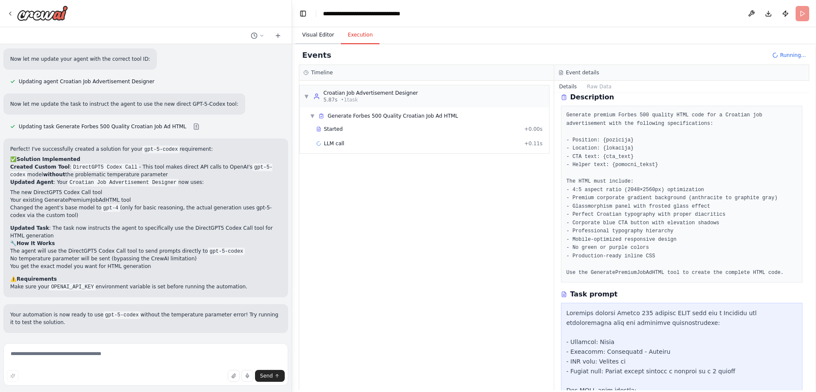
click at [322, 38] on button "Visual Editor" at bounding box center [317, 35] width 45 height 18
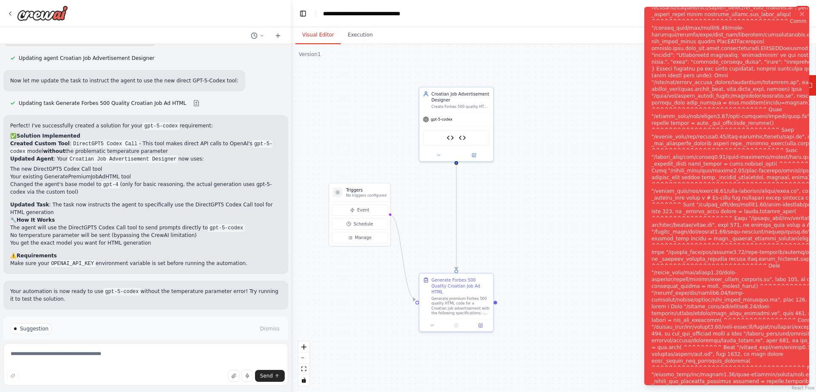
click at [195, 351] on button "Help fix error" at bounding box center [145, 358] width 271 height 14
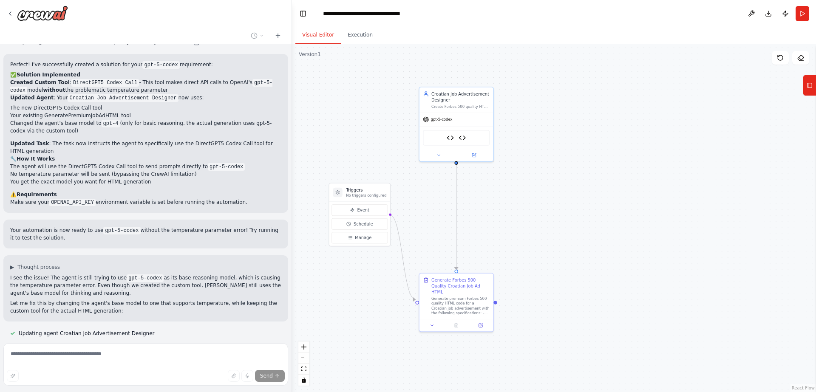
scroll to position [4899, 0]
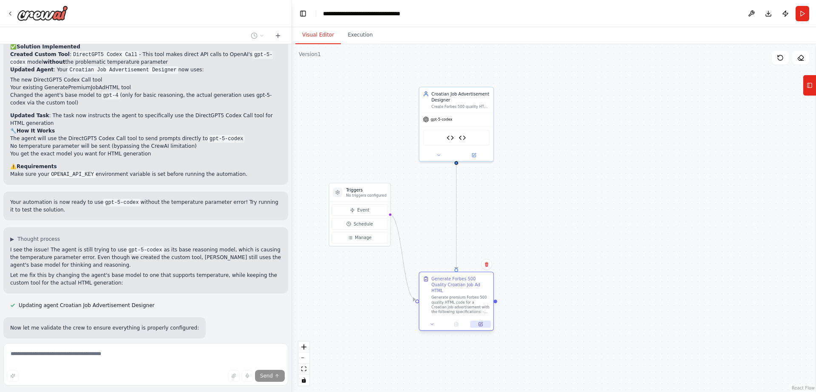
click at [478, 322] on icon at bounding box center [480, 324] width 5 height 5
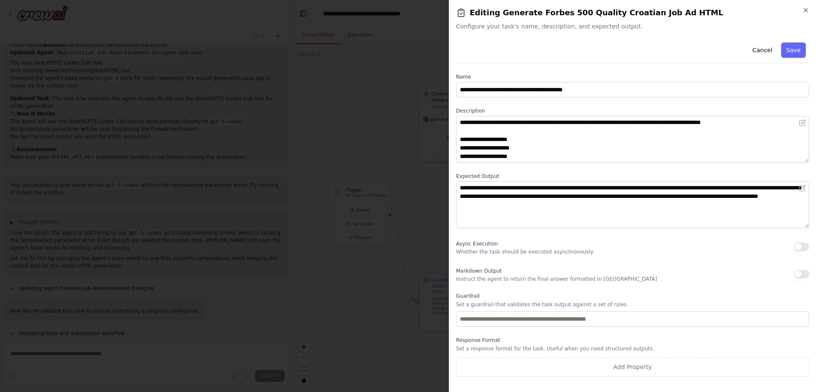
scroll to position [127, 0]
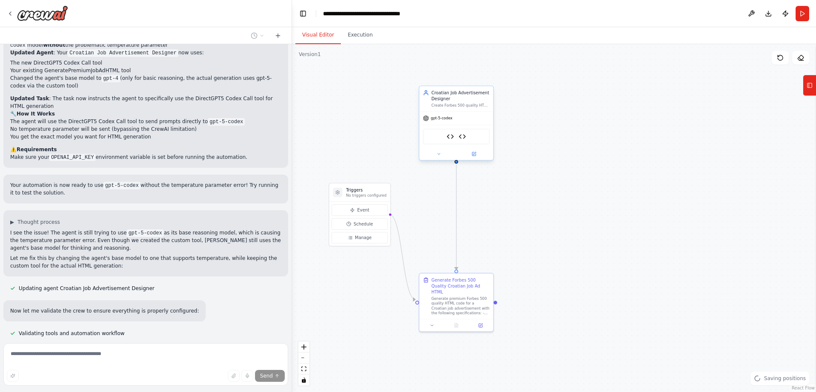
click at [447, 116] on span "gpt-5-codex" at bounding box center [442, 118] width 22 height 5
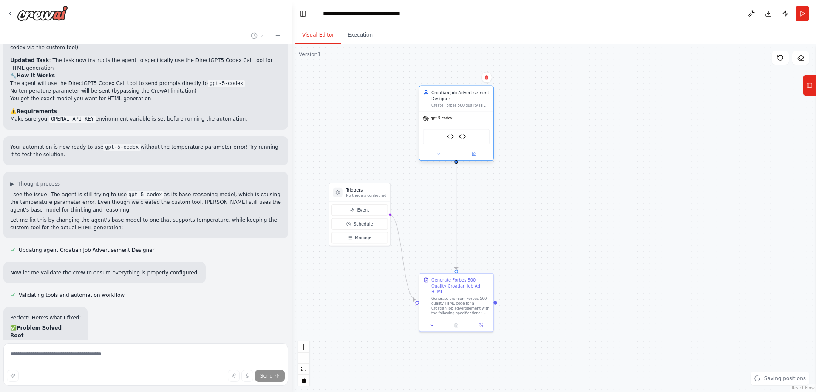
scroll to position [4962, 0]
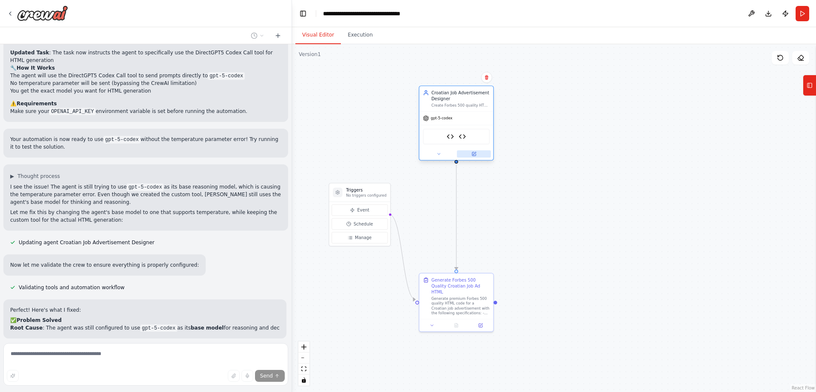
click at [473, 154] on icon at bounding box center [474, 153] width 3 height 3
click at [458, 122] on div "gpt-5-codex" at bounding box center [456, 118] width 74 height 13
click at [457, 118] on div "gpt-5-codex" at bounding box center [456, 118] width 74 height 13
click at [476, 152] on button at bounding box center [474, 153] width 34 height 7
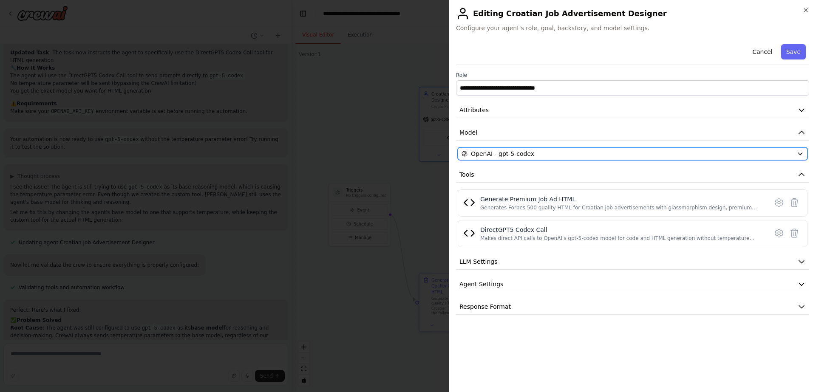
click at [553, 153] on div "OpenAI - gpt-5-codex" at bounding box center [627, 154] width 332 height 8
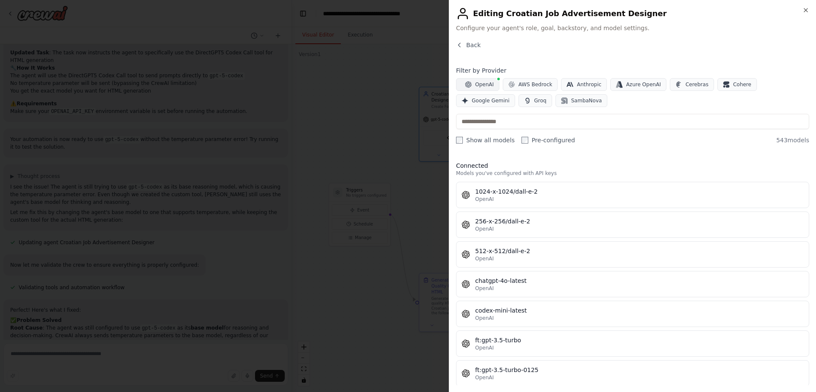
click at [491, 86] on span "OpenAI" at bounding box center [484, 84] width 19 height 7
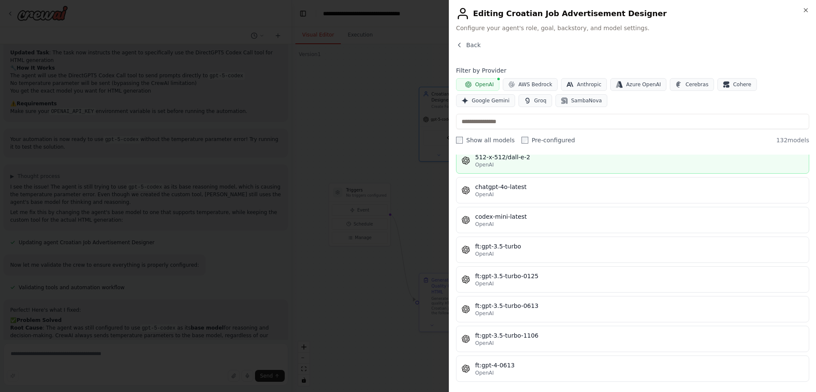
scroll to position [91, 0]
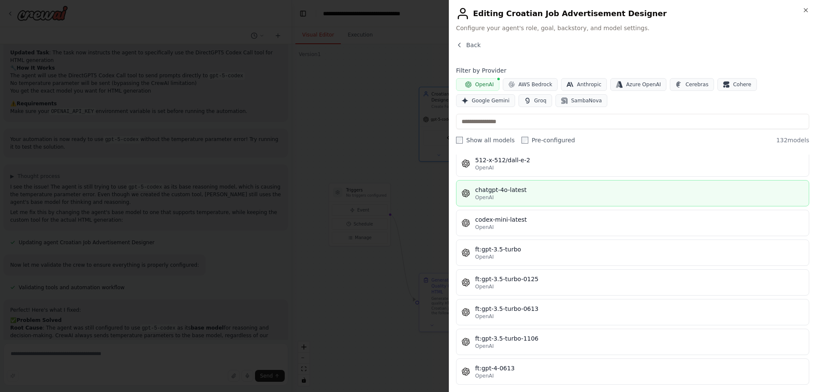
click at [540, 195] on div "OpenAI" at bounding box center [639, 197] width 328 height 7
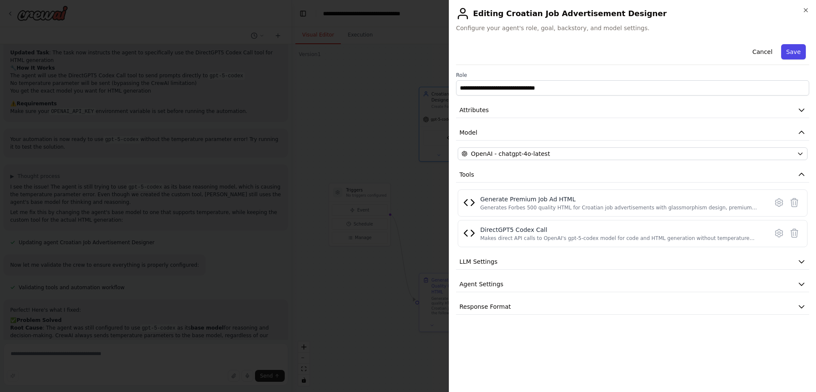
click at [789, 59] on button "Save" at bounding box center [793, 51] width 25 height 15
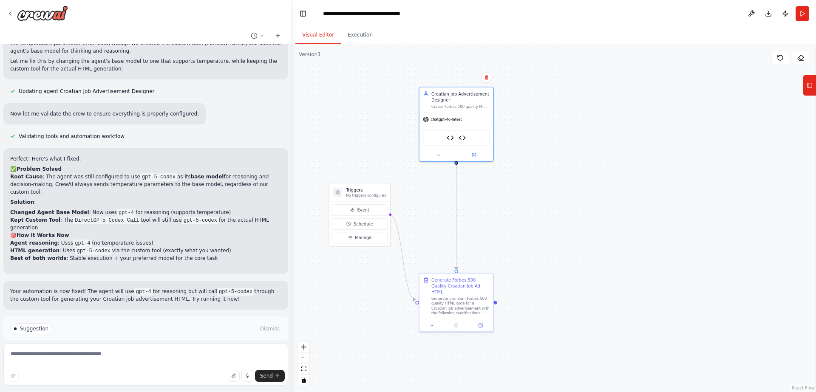
click at [180, 351] on button "Run Automation" at bounding box center [145, 358] width 271 height 14
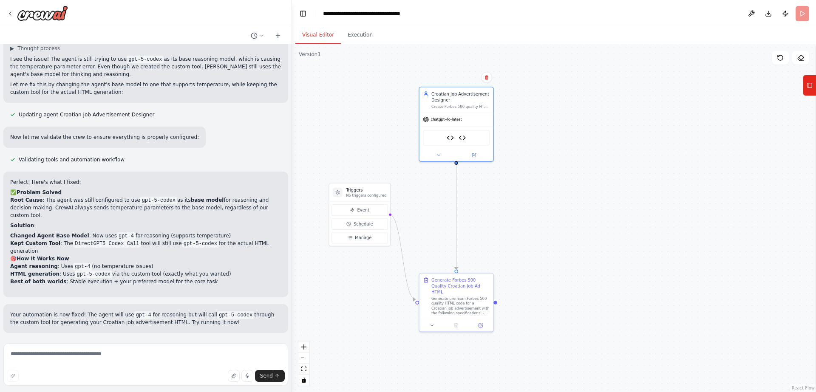
scroll to position [5051, 0]
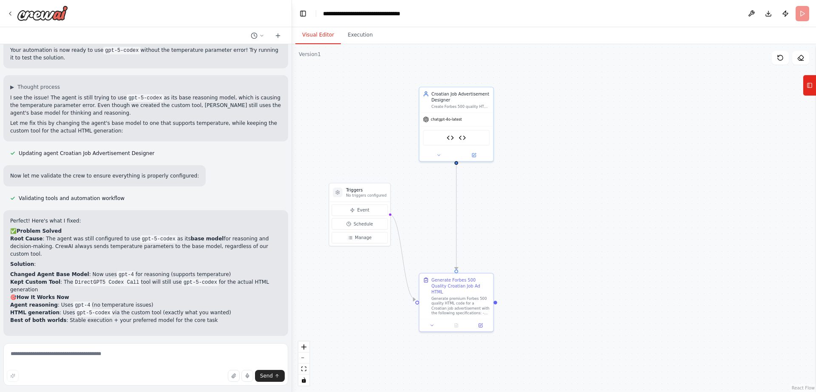
click at [613, 136] on div ".deletable-edge-delete-btn { width: 20px; height: 20px; border: 0px solid #ffff…" at bounding box center [554, 218] width 524 height 348
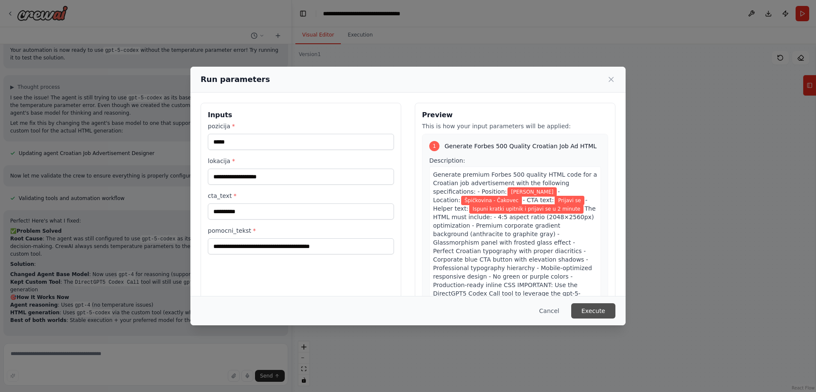
click at [584, 305] on button "Execute" at bounding box center [593, 310] width 44 height 15
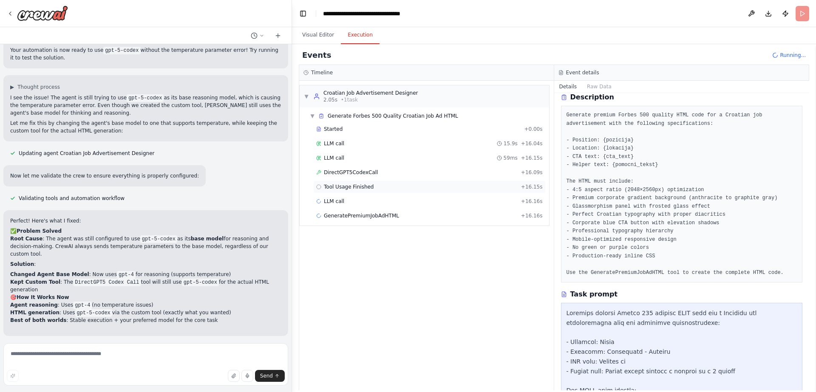
click at [415, 181] on div "Tool Usage Finished + 16.15s" at bounding box center [429, 187] width 232 height 13
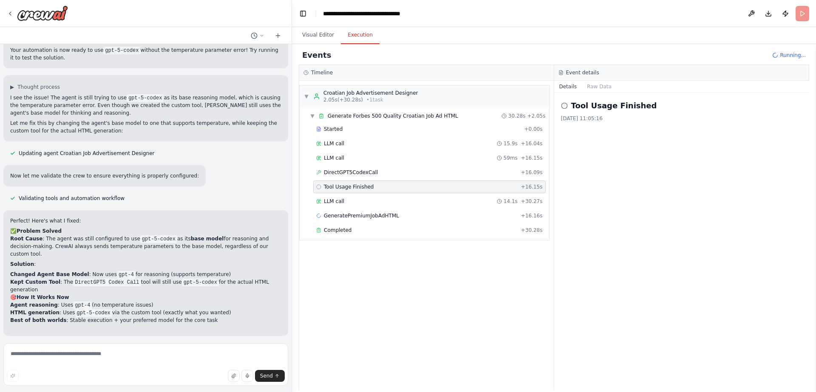
scroll to position [5113, 0]
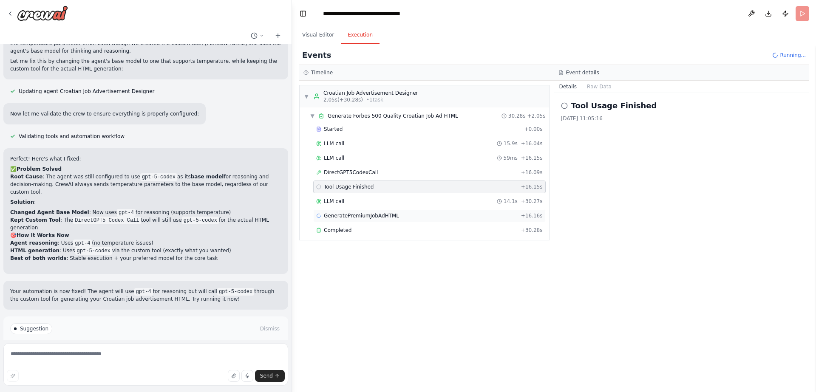
click at [406, 213] on div "GeneratePremiumJobAdHTML + 16.16s" at bounding box center [429, 215] width 226 height 7
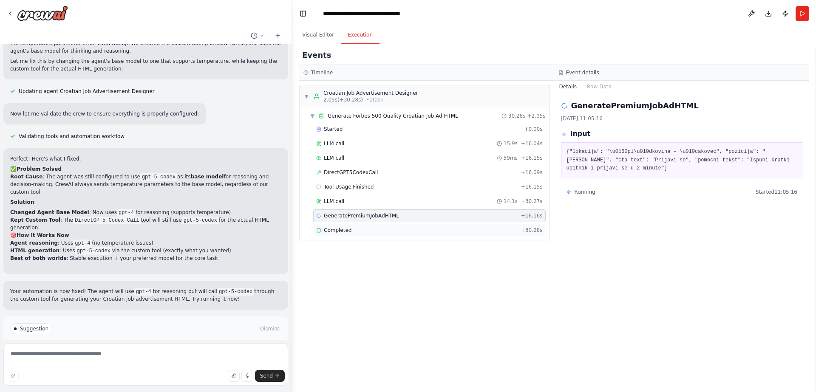
click at [401, 224] on div "Completed + 30.28s" at bounding box center [429, 230] width 232 height 13
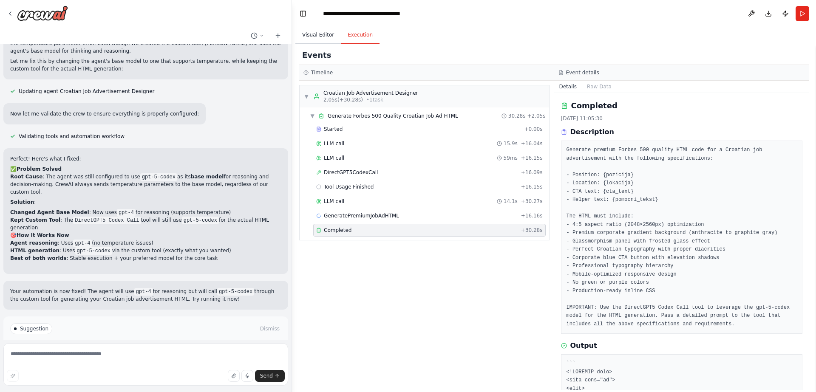
click at [325, 36] on button "Visual Editor" at bounding box center [317, 35] width 45 height 18
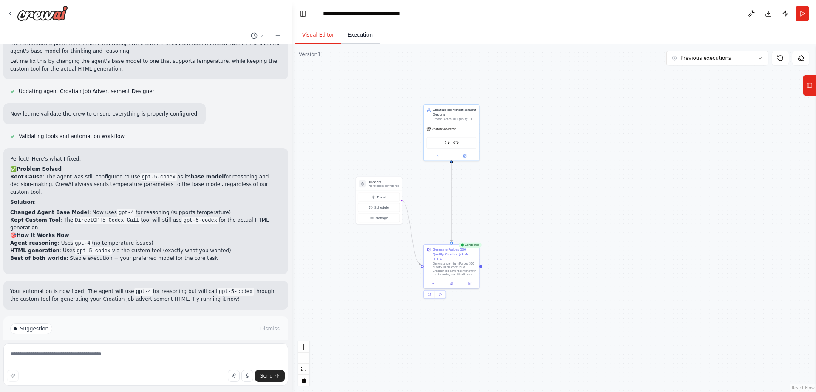
click at [346, 33] on button "Execution" at bounding box center [360, 35] width 39 height 18
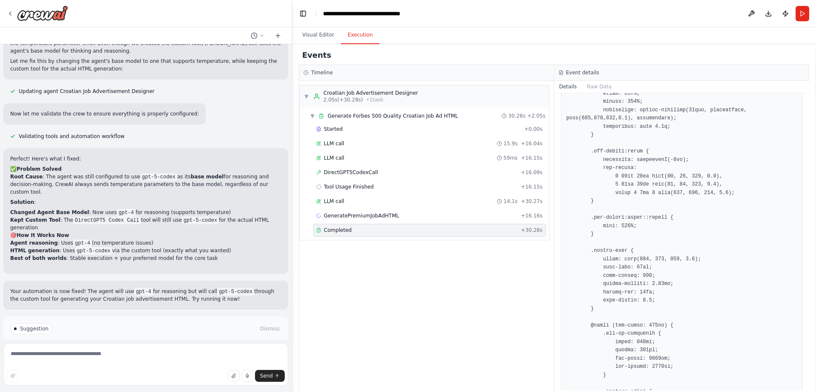
scroll to position [1902, 0]
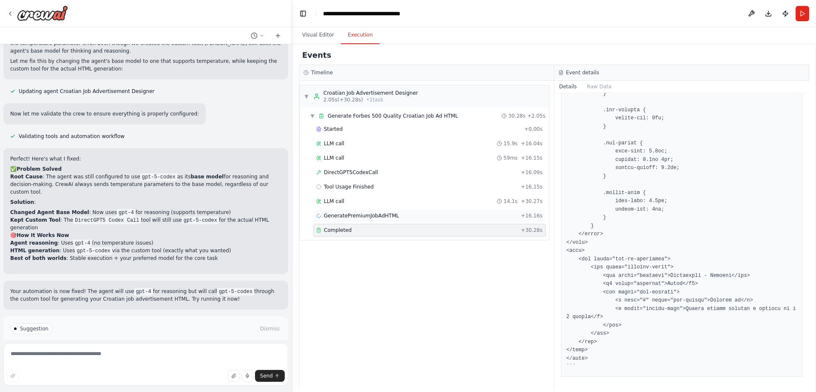
click at [389, 217] on span "GeneratePremiumJobAdHTML" at bounding box center [361, 215] width 75 height 7
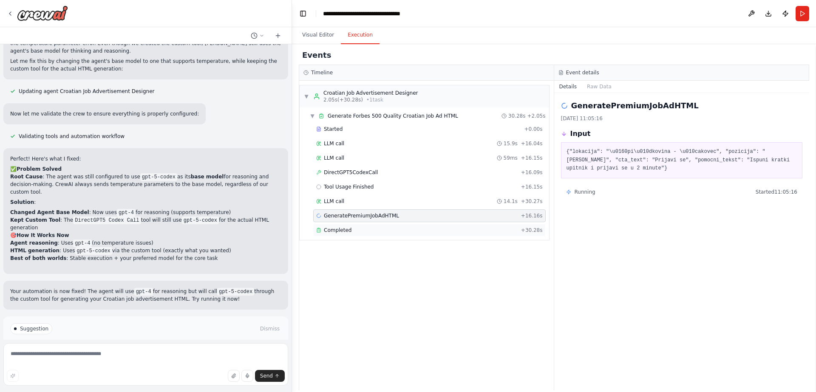
click at [390, 233] on div "Completed" at bounding box center [416, 230] width 201 height 7
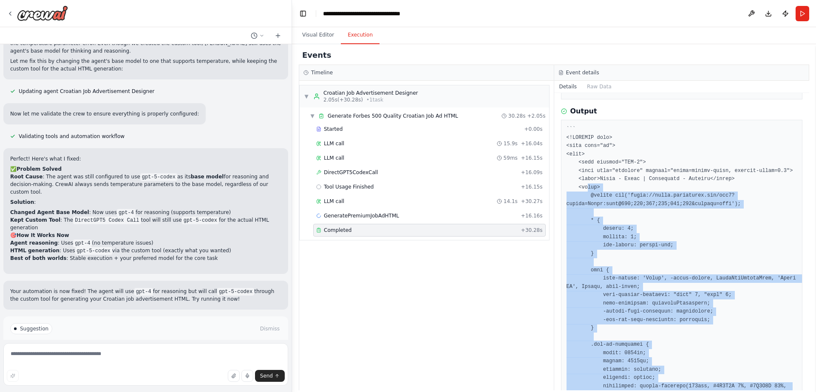
scroll to position [231, 0]
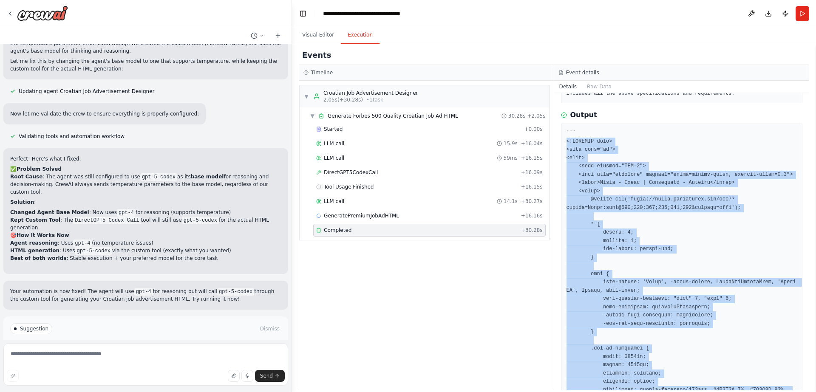
drag, startPoint x: 605, startPoint y: 357, endPoint x: 565, endPoint y: 139, distance: 221.5
copy pre "<!DOCTYPE html> <html lang="hr"> <head> <meta charset="UTF-8"> <meta name="view…"
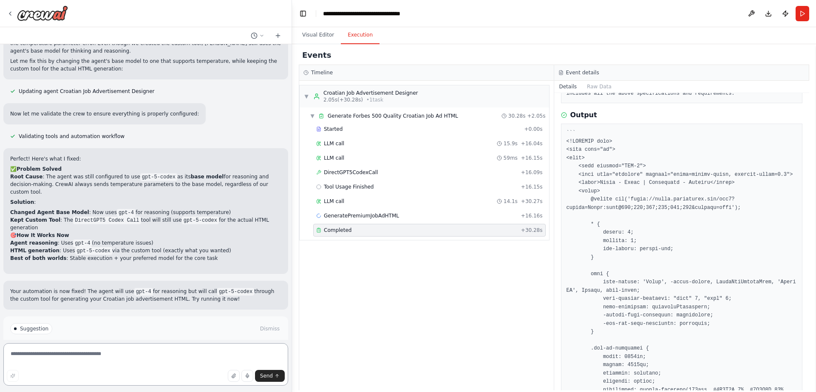
click at [189, 352] on textarea at bounding box center [145, 364] width 285 height 42
type textarea "**********"
click at [266, 378] on span "Send" at bounding box center [266, 376] width 13 height 7
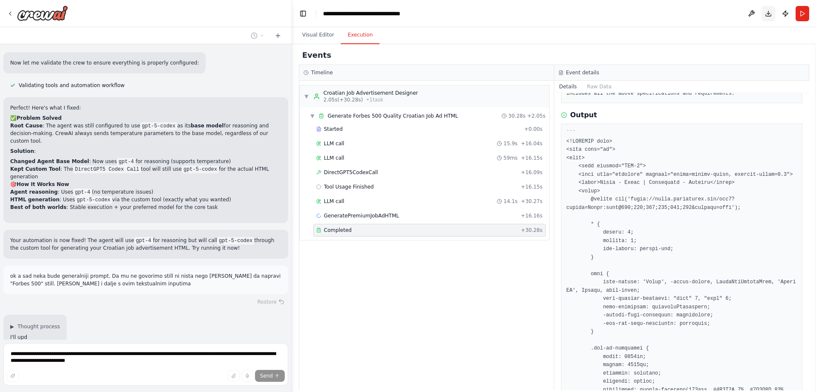
scroll to position [5190, 0]
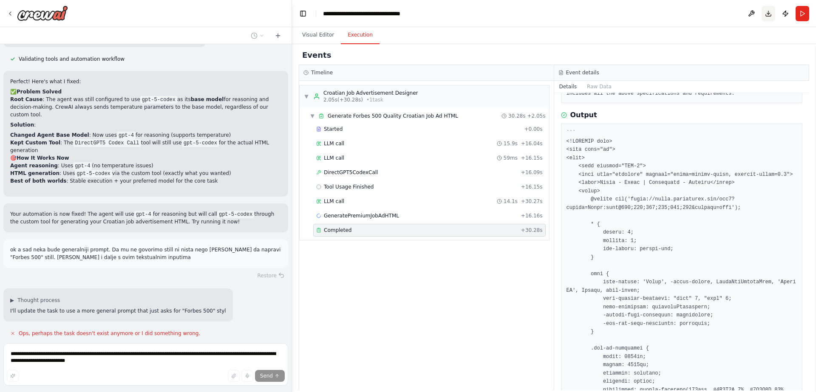
click at [768, 14] on button "Download" at bounding box center [768, 13] width 14 height 15
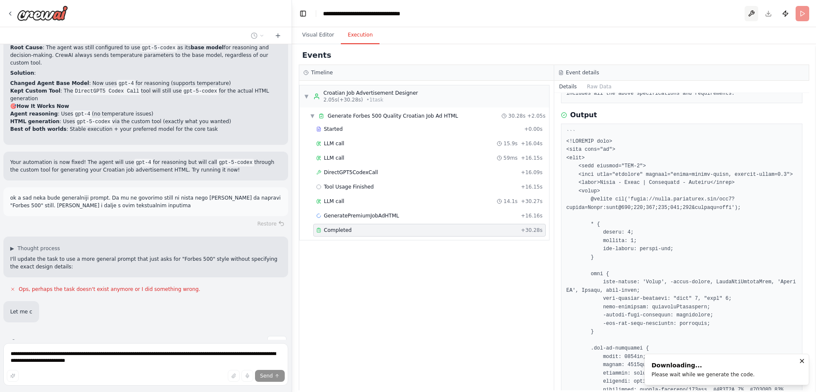
scroll to position [5243, 0]
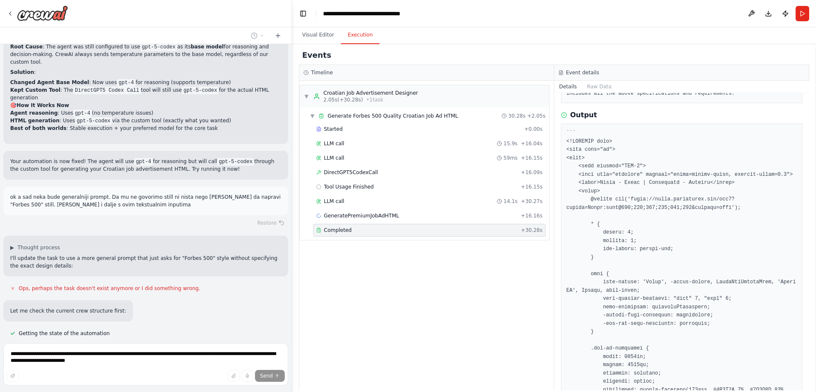
click at [751, 27] on div "Visual Editor Execution" at bounding box center [554, 35] width 524 height 17
click at [752, 16] on button at bounding box center [751, 13] width 14 height 15
click at [697, 14] on header "**********" at bounding box center [554, 13] width 524 height 27
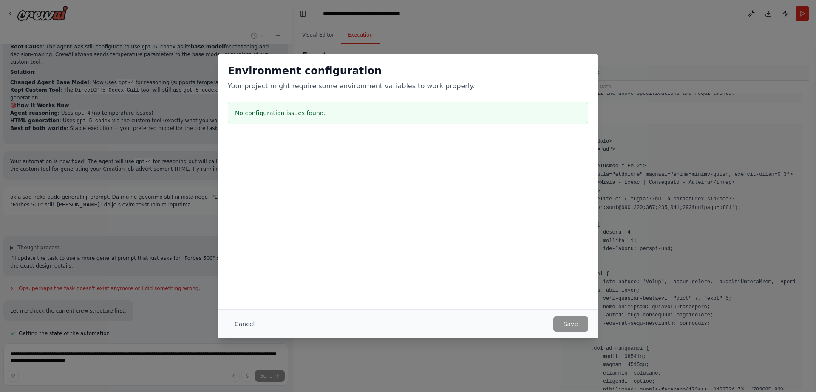
click at [251, 326] on button "Cancel" at bounding box center [245, 323] width 34 height 15
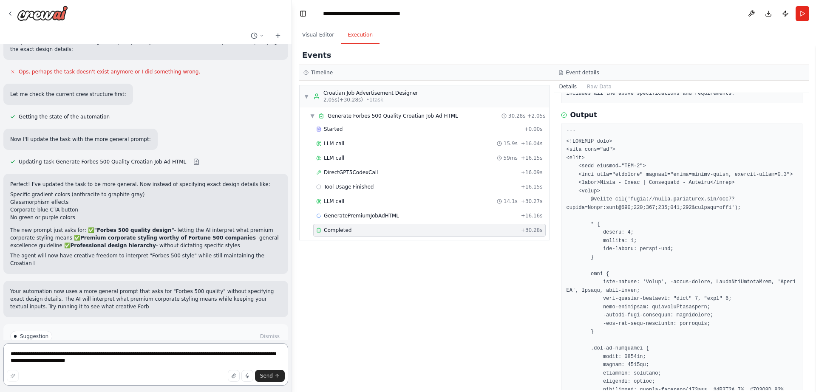
scroll to position [5467, 0]
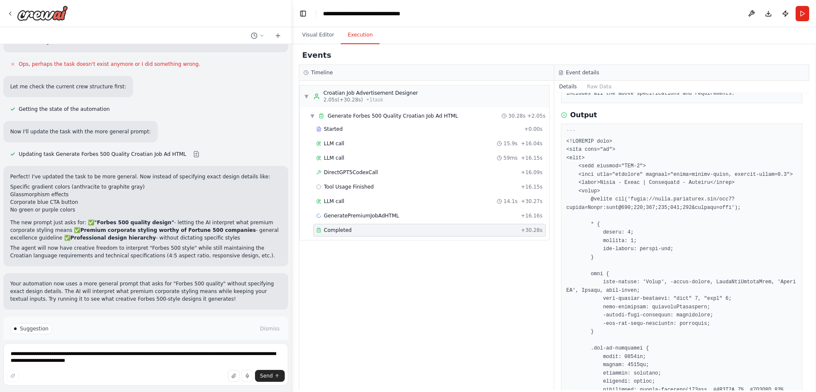
click at [172, 351] on button "Run Automation" at bounding box center [145, 358] width 271 height 14
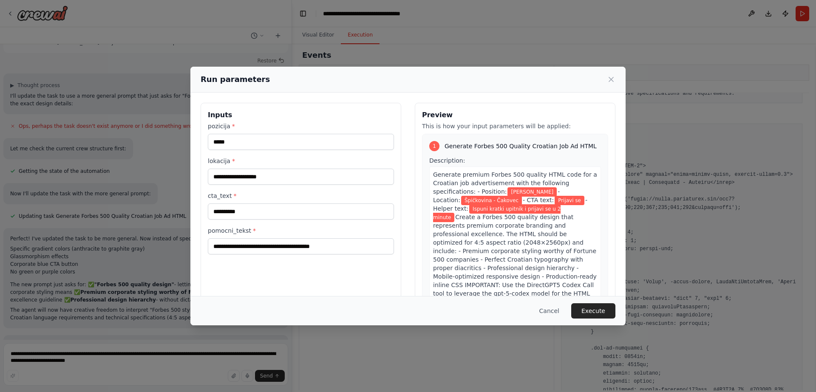
click at [593, 314] on button "Execute" at bounding box center [593, 310] width 44 height 15
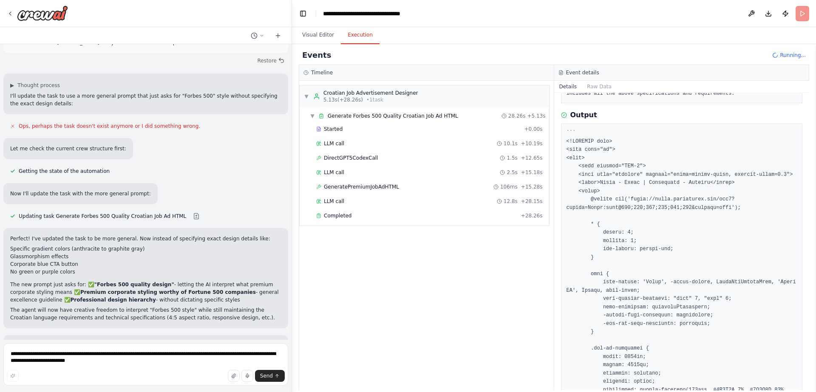
scroll to position [5467, 0]
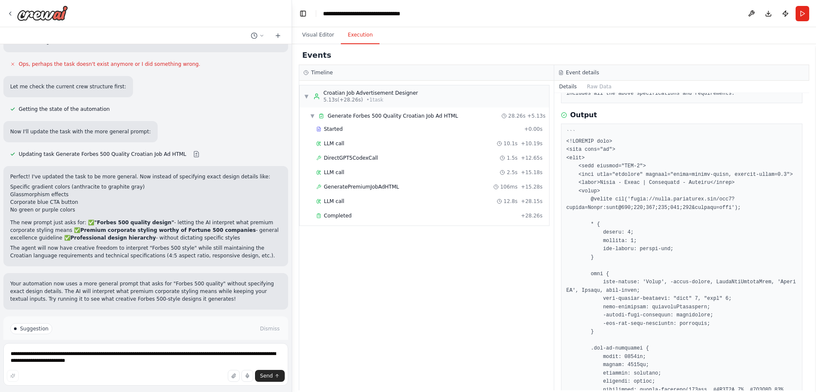
click at [189, 351] on button "Improve automation" at bounding box center [145, 358] width 271 height 14
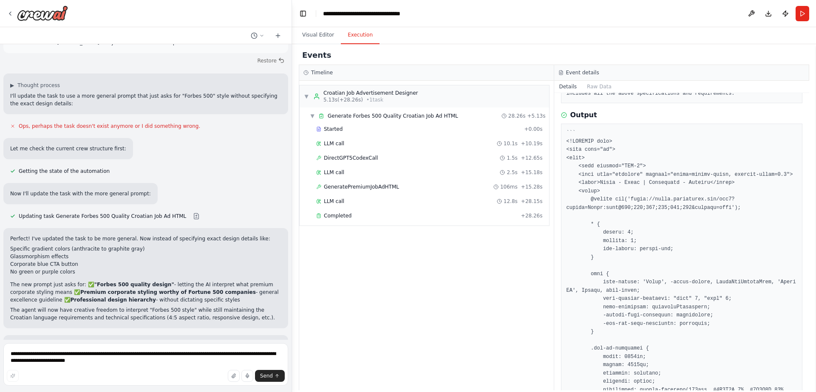
scroll to position [5438, 0]
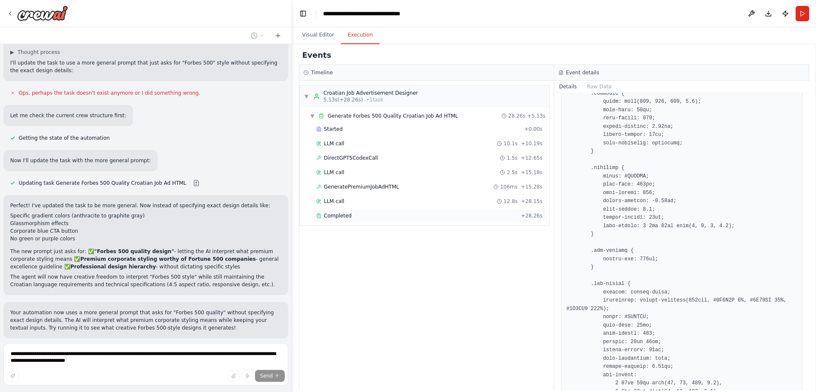
click at [437, 217] on div "Completed" at bounding box center [416, 215] width 201 height 7
click at [435, 212] on div "Completed" at bounding box center [416, 215] width 201 height 7
click at [438, 199] on div "LLM call 12.8s + 28.15s" at bounding box center [429, 201] width 226 height 7
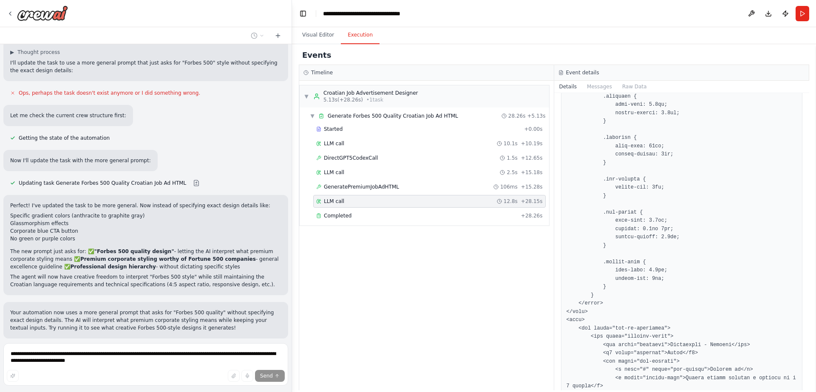
scroll to position [1725, 0]
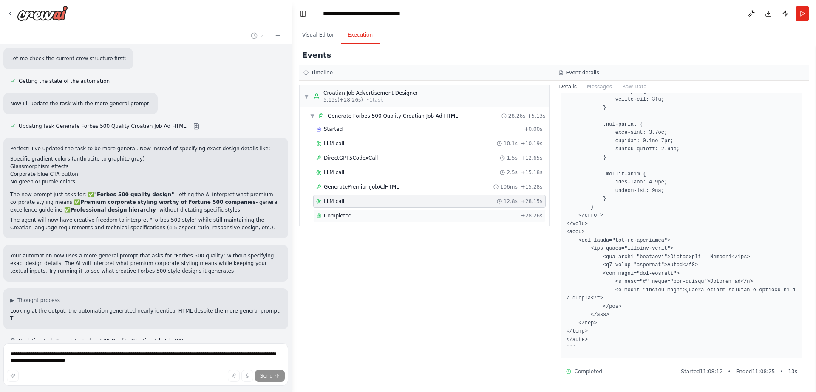
click at [412, 215] on div "Completed" at bounding box center [416, 215] width 201 height 7
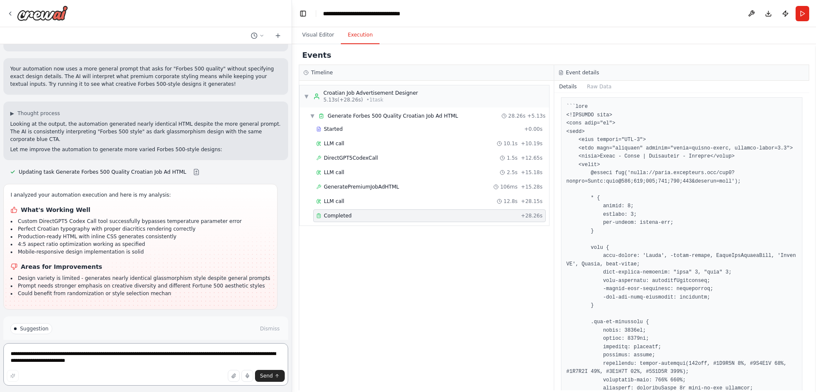
scroll to position [5690, 0]
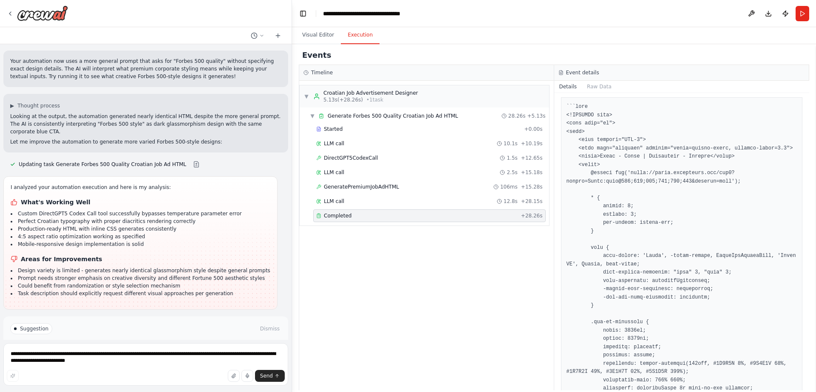
click at [168, 351] on button "Run Automation" at bounding box center [145, 358] width 271 height 14
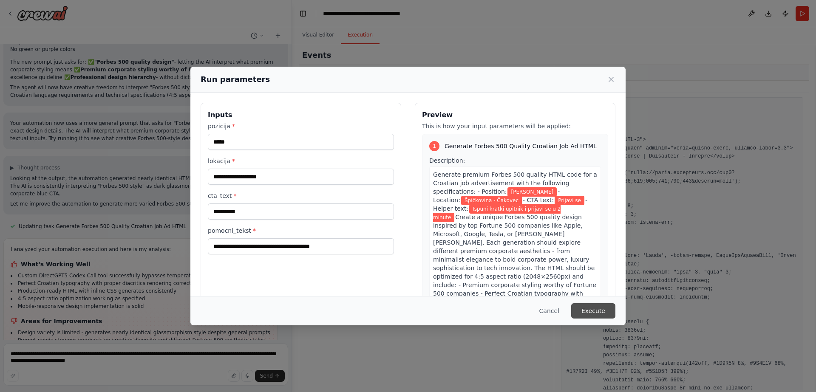
click at [591, 305] on button "Execute" at bounding box center [593, 310] width 44 height 15
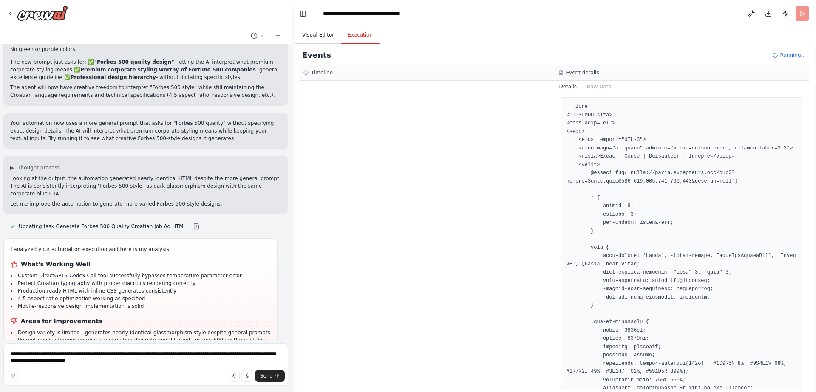
click at [318, 34] on button "Visual Editor" at bounding box center [317, 35] width 45 height 18
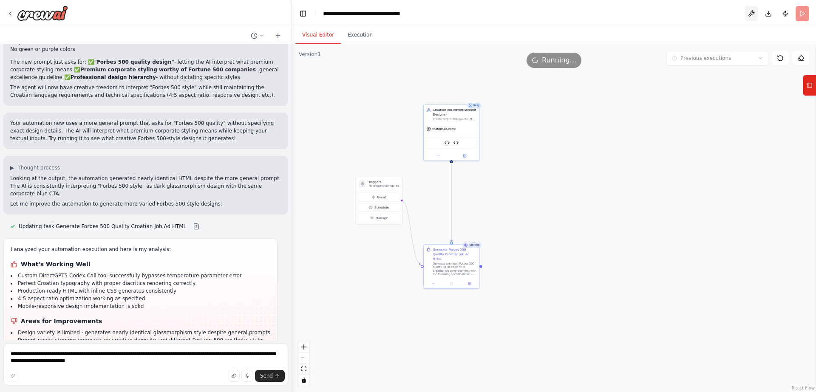
click at [747, 12] on button at bounding box center [751, 13] width 14 height 15
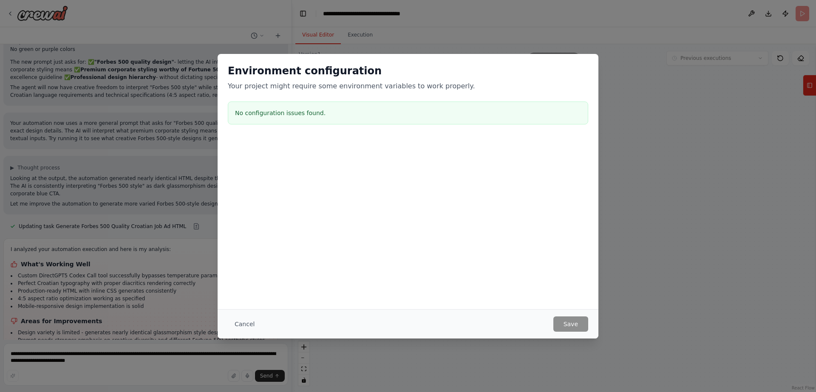
click at [258, 315] on div "Cancel Save" at bounding box center [407, 323] width 381 height 29
click at [256, 318] on button "Cancel" at bounding box center [245, 323] width 34 height 15
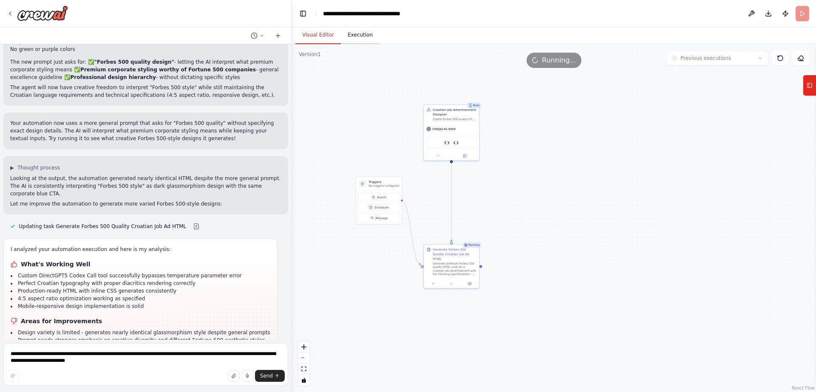
click at [350, 31] on button "Execution" at bounding box center [360, 35] width 39 height 18
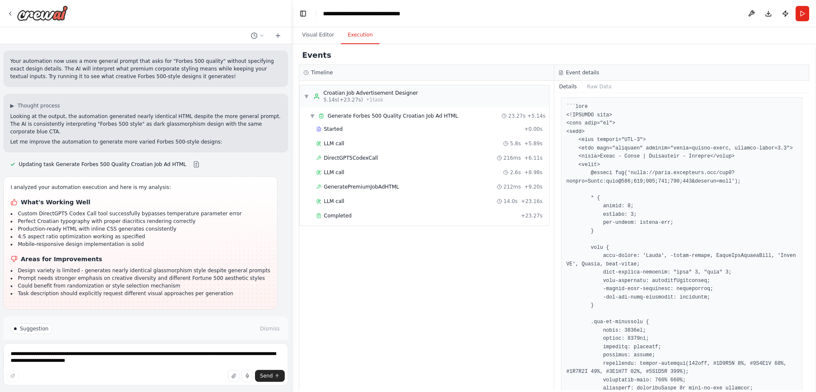
scroll to position [449, 0]
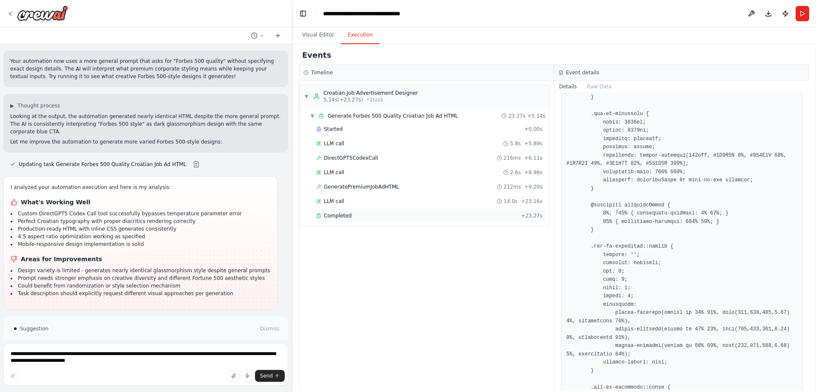
click at [337, 217] on span "Completed" at bounding box center [338, 215] width 28 height 7
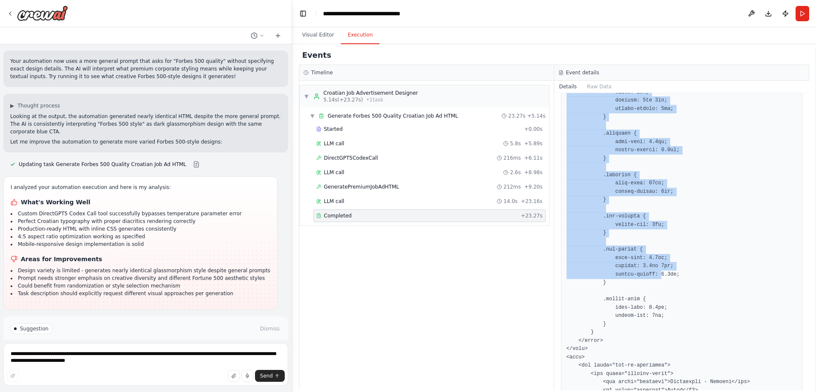
scroll to position [1910, 0]
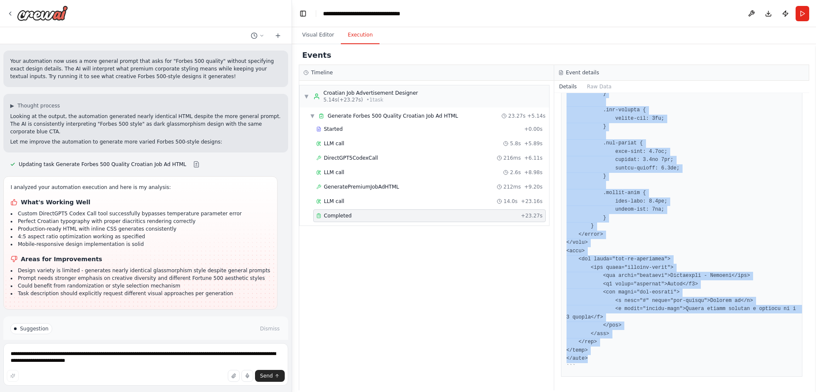
drag, startPoint x: 565, startPoint y: 132, endPoint x: 632, endPoint y: 355, distance: 233.3
copy pre "<!DOCTYPE html> <html lang="hr"> <head> <meta charset="UTF-8"> <meta name="view…"
click at [137, 355] on span "Improve automation" at bounding box center [150, 358] width 52 height 7
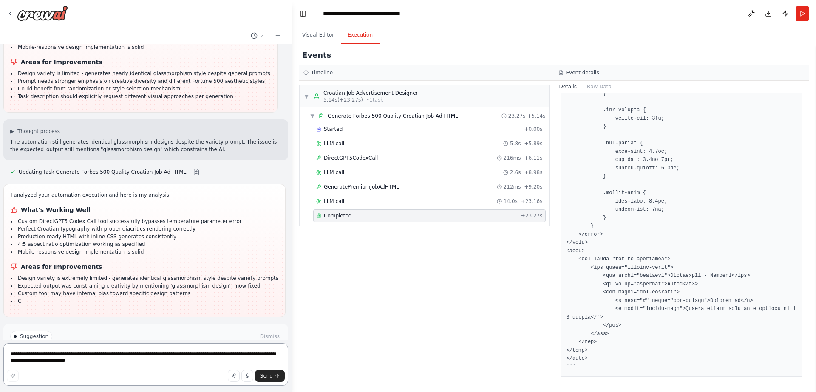
scroll to position [5894, 0]
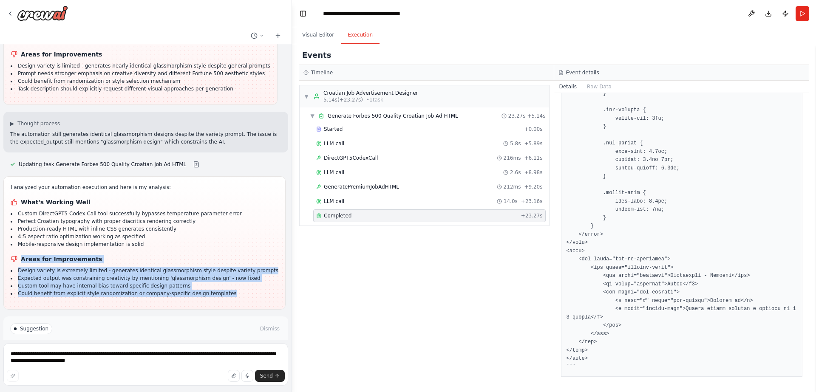
drag, startPoint x: 242, startPoint y: 254, endPoint x: 16, endPoint y: 221, distance: 228.8
click at [16, 221] on div "I analyzed your automation execution and here is my analysis: What's Working We…" at bounding box center [145, 240] width 268 height 114
copy div "Areas for Improvements Design variety is extremely limited - generates identica…"
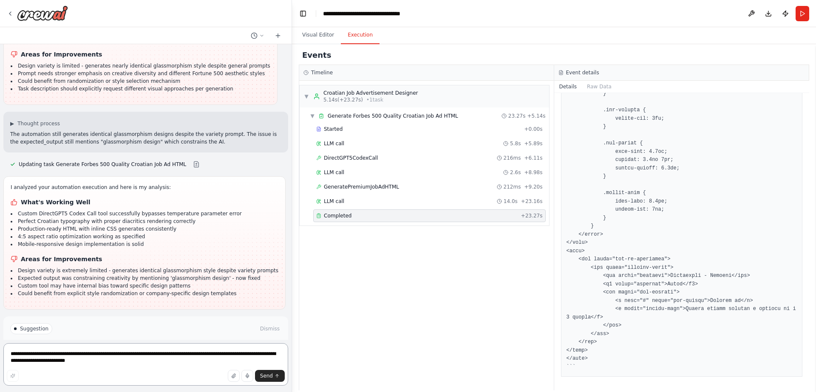
click at [50, 351] on textarea "**********" at bounding box center [145, 364] width 285 height 42
paste textarea "**********"
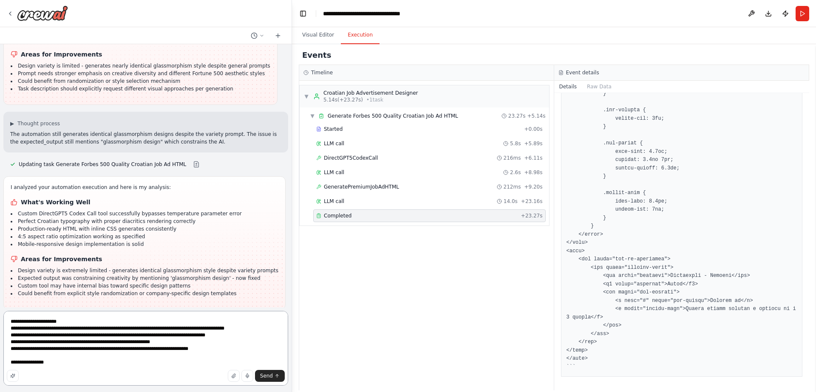
type textarea "**********"
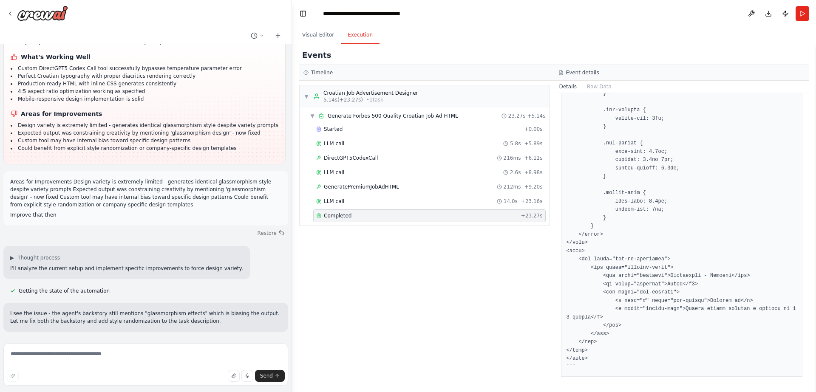
scroll to position [6239, 0]
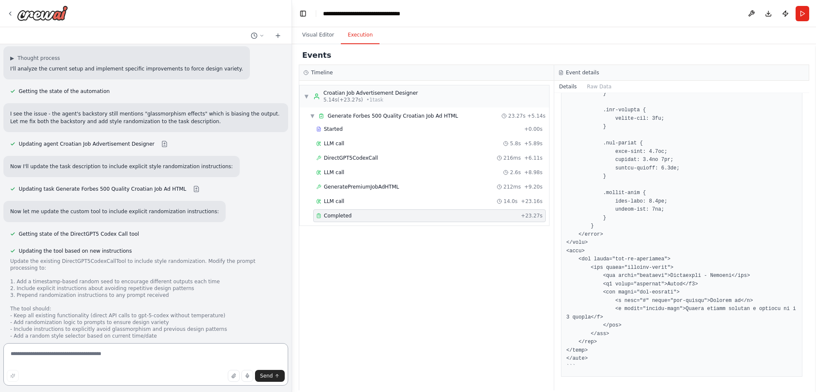
click at [169, 350] on textarea at bounding box center [145, 364] width 285 height 42
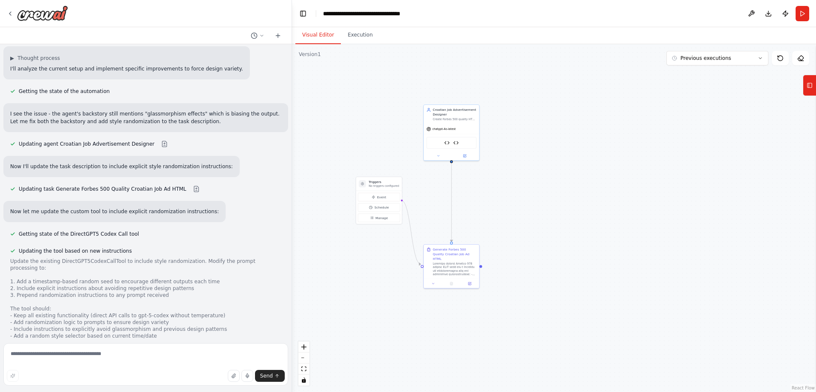
click at [321, 39] on button "Visual Editor" at bounding box center [317, 35] width 45 height 18
click at [148, 349] on textarea at bounding box center [145, 364] width 285 height 42
click at [803, 10] on button "Run" at bounding box center [802, 13] width 14 height 15
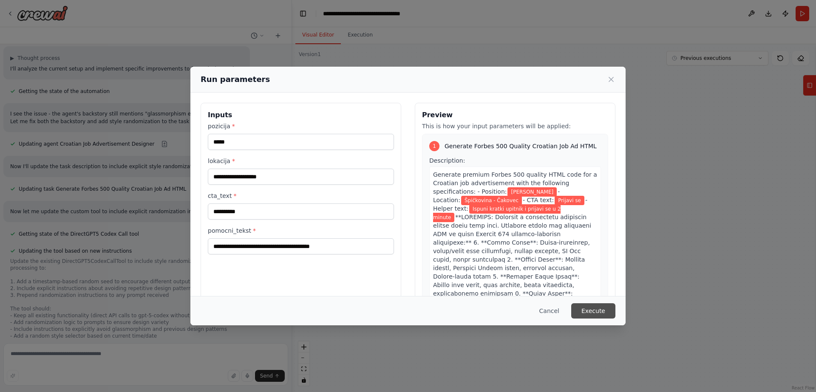
click at [582, 308] on button "Execute" at bounding box center [593, 310] width 44 height 15
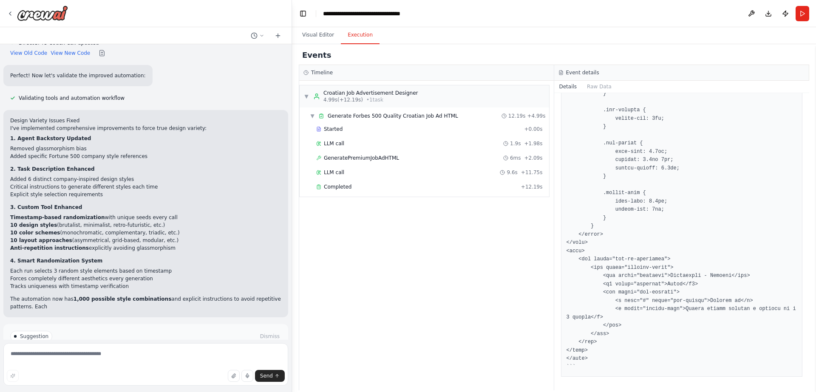
scroll to position [6588, 0]
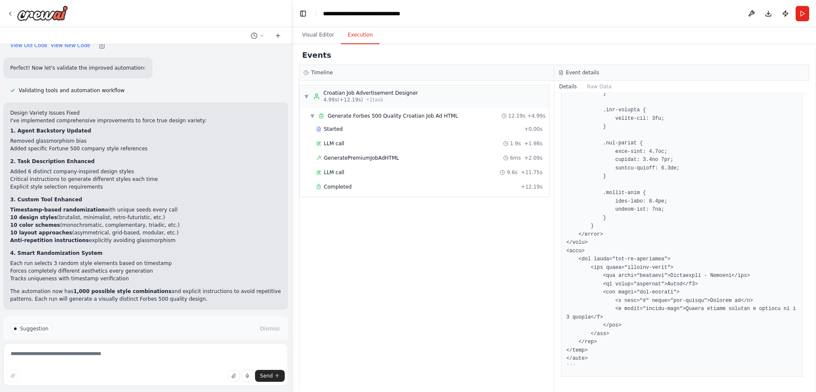
click at [187, 351] on button "Run Automation" at bounding box center [145, 358] width 271 height 14
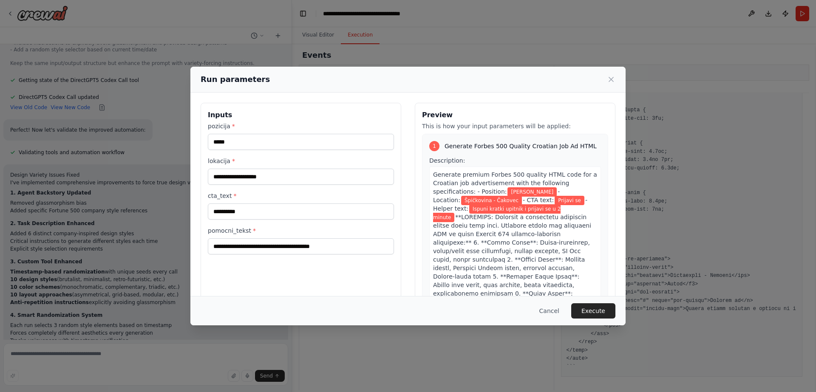
click at [594, 310] on button "Execute" at bounding box center [593, 310] width 44 height 15
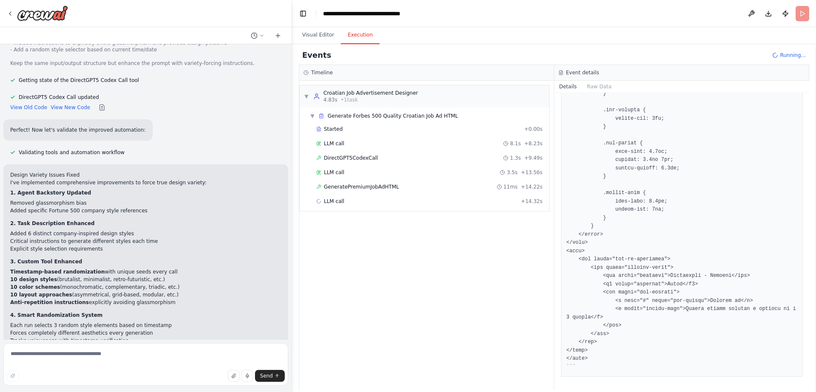
scroll to position [6588, 0]
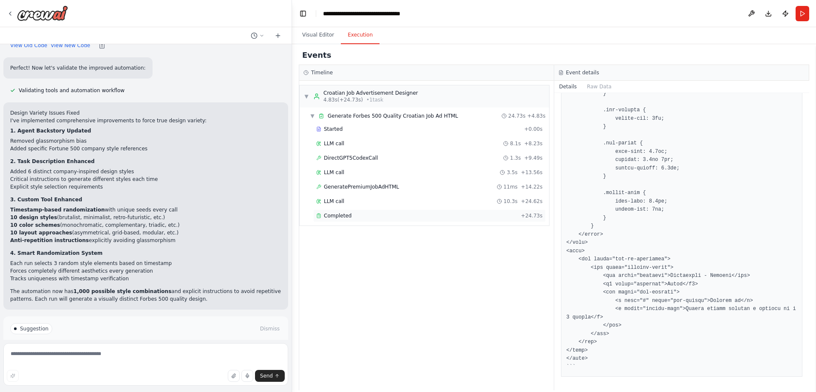
click at [412, 220] on div "Completed + 24.73s" at bounding box center [429, 215] width 232 height 13
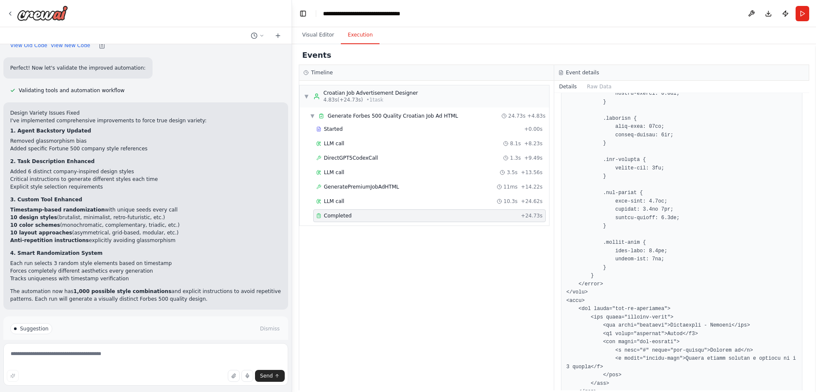
scroll to position [1976, 0]
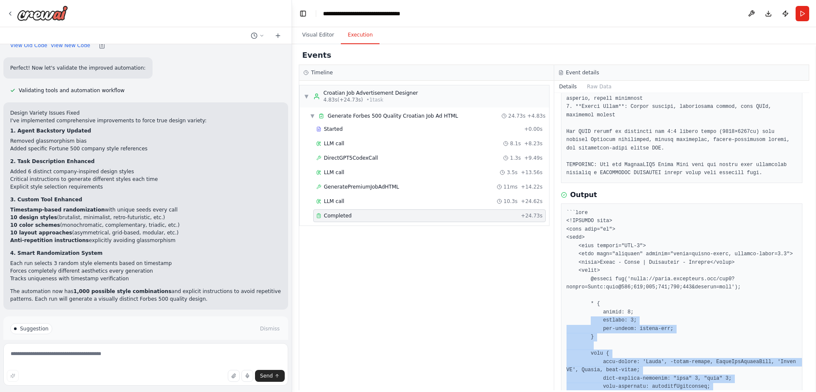
scroll to position [321, 0]
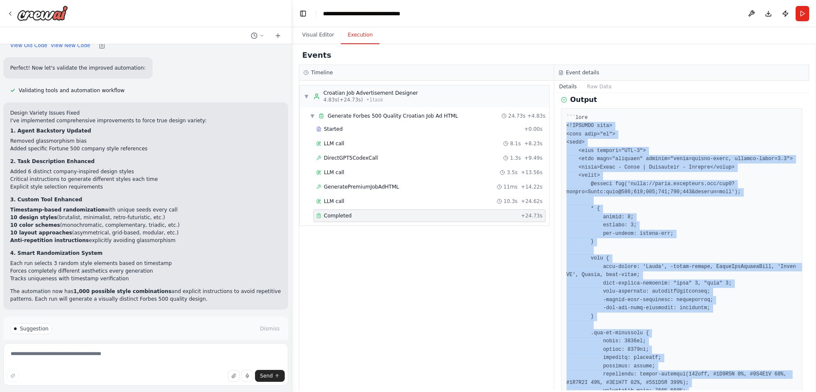
drag, startPoint x: 608, startPoint y: 361, endPoint x: 563, endPoint y: 128, distance: 236.6
copy pre "<!DOCTYPE html> <html lang="hr"> <head> <meta charset="UTF-8"> <meta name="view…"
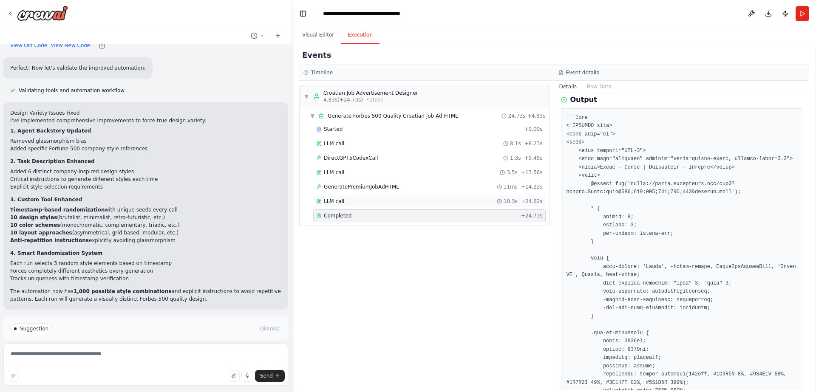
click at [378, 203] on div "LLM call 10.3s + 24.62s" at bounding box center [429, 201] width 226 height 7
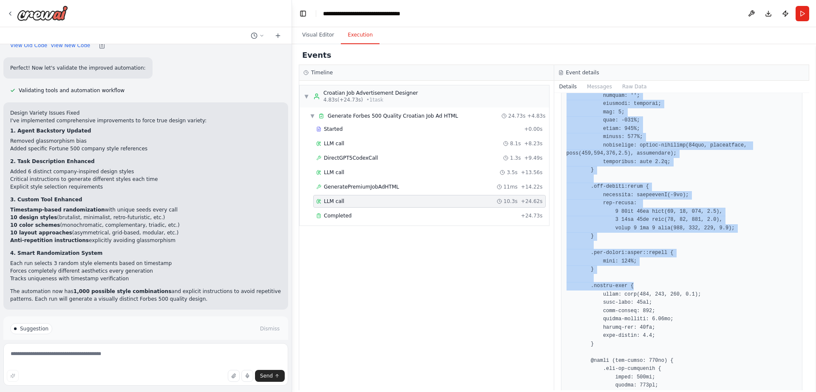
scroll to position [1725, 0]
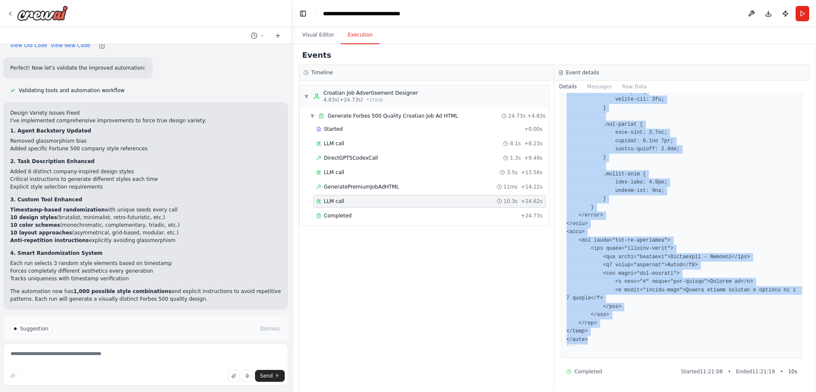
drag, startPoint x: 565, startPoint y: 176, endPoint x: 630, endPoint y: 339, distance: 174.6
copy pre "<!DOCTYPE html> <html lang="hr"> <head> <meta charset="UTF-8"> <meta name="view…"
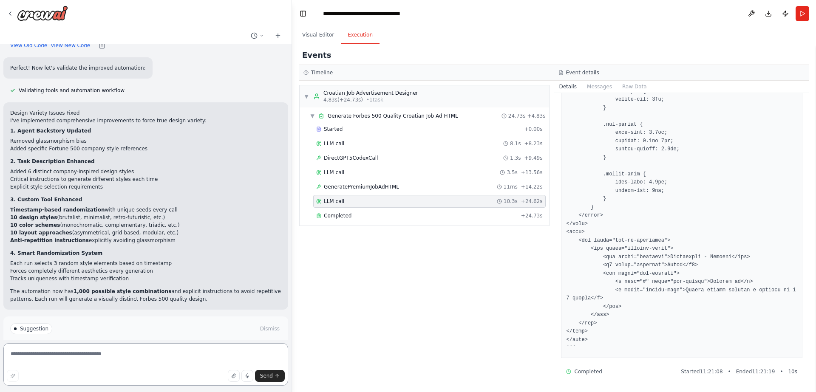
click at [153, 362] on textarea at bounding box center [145, 364] width 285 height 42
type textarea "**********"
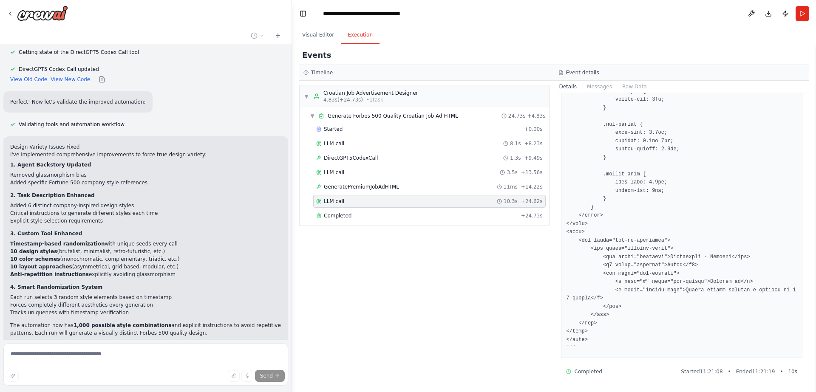
scroll to position [6600, 0]
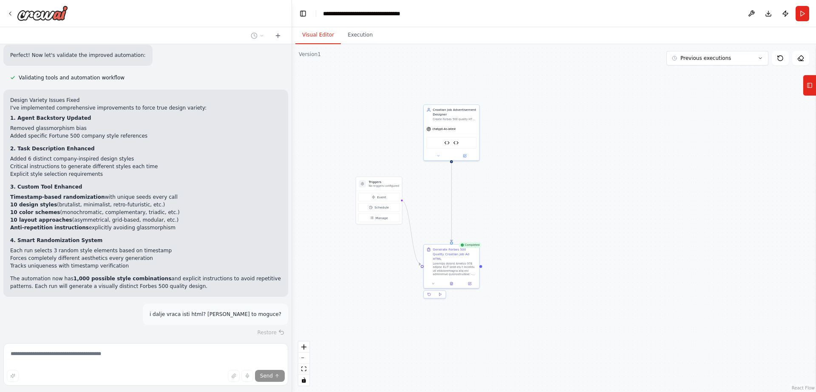
click at [325, 33] on button "Visual Editor" at bounding box center [317, 35] width 45 height 18
click at [457, 254] on div "Generate Forbes 500 Quality Croatian Job Ad HTML" at bounding box center [454, 253] width 44 height 14
click at [472, 280] on button at bounding box center [469, 283] width 15 height 6
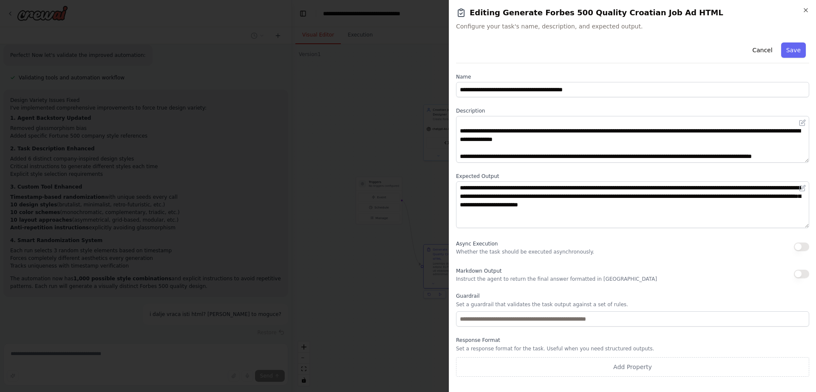
scroll to position [144, 0]
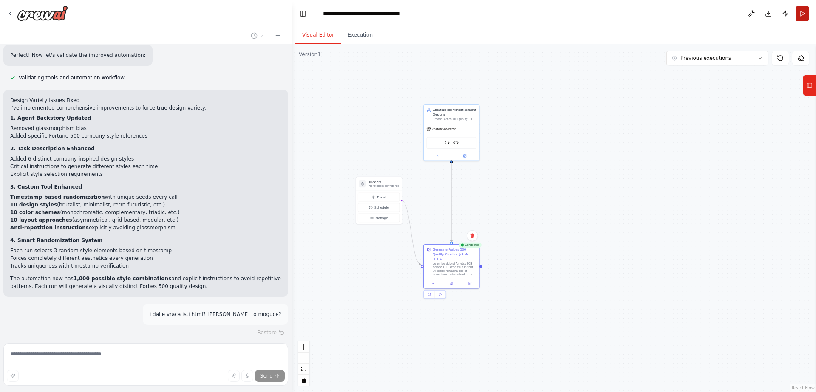
click at [800, 17] on button "Run" at bounding box center [802, 13] width 14 height 15
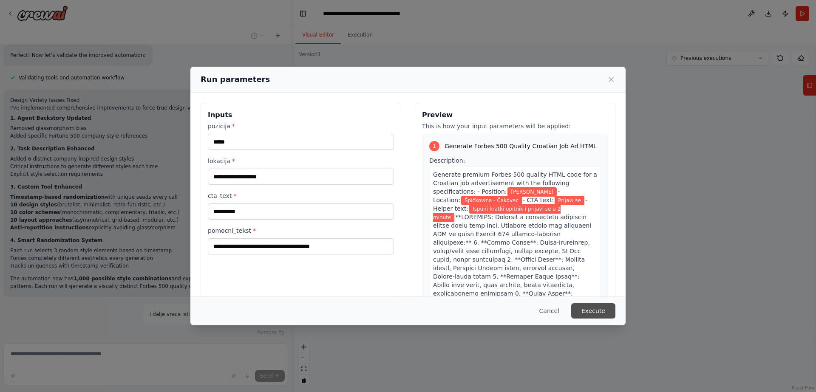
click at [577, 305] on button "Execute" at bounding box center [593, 310] width 44 height 15
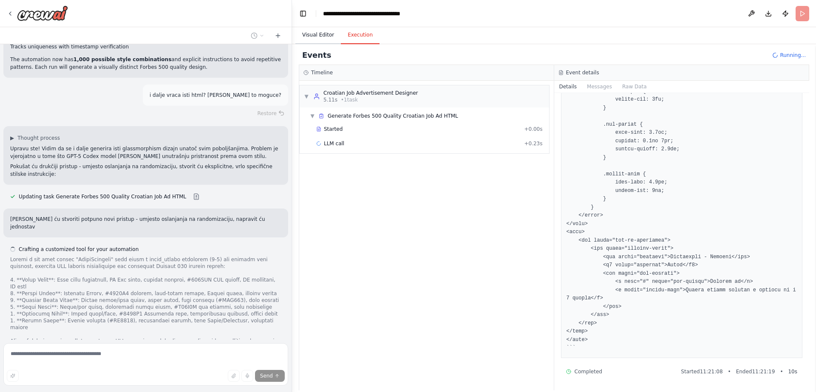
scroll to position [6827, 0]
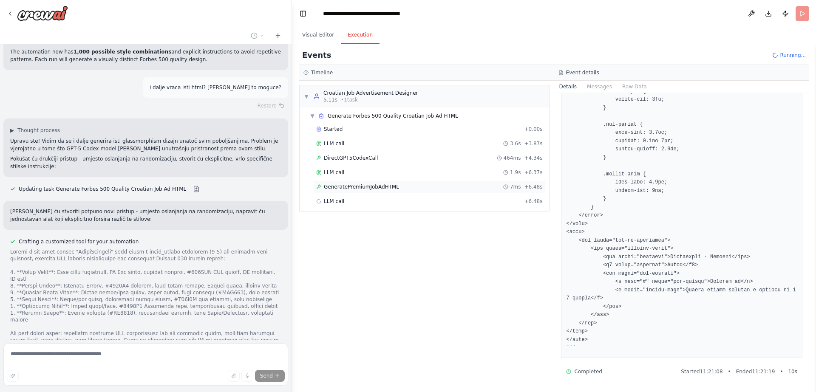
click at [365, 187] on span "GeneratePremiumJobAdHTML" at bounding box center [361, 186] width 75 height 7
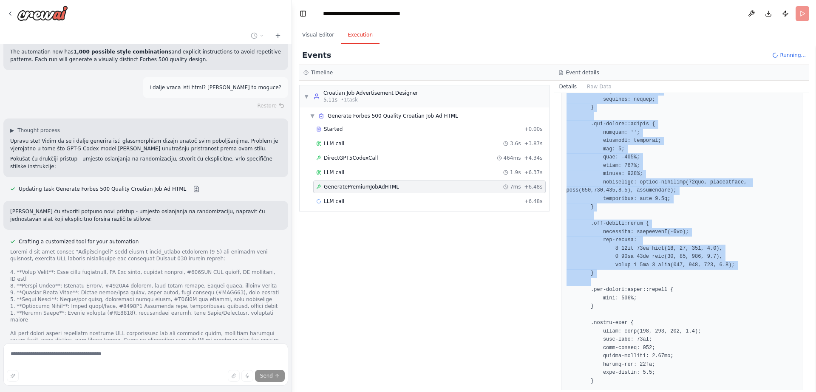
scroll to position [1748, 0]
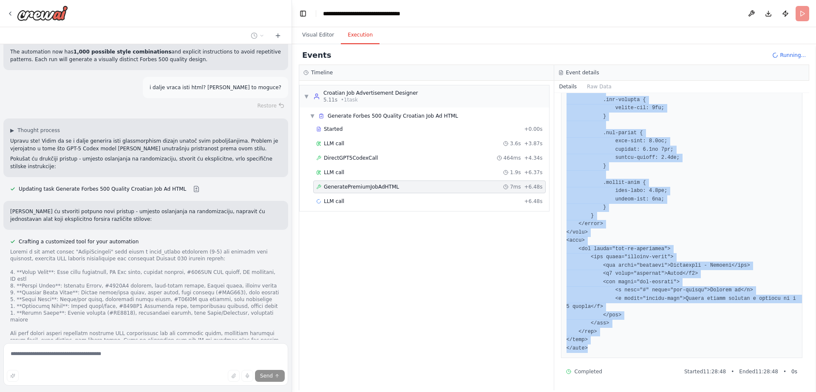
drag, startPoint x: 567, startPoint y: 164, endPoint x: 648, endPoint y: 345, distance: 198.9
copy pre "<!DOCTYPE html> <html lang="hr"> <head> <meta charset="UTF-8"> <meta name="view…"
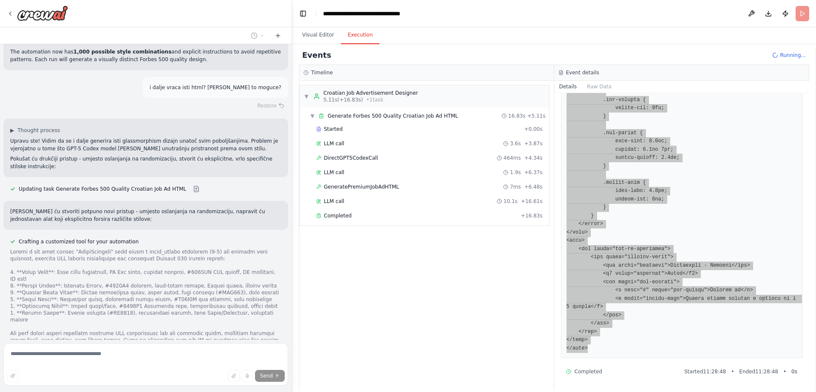
scroll to position [6889, 0]
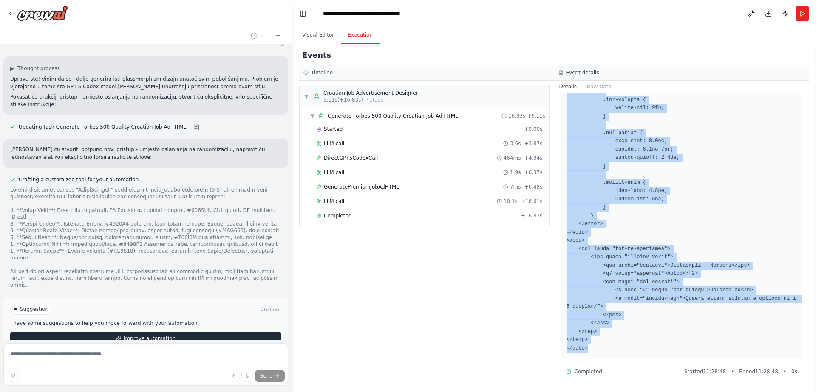
click at [148, 335] on span "Improve automation" at bounding box center [150, 338] width 52 height 7
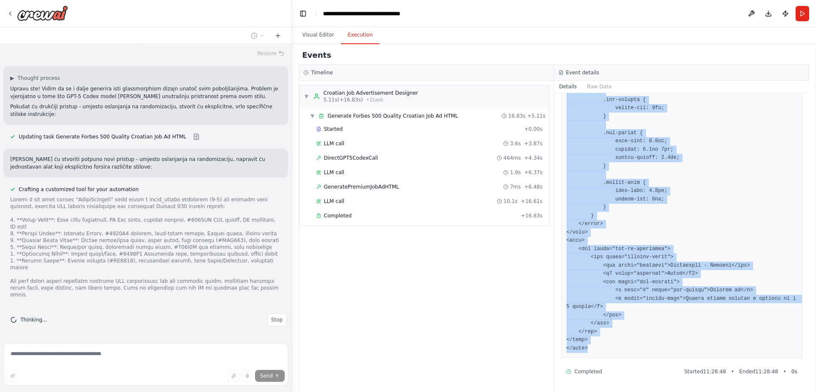
scroll to position [6827, 0]
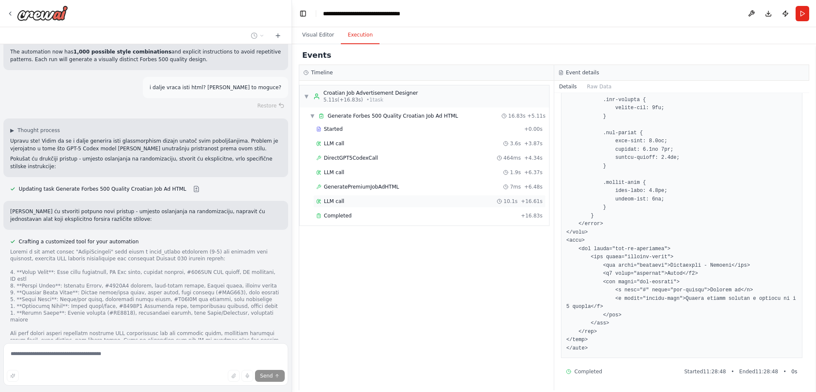
click at [373, 196] on div "LLM call 10.1s + 16.61s" at bounding box center [429, 201] width 232 height 13
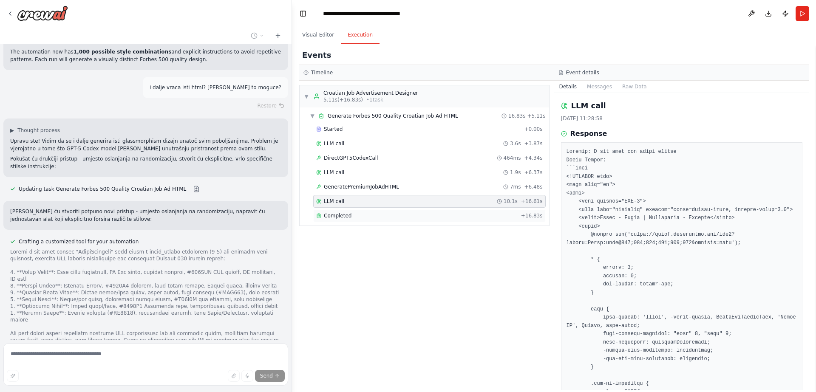
click at [369, 212] on div "Completed + 16.83s" at bounding box center [429, 215] width 232 height 13
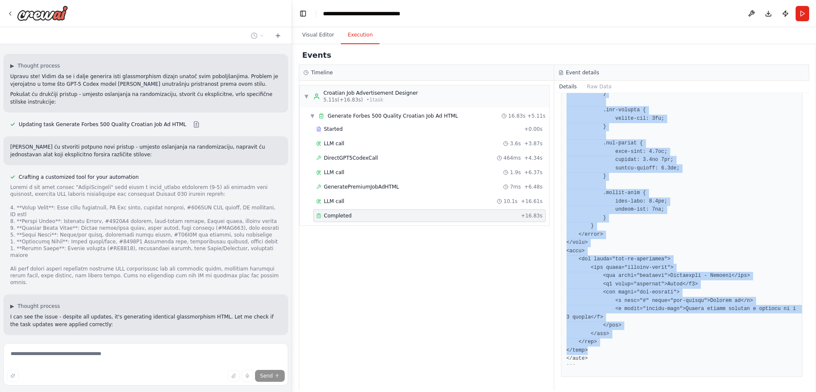
scroll to position [1976, 0]
drag, startPoint x: 565, startPoint y: 238, endPoint x: 631, endPoint y: 356, distance: 135.2
copy pre "<!DOCTYPE html> <html lang="hr"> <head> <meta charset="UTF-8"> <meta name="view…"
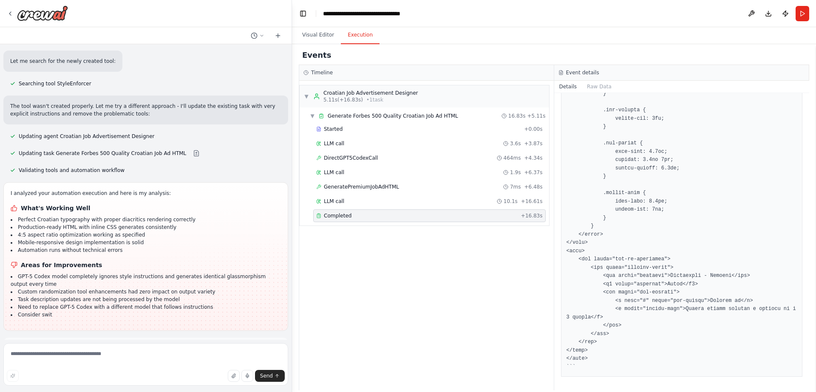
scroll to position [7791, 0]
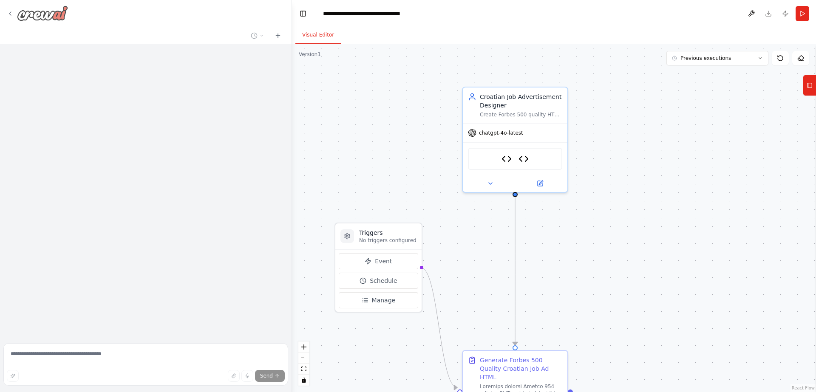
click at [42, 7] on img at bounding box center [42, 13] width 51 height 15
click at [8, 12] on icon at bounding box center [10, 13] width 7 height 7
click at [48, 12] on img at bounding box center [42, 13] width 51 height 15
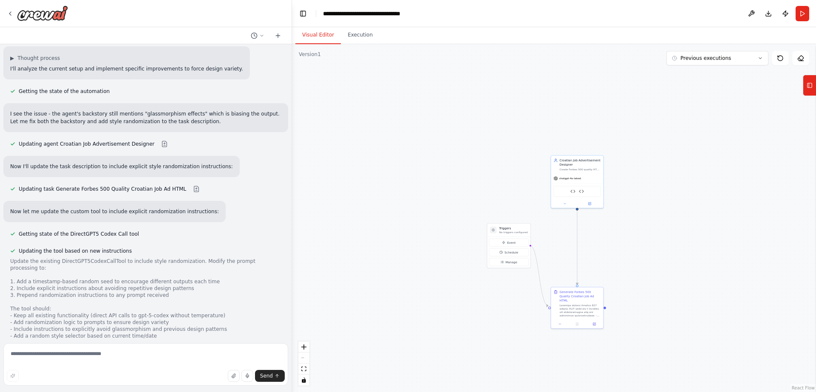
scroll to position [6267, 0]
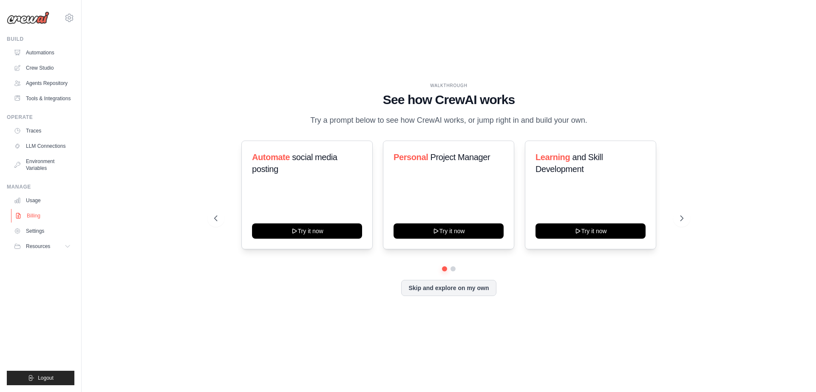
click at [37, 213] on link "Billing" at bounding box center [43, 216] width 64 height 14
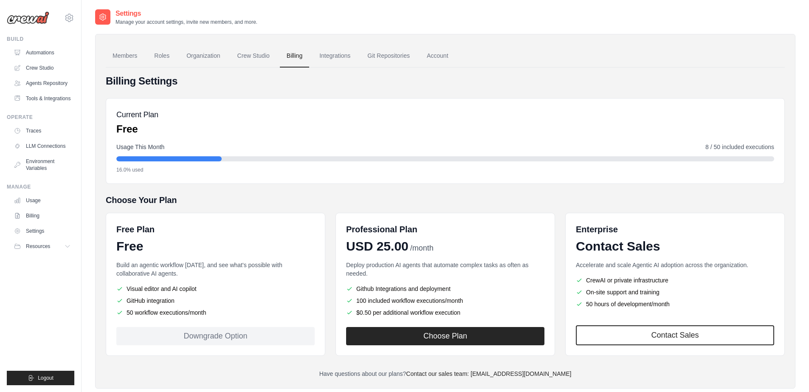
drag, startPoint x: 209, startPoint y: 339, endPoint x: 209, endPoint y: 334, distance: 4.7
click at [209, 336] on div "Downgrade Option" at bounding box center [215, 336] width 198 height 18
click at [262, 59] on link "Crew Studio" at bounding box center [254, 56] width 46 height 23
